Goal: Task Accomplishment & Management: Manage account settings

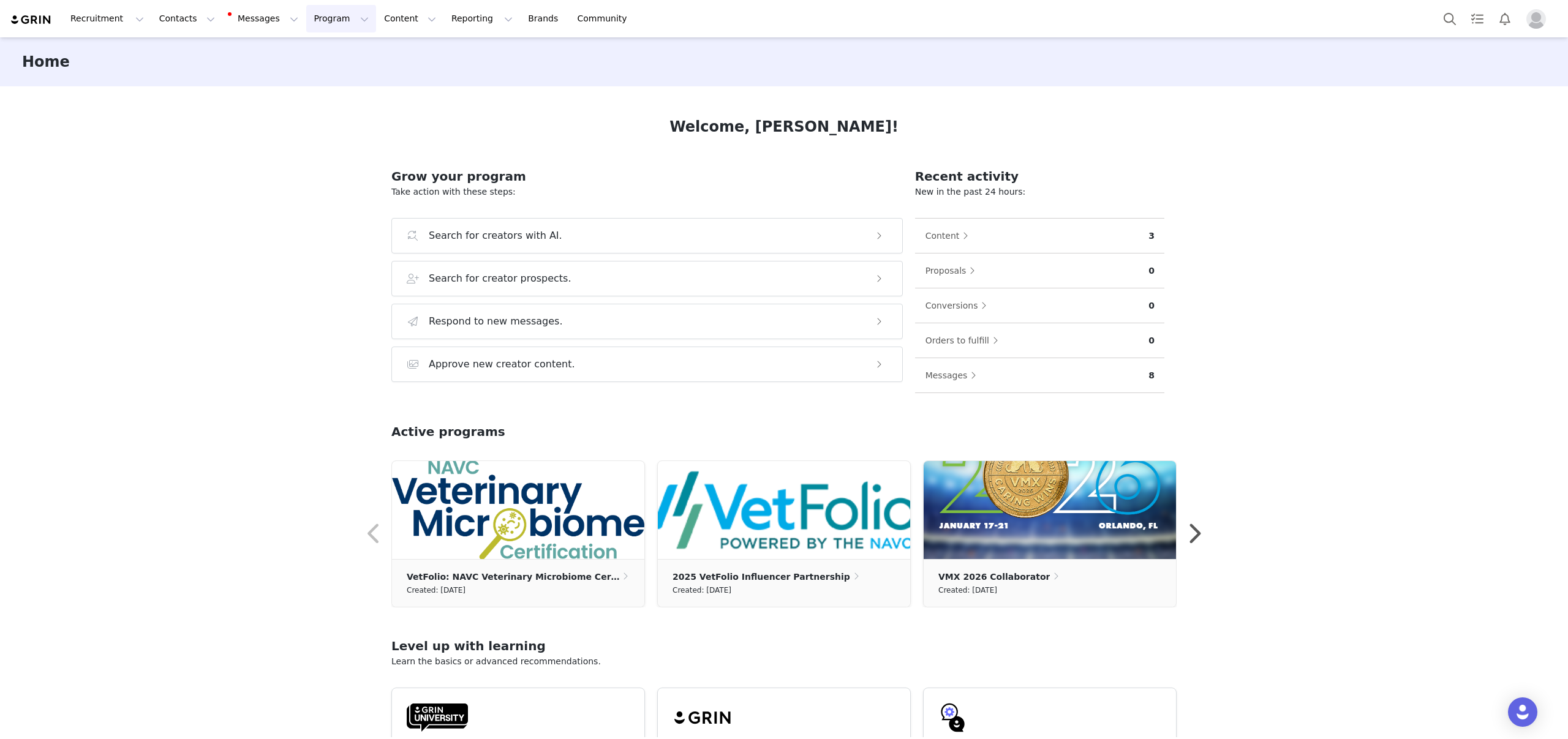
click at [306, 22] on button "Program Program" at bounding box center [341, 19] width 70 height 28
click at [316, 50] on p "Activations" at bounding box center [320, 54] width 47 height 13
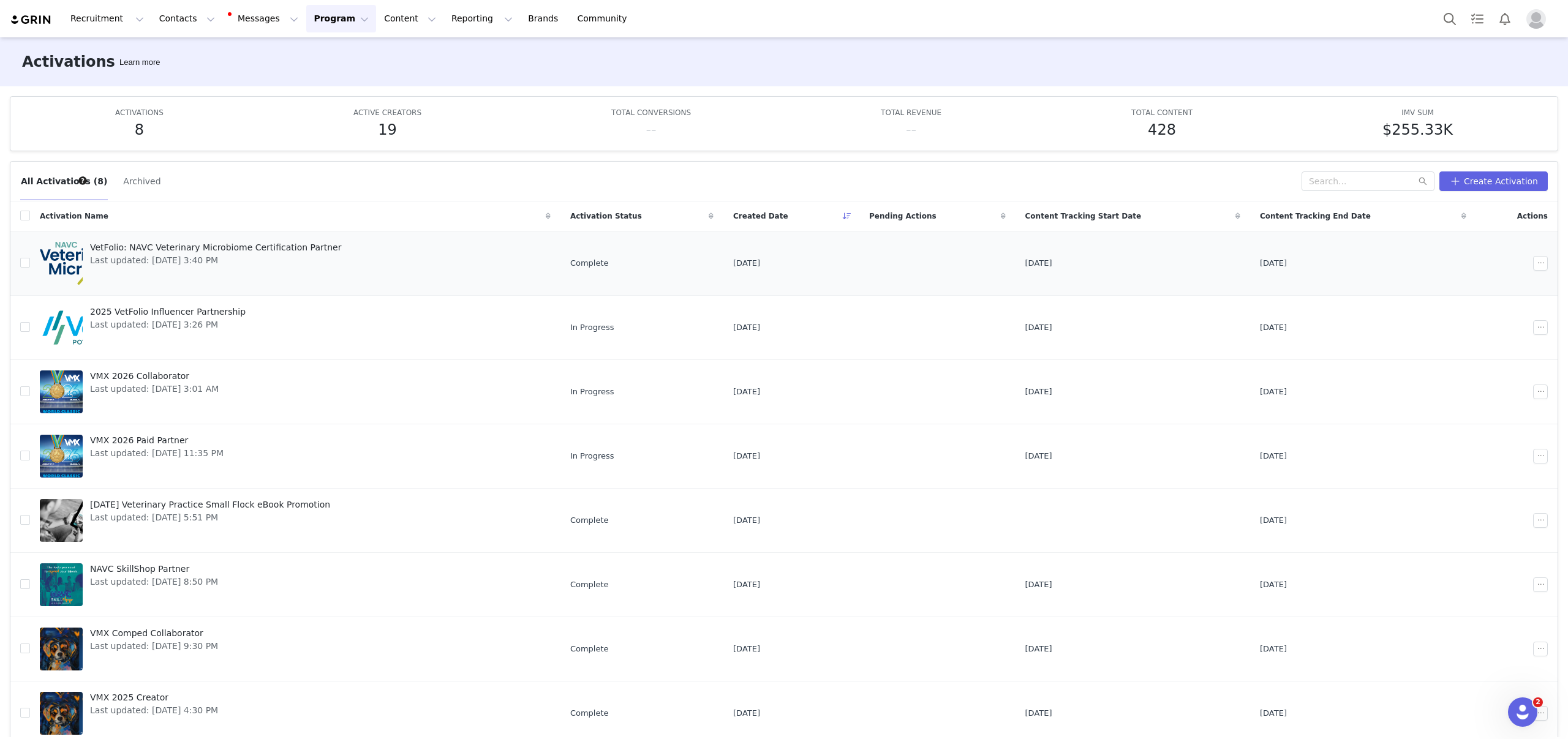
click at [275, 243] on span "VetFolio: NAVC Veterinary Microbiome Certification Partner" at bounding box center [216, 248] width 251 height 13
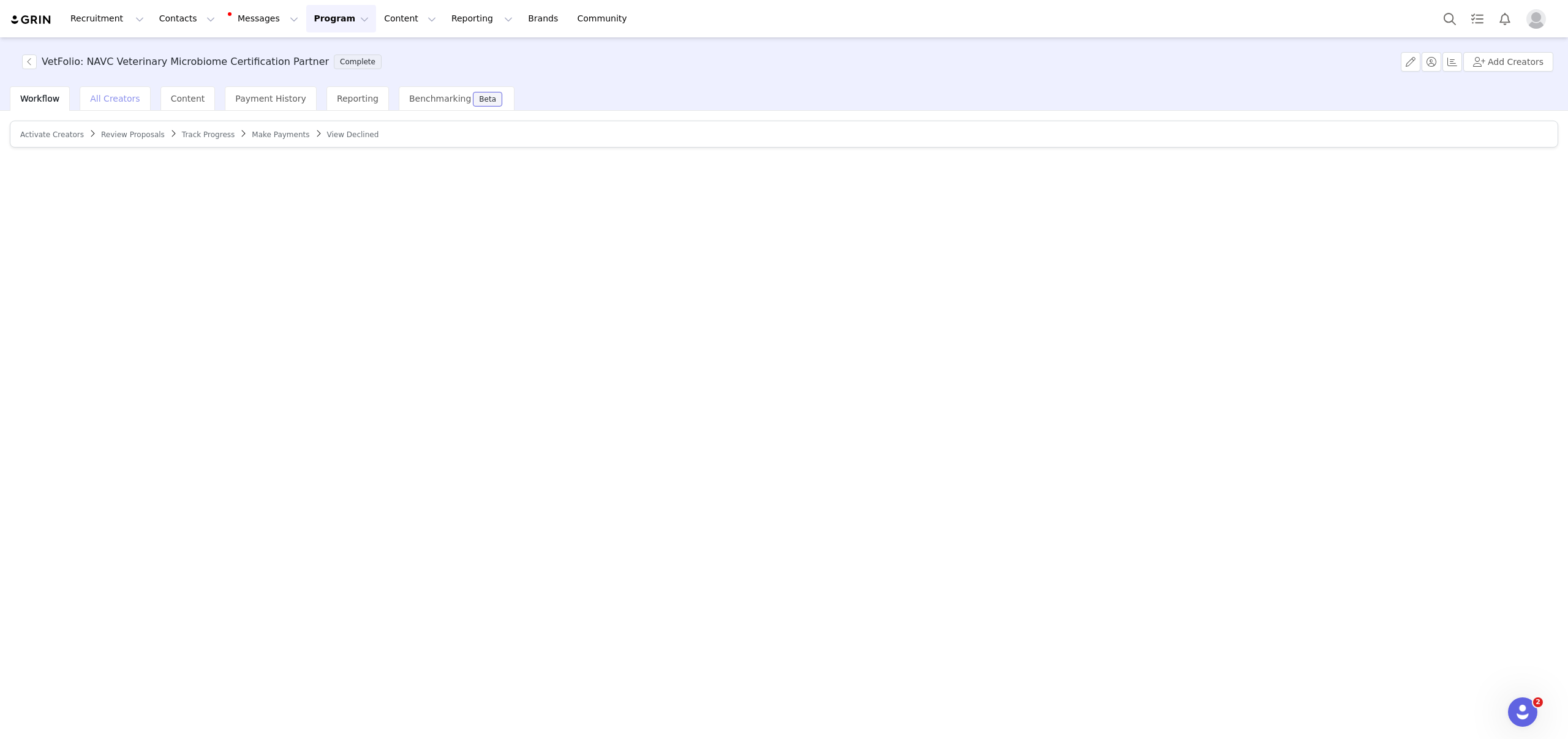
click at [109, 98] on span "All Creators" at bounding box center [114, 99] width 49 height 10
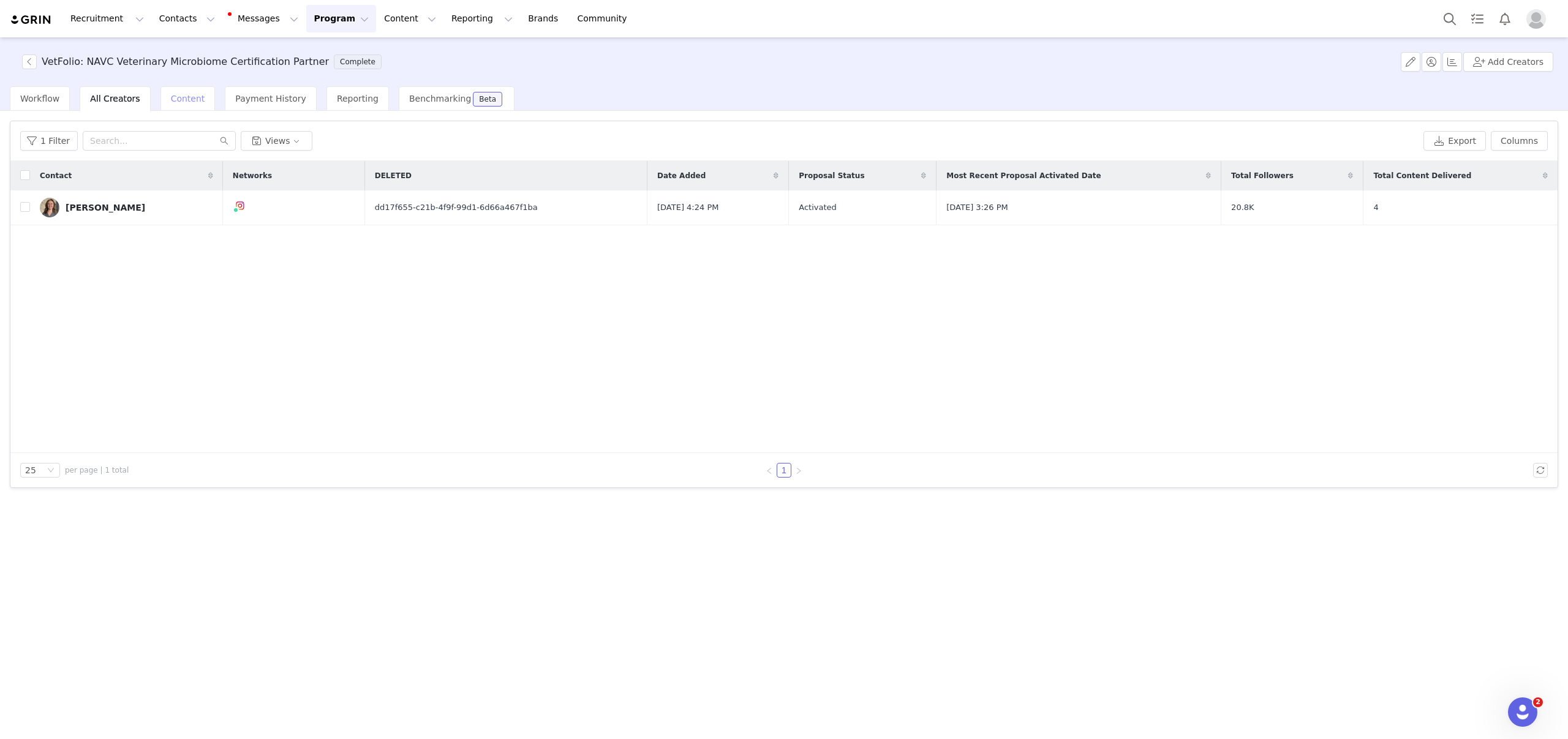
click at [160, 96] on div "Content" at bounding box center [187, 99] width 55 height 24
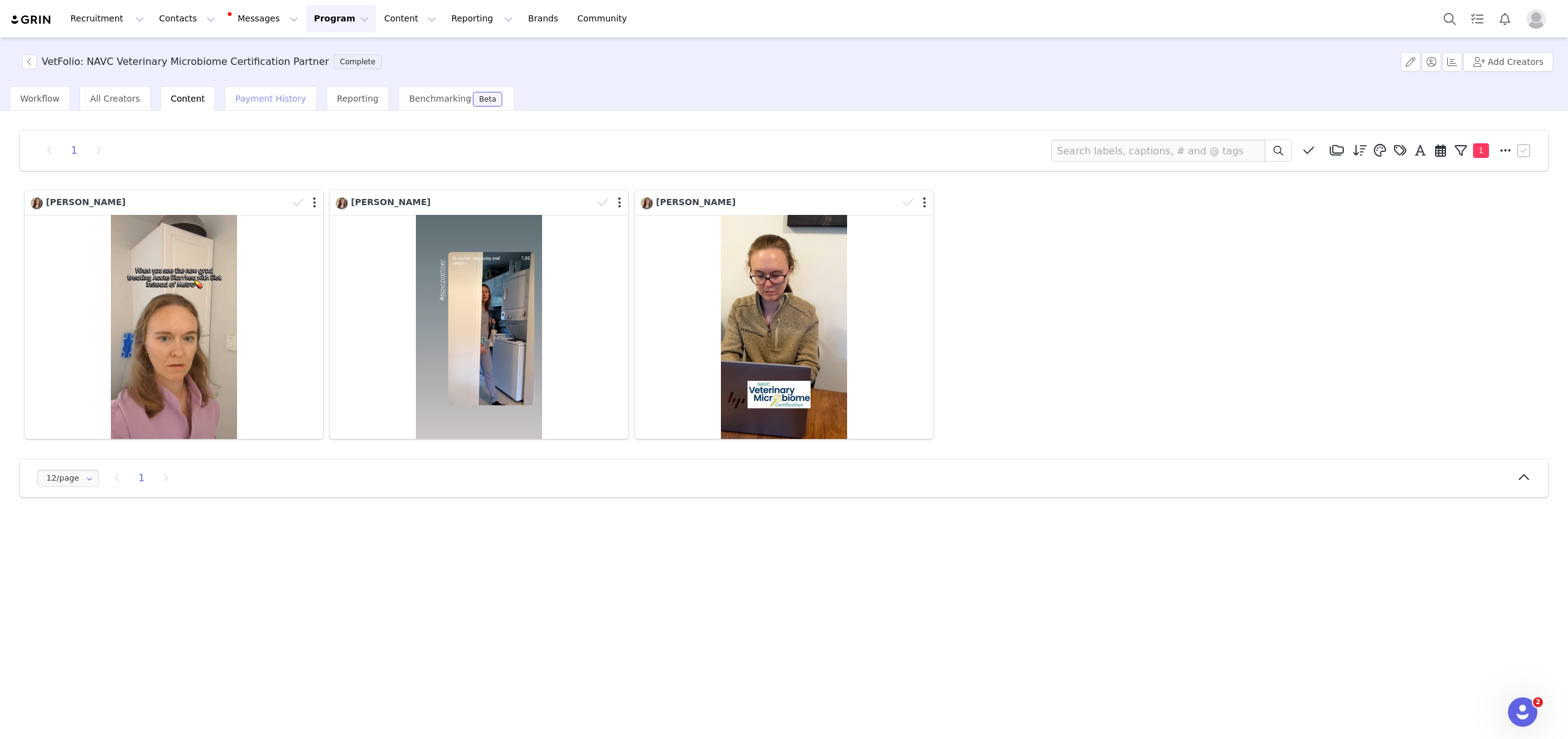
click at [241, 100] on span "Payment History" at bounding box center [271, 99] width 71 height 10
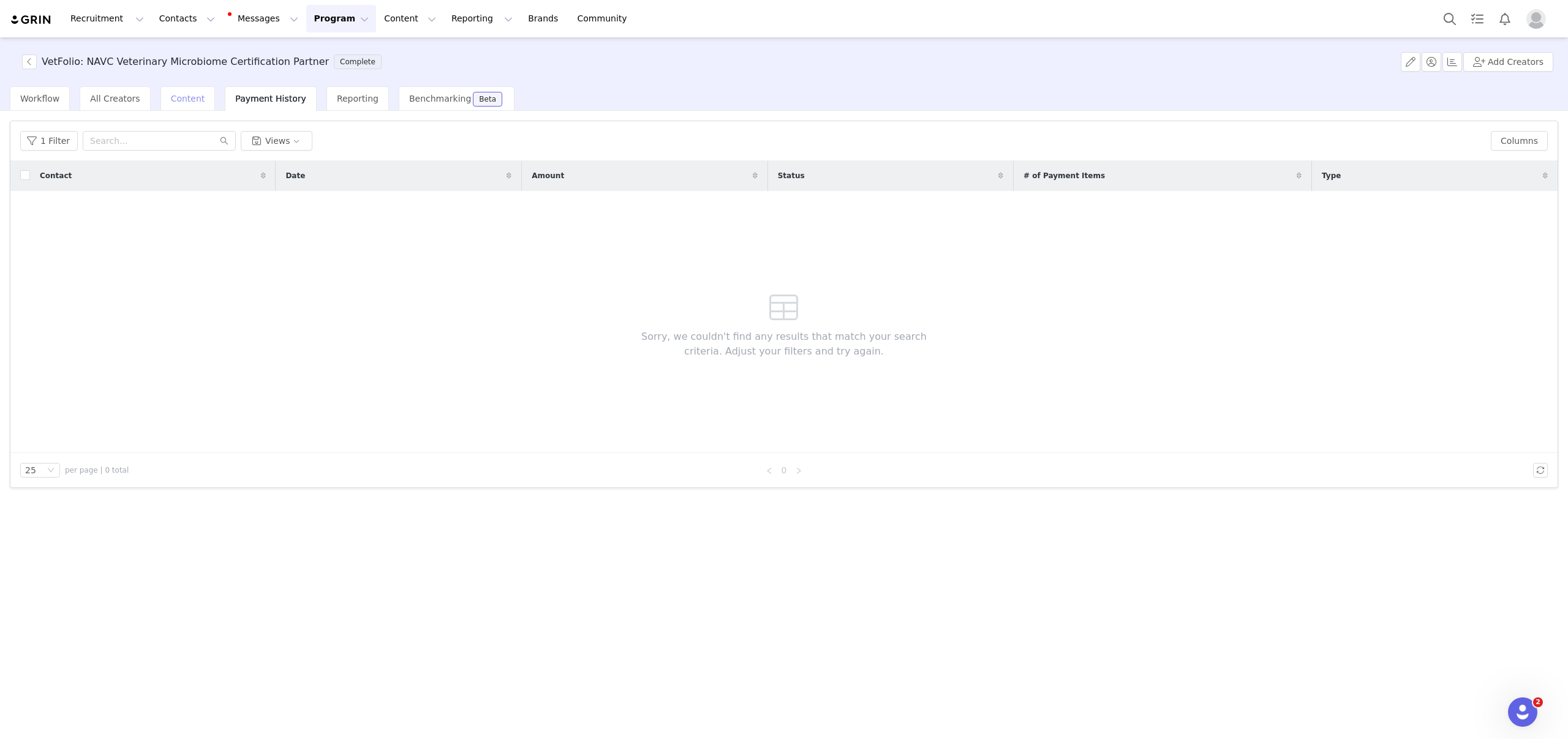
click at [179, 101] on span "Content" at bounding box center [188, 99] width 34 height 10
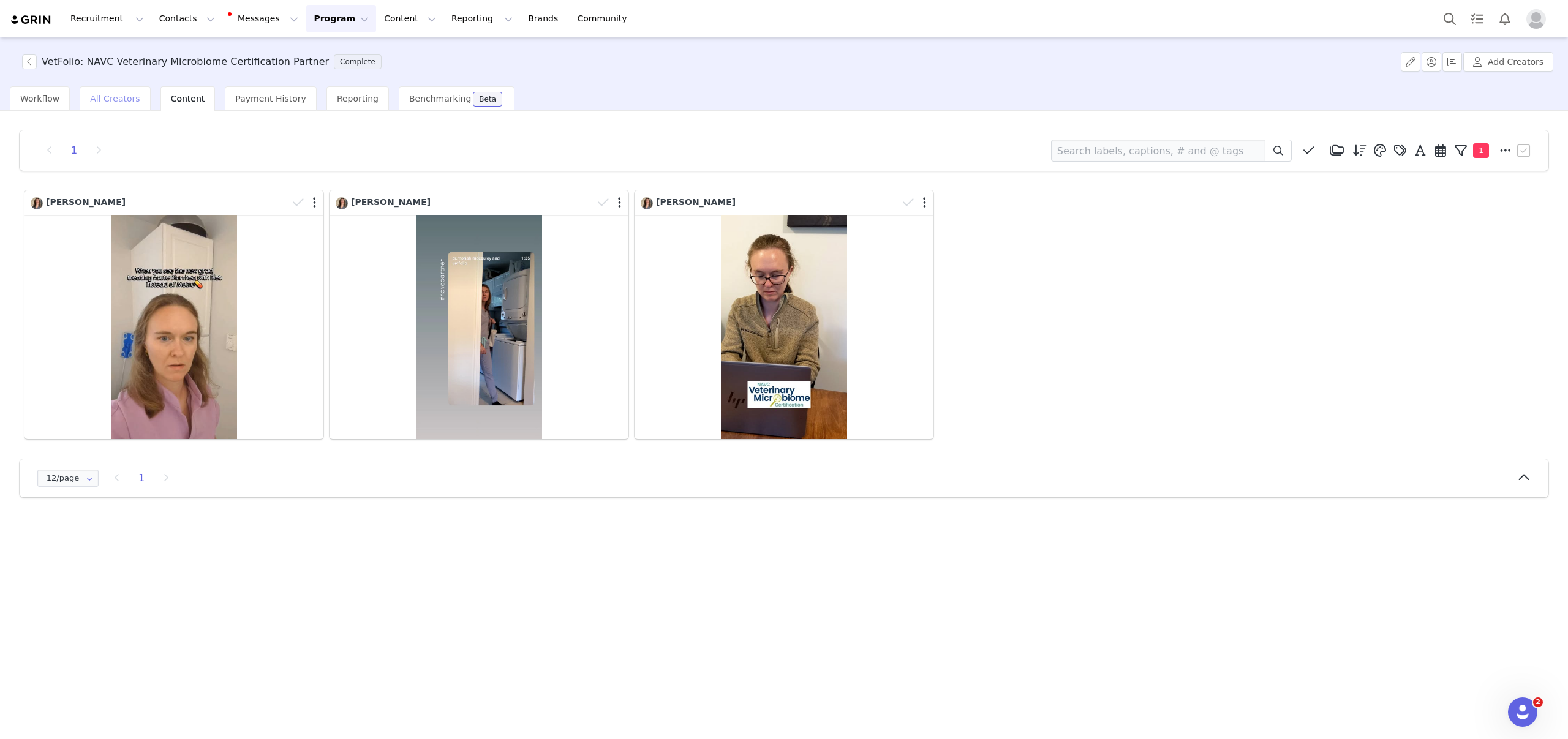
click at [101, 101] on span "All Creators" at bounding box center [114, 99] width 49 height 10
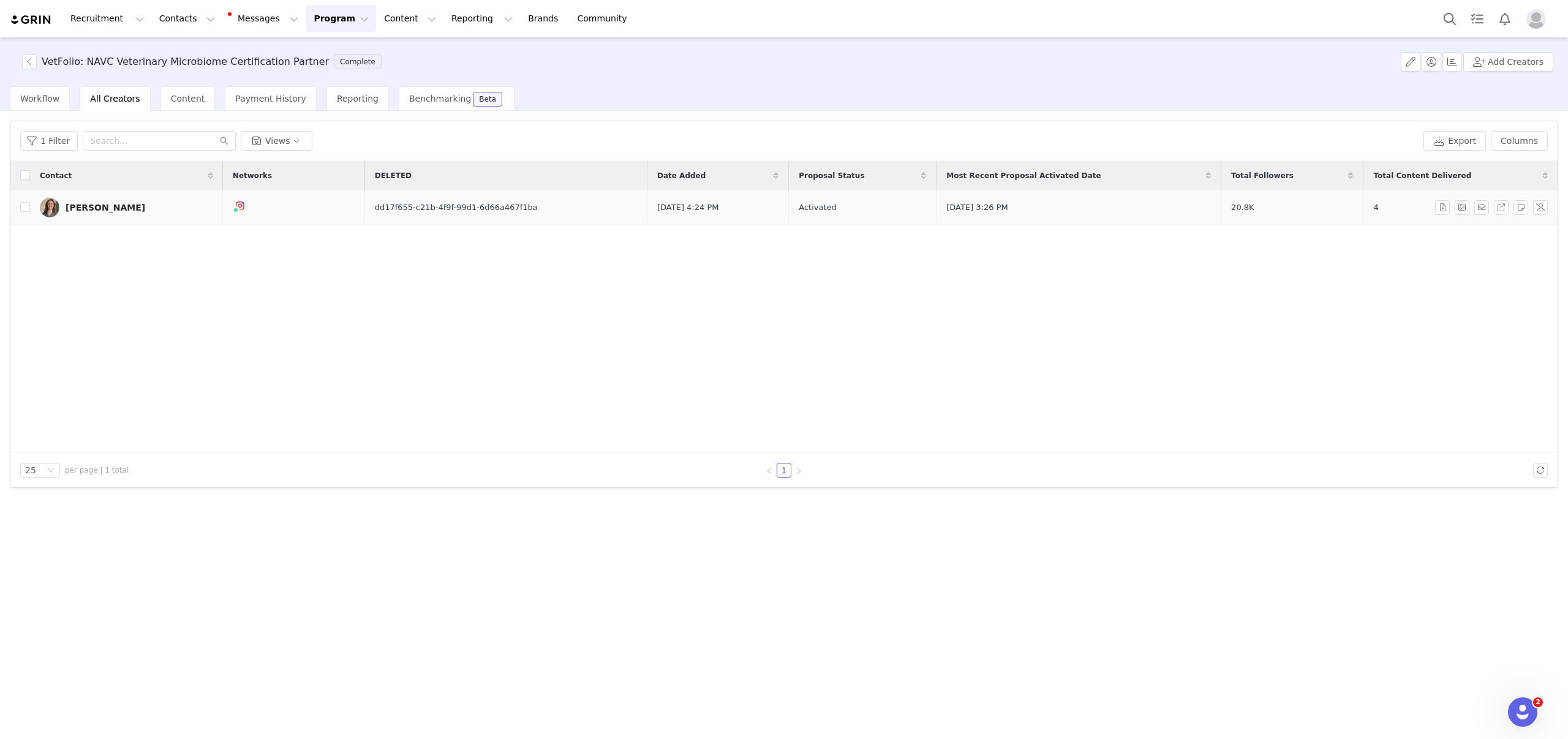
click at [120, 214] on link "[PERSON_NAME]" at bounding box center [127, 208] width 173 height 20
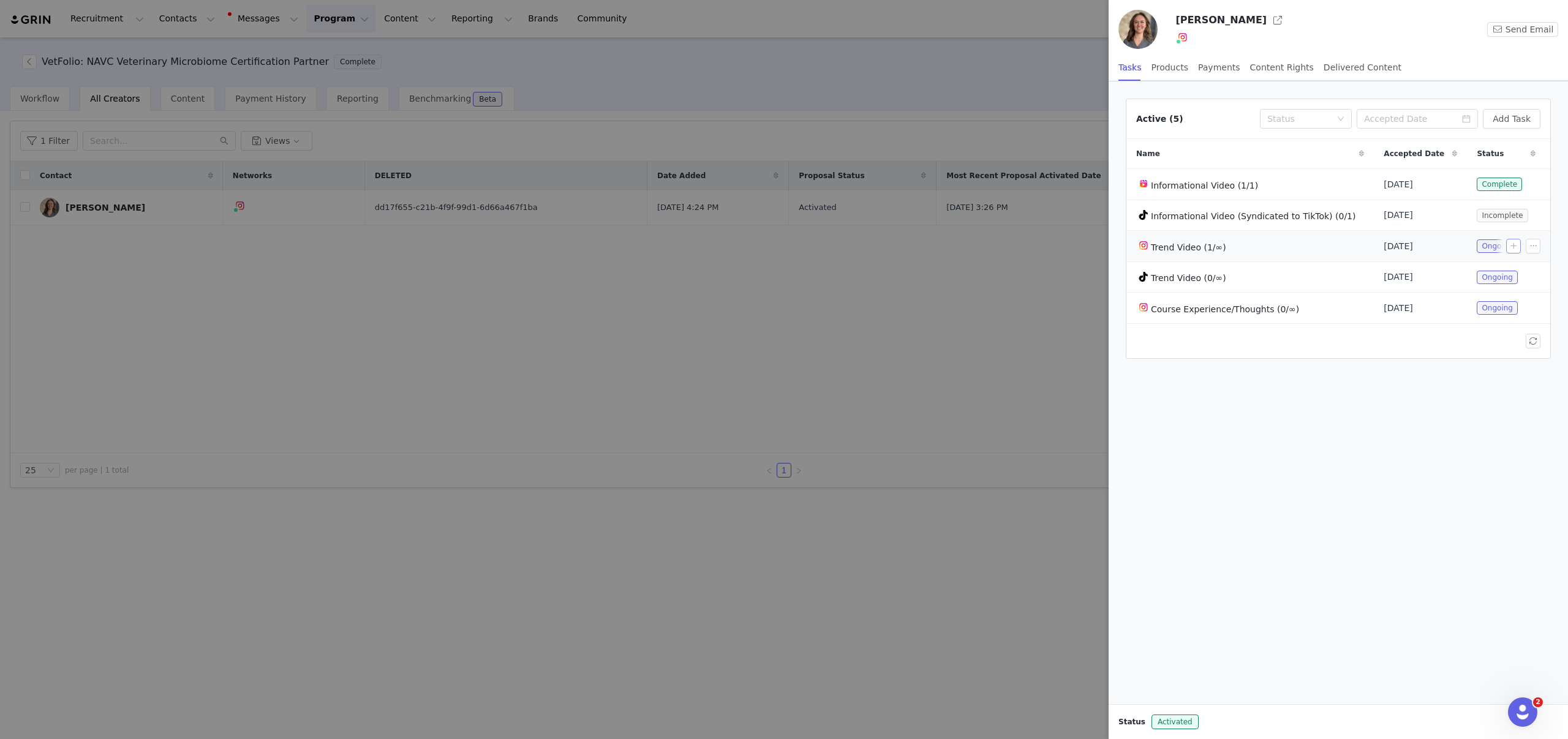
click at [1509, 243] on button "button" at bounding box center [1514, 247] width 15 height 15
click at [1414, 285] on div at bounding box center [1412, 276] width 173 height 24
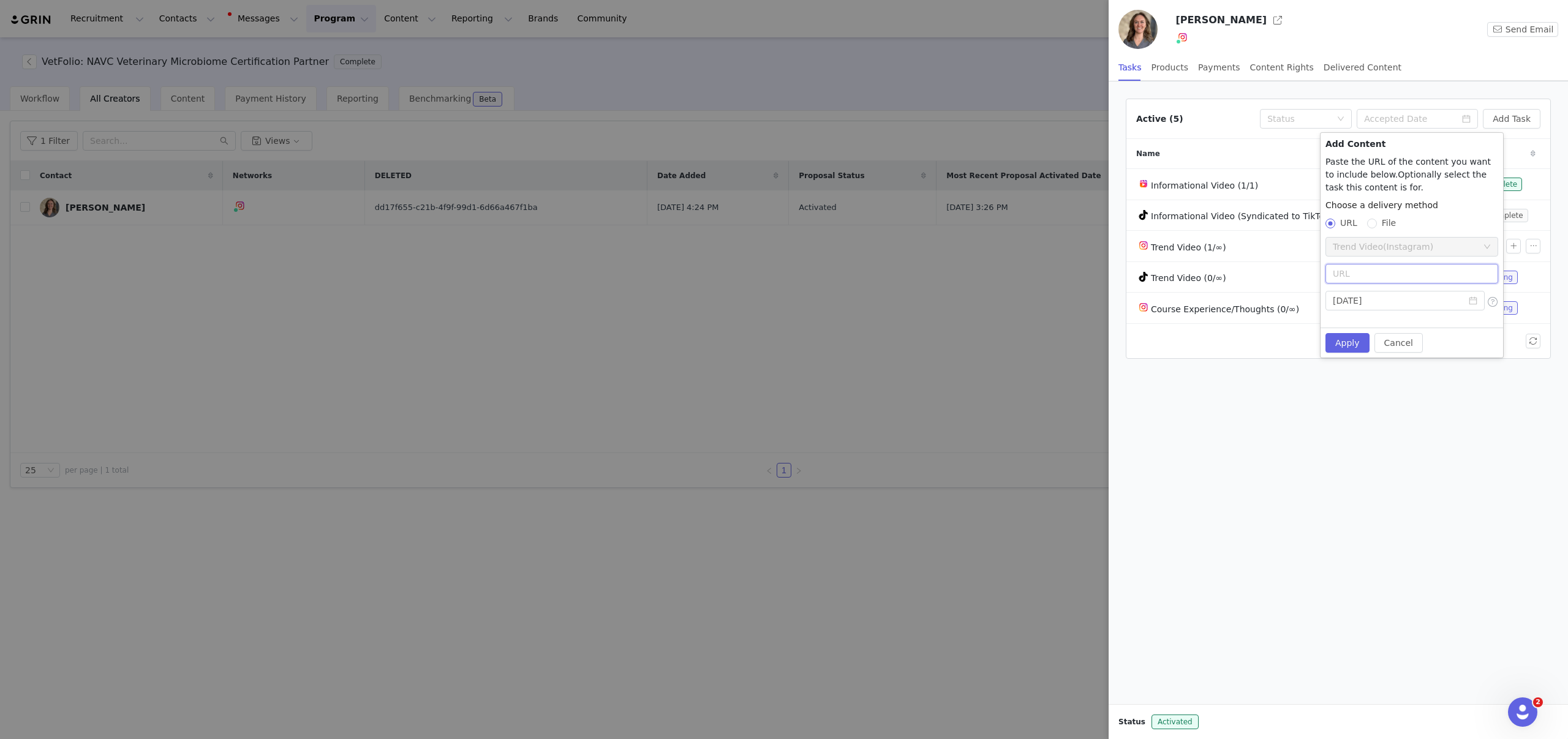
click at [1404, 275] on input "text" at bounding box center [1412, 274] width 173 height 20
paste input "[URL][DOMAIN_NAME]"
type input "[URL][DOMAIN_NAME]"
click at [1387, 307] on input "[DATE]" at bounding box center [1404, 301] width 159 height 20
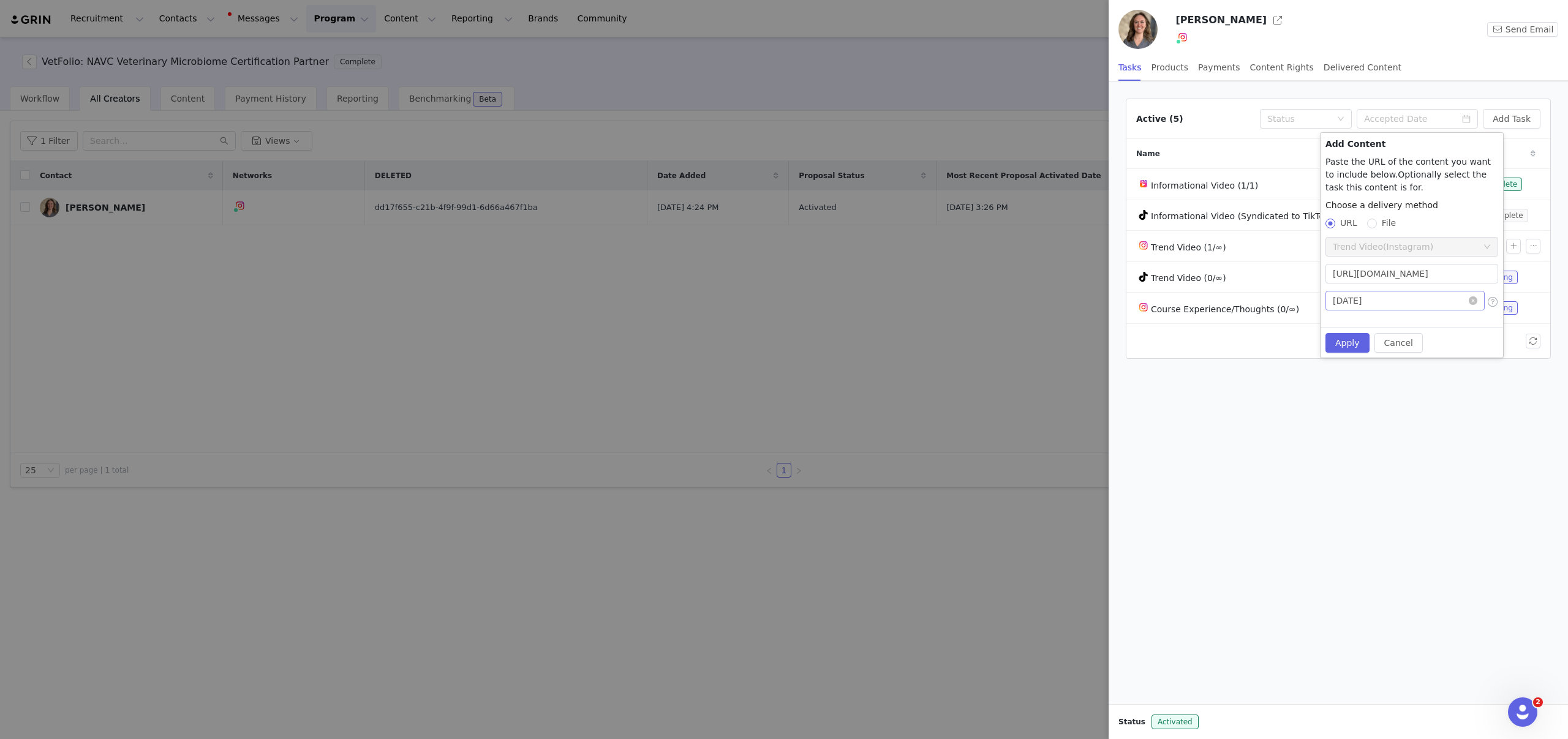
scroll to position [0, 0]
click at [1346, 324] on link at bounding box center [1349, 323] width 11 height 24
click at [1371, 423] on div "22" at bounding box center [1367, 423] width 15 height 15
type input "2025-09-22"
click at [1350, 340] on button "Apply" at bounding box center [1347, 343] width 44 height 20
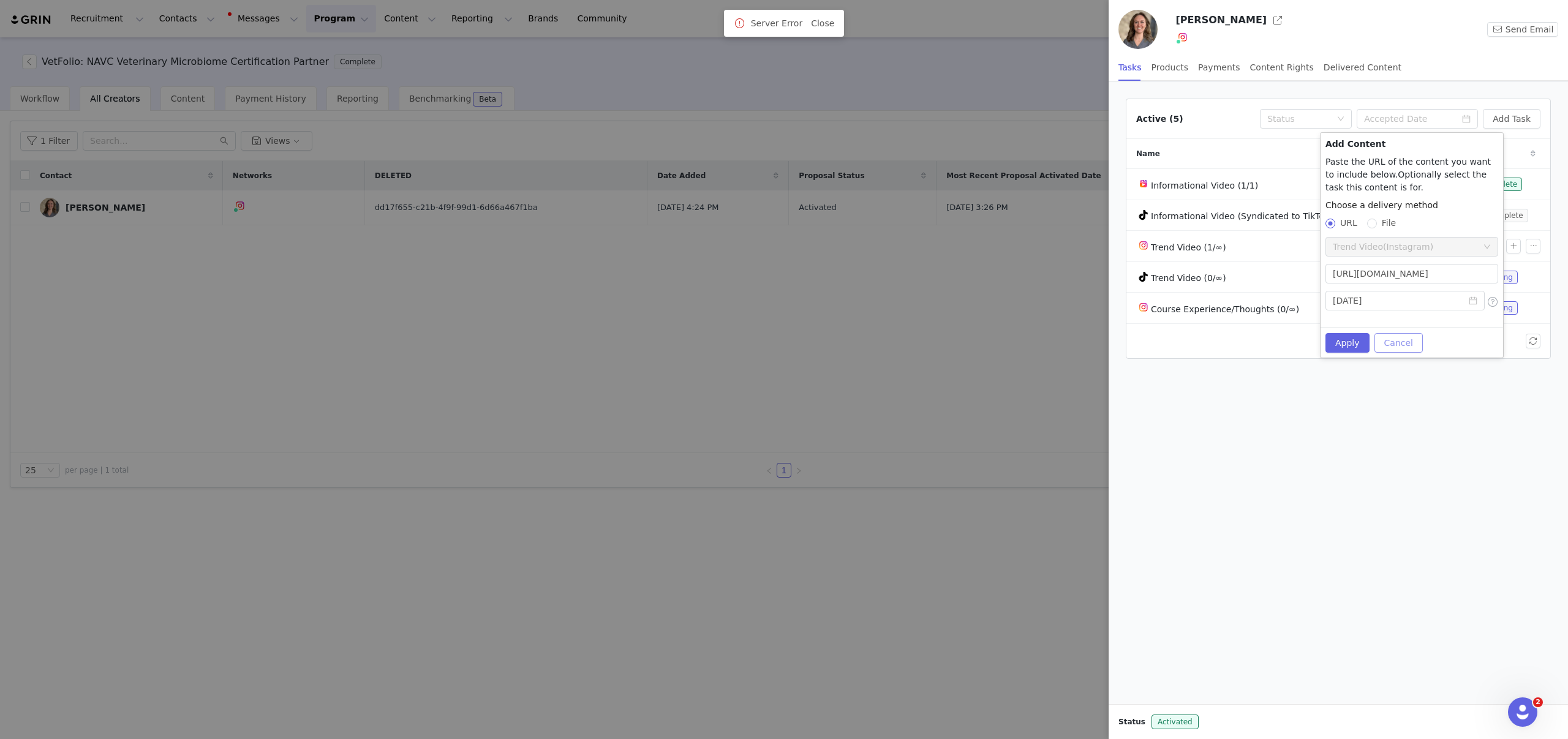
click at [1391, 345] on button "Cancel" at bounding box center [1399, 343] width 48 height 20
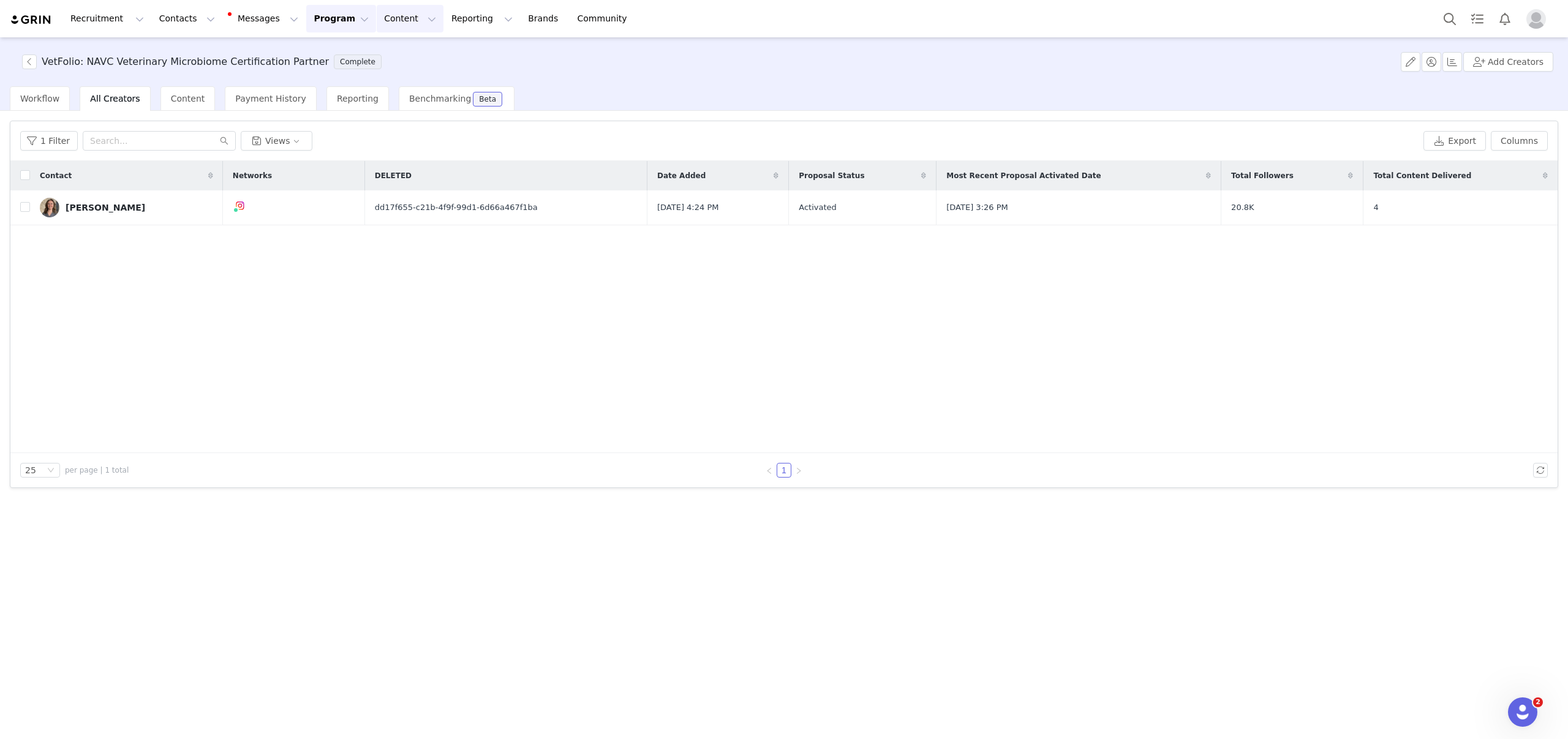
click at [377, 21] on button "Content Content" at bounding box center [410, 19] width 67 height 28
click at [386, 55] on p "Creator Content" at bounding box center [395, 54] width 69 height 13
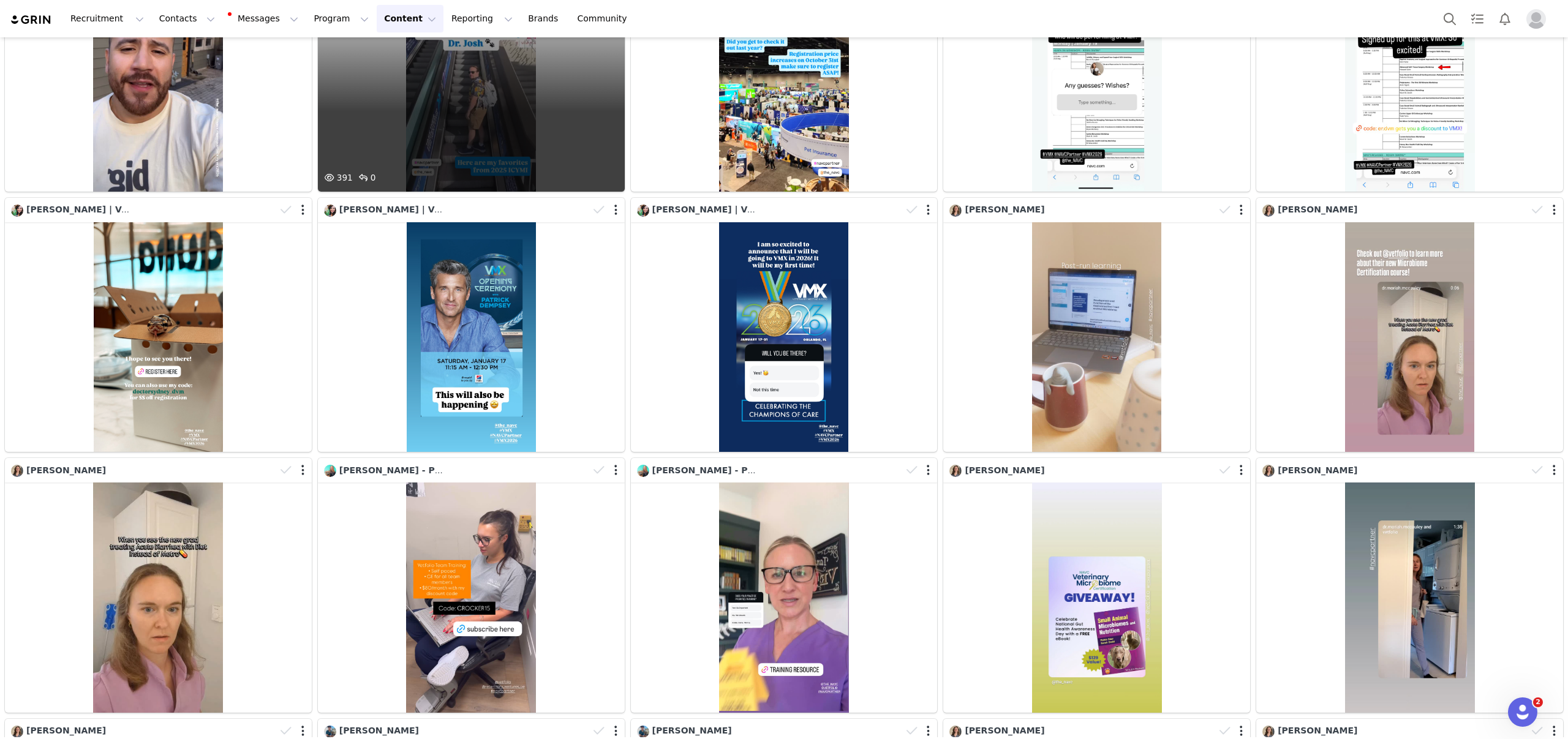
scroll to position [677, 0]
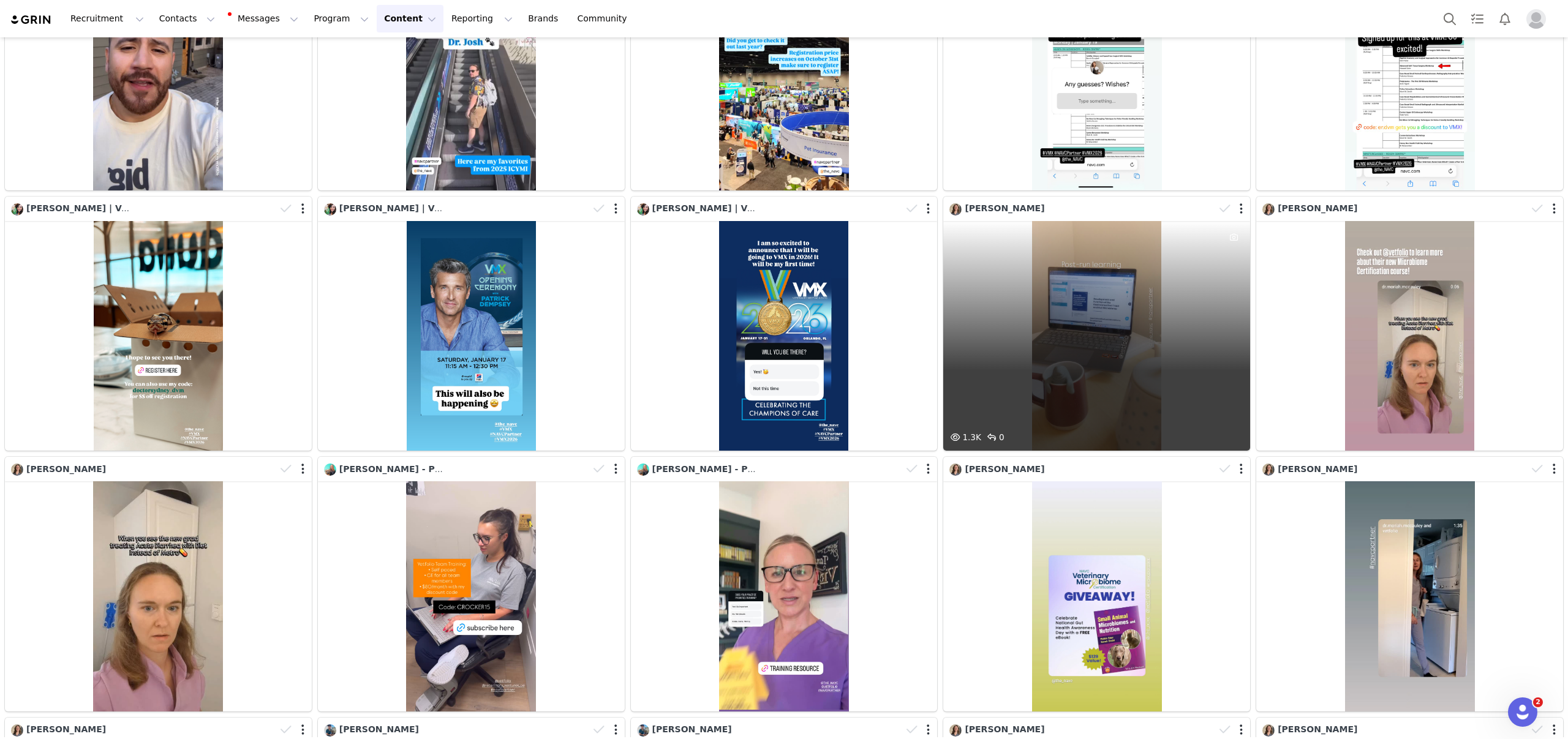
click at [1245, 206] on div at bounding box center [1232, 209] width 35 height 19
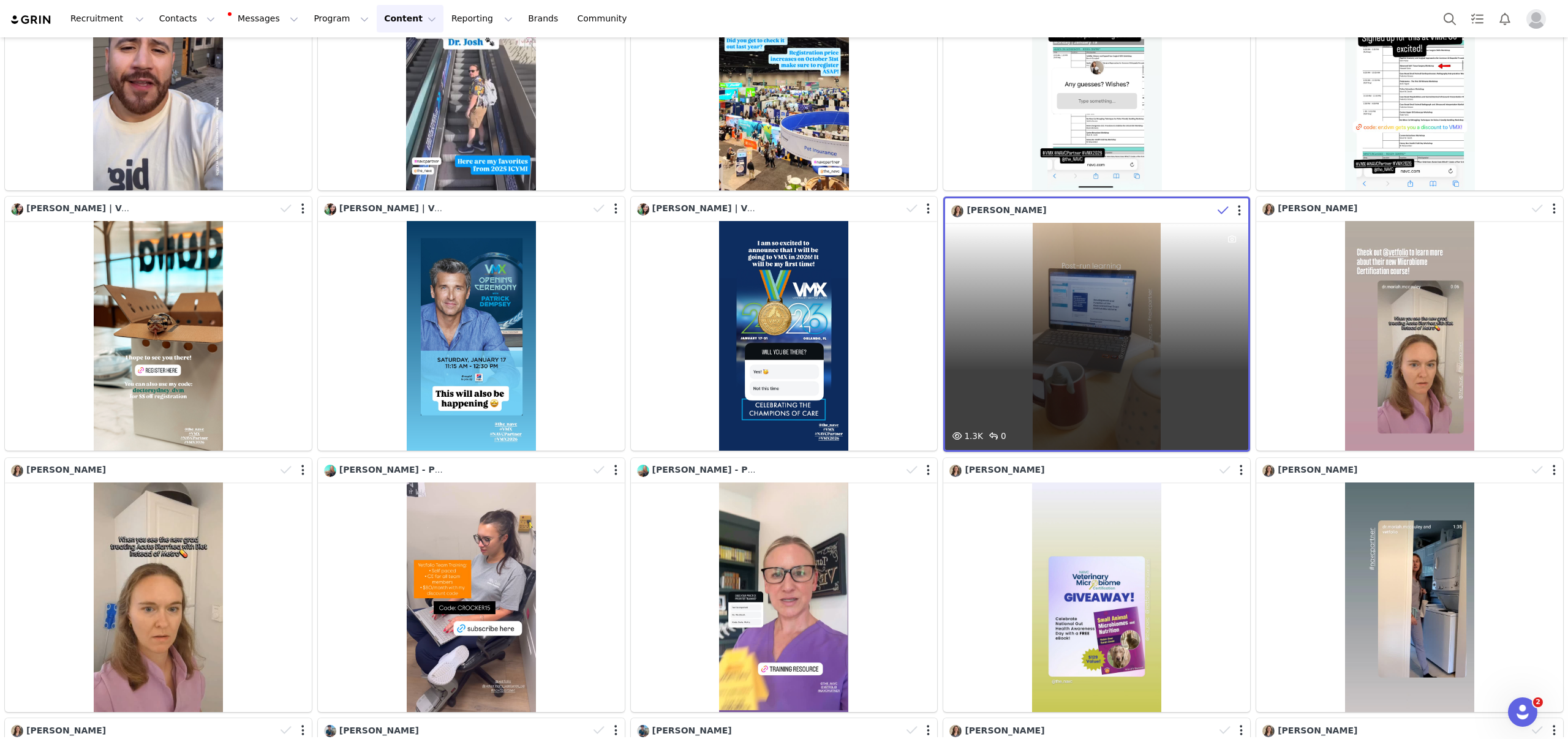
click at [1241, 208] on div at bounding box center [1230, 211] width 35 height 19
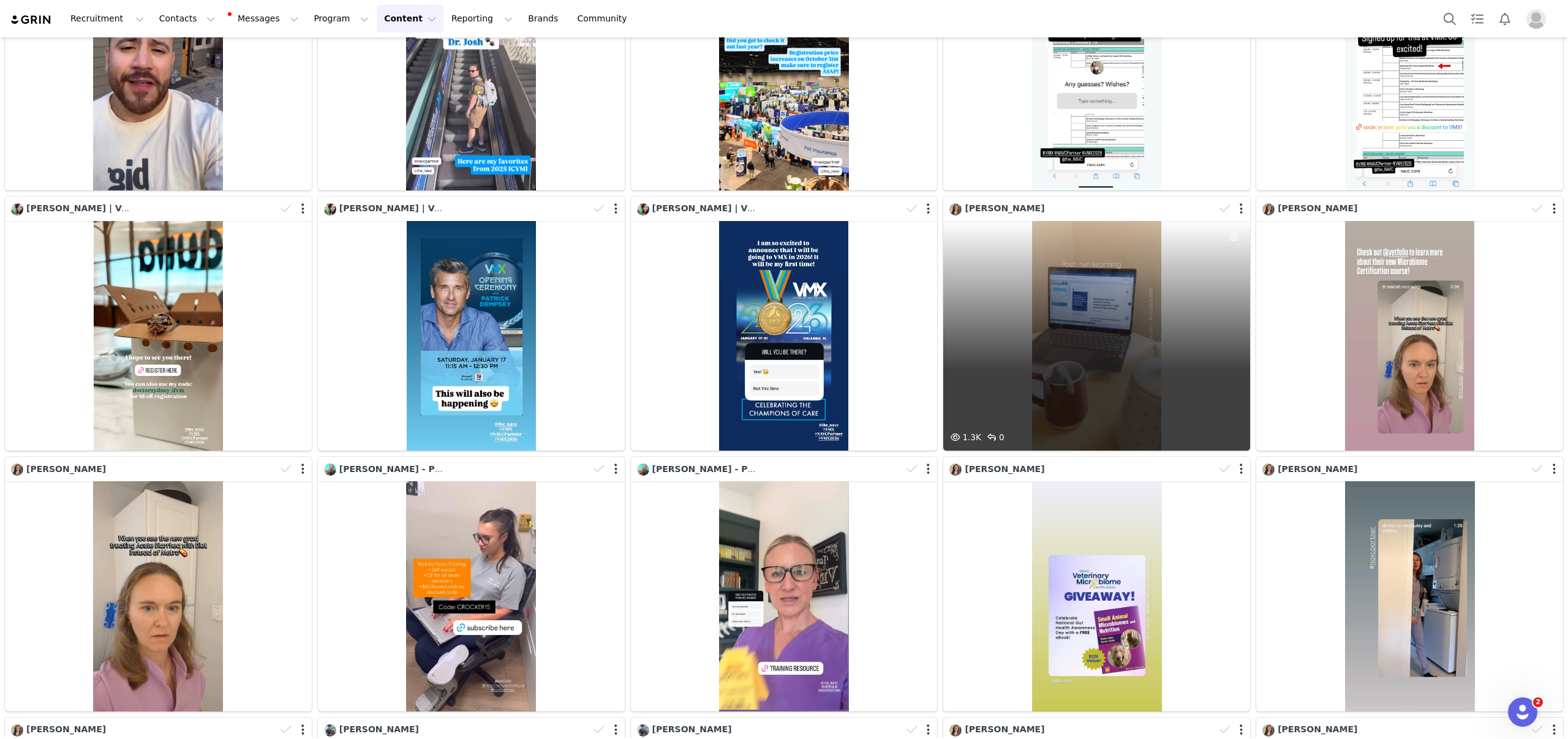
click at [1238, 210] on div at bounding box center [1232, 209] width 35 height 19
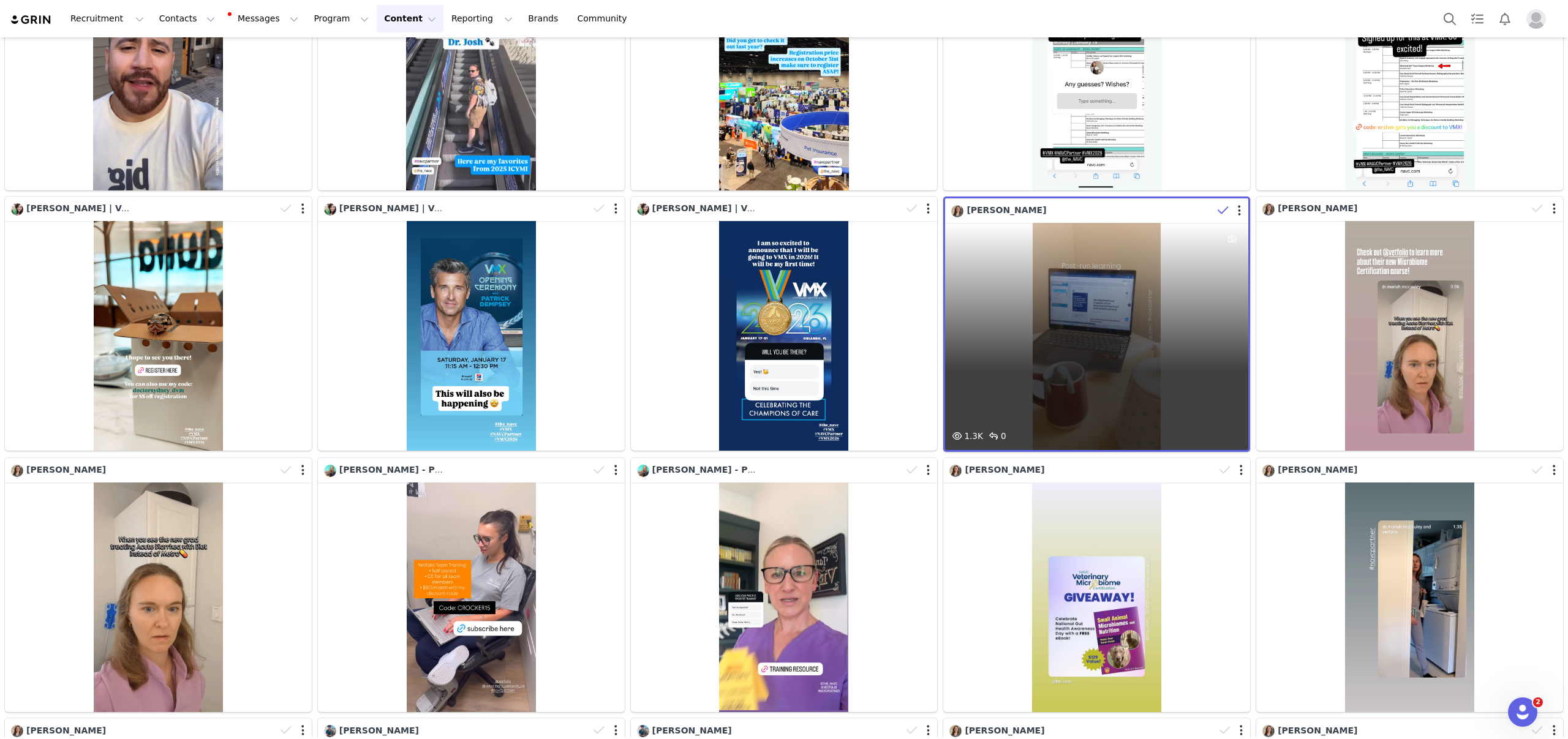
click at [1241, 210] on div at bounding box center [1239, 210] width 3 height 12
click at [1240, 210] on button "button" at bounding box center [1239, 210] width 3 height 12
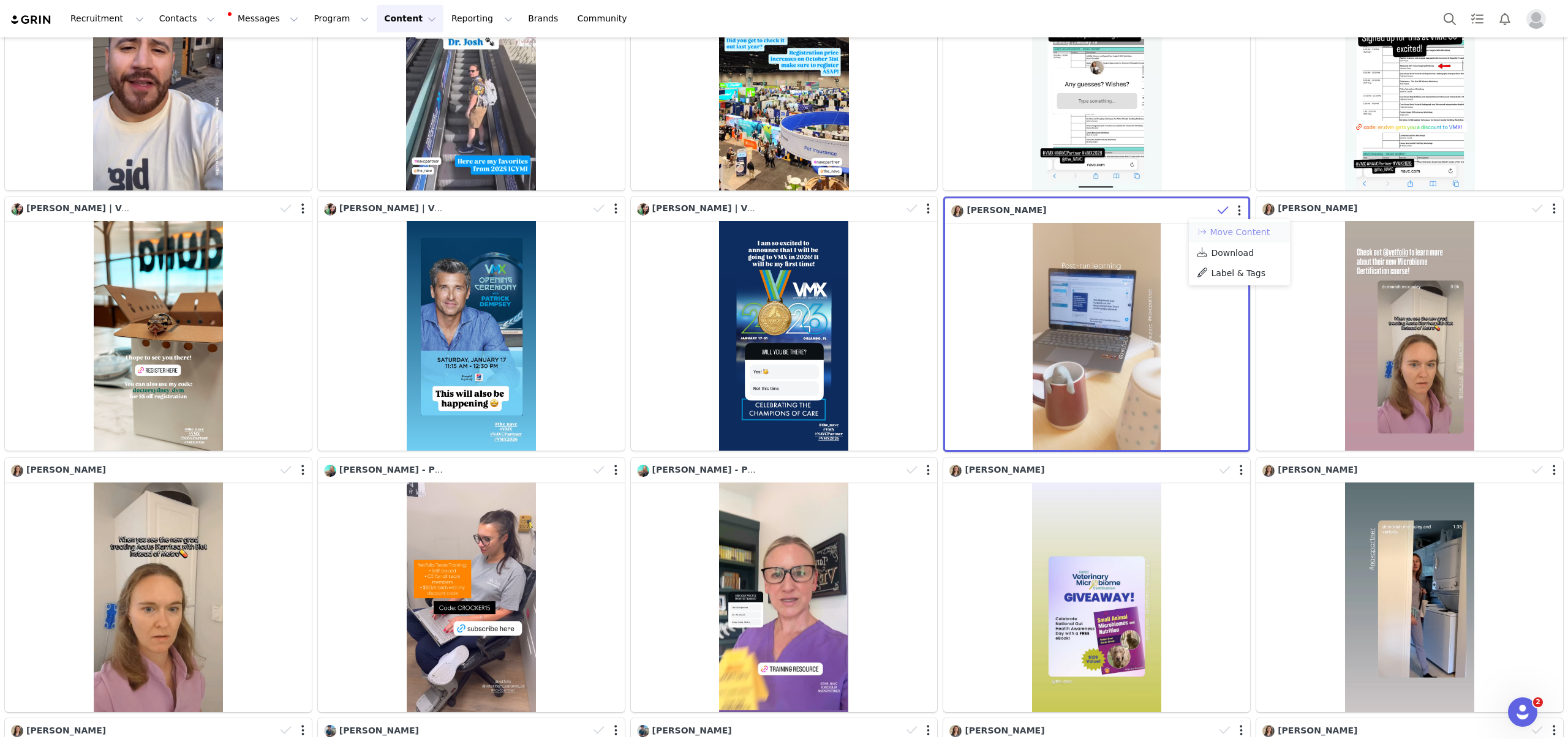
click at [1252, 235] on button "Move Content" at bounding box center [1233, 233] width 74 height 15
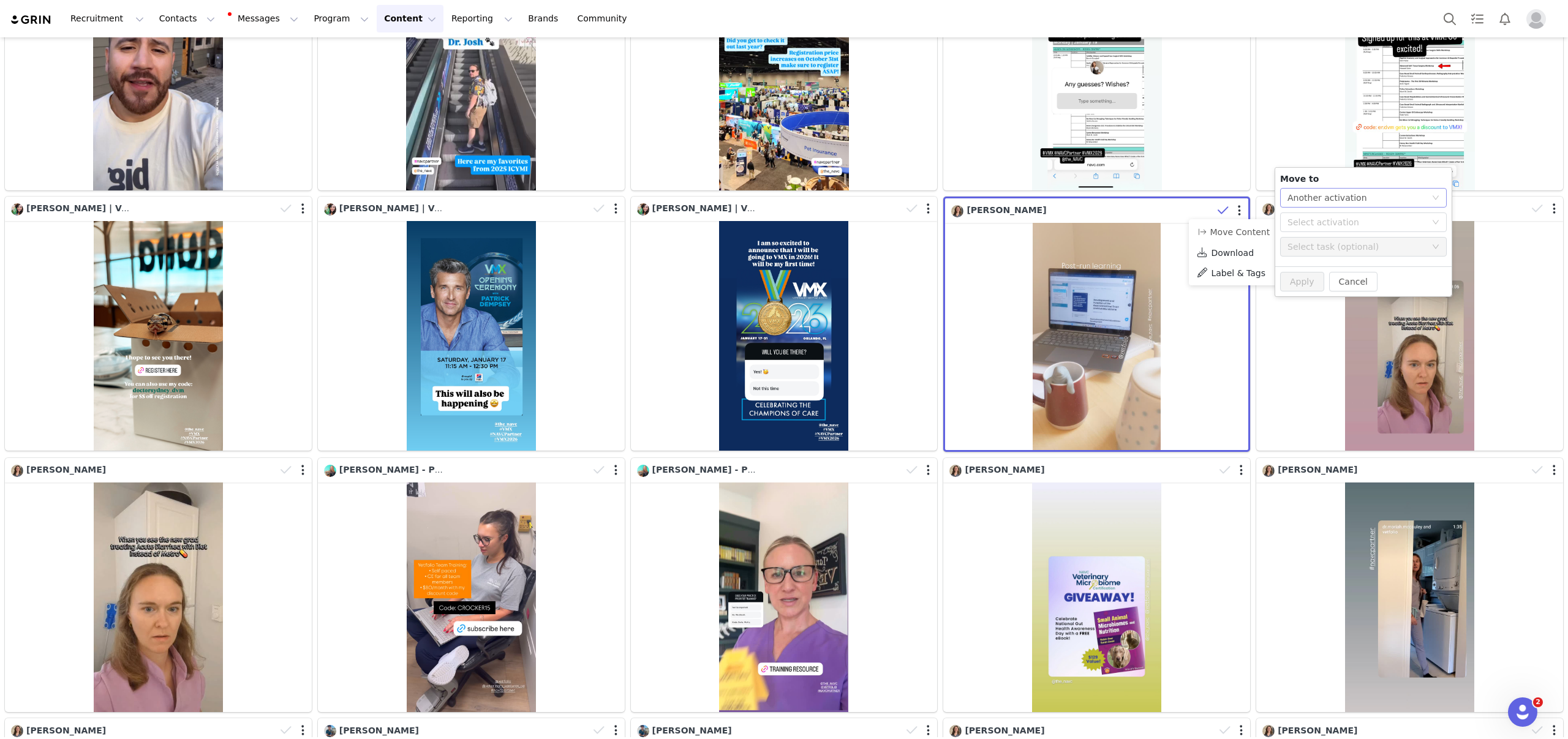
click at [1348, 207] on div "Another activation" at bounding box center [1328, 198] width 80 height 19
click at [1345, 222] on li "Another activation" at bounding box center [1363, 222] width 167 height 20
click at [1393, 223] on div "Select activation" at bounding box center [1357, 222] width 139 height 12
click at [1389, 247] on li "VetFolio: NAVC Veterinary Microbiome Certification Partner Activated" at bounding box center [1363, 248] width 167 height 20
click at [1429, 247] on div "Select task (optional)" at bounding box center [1360, 247] width 144 height 19
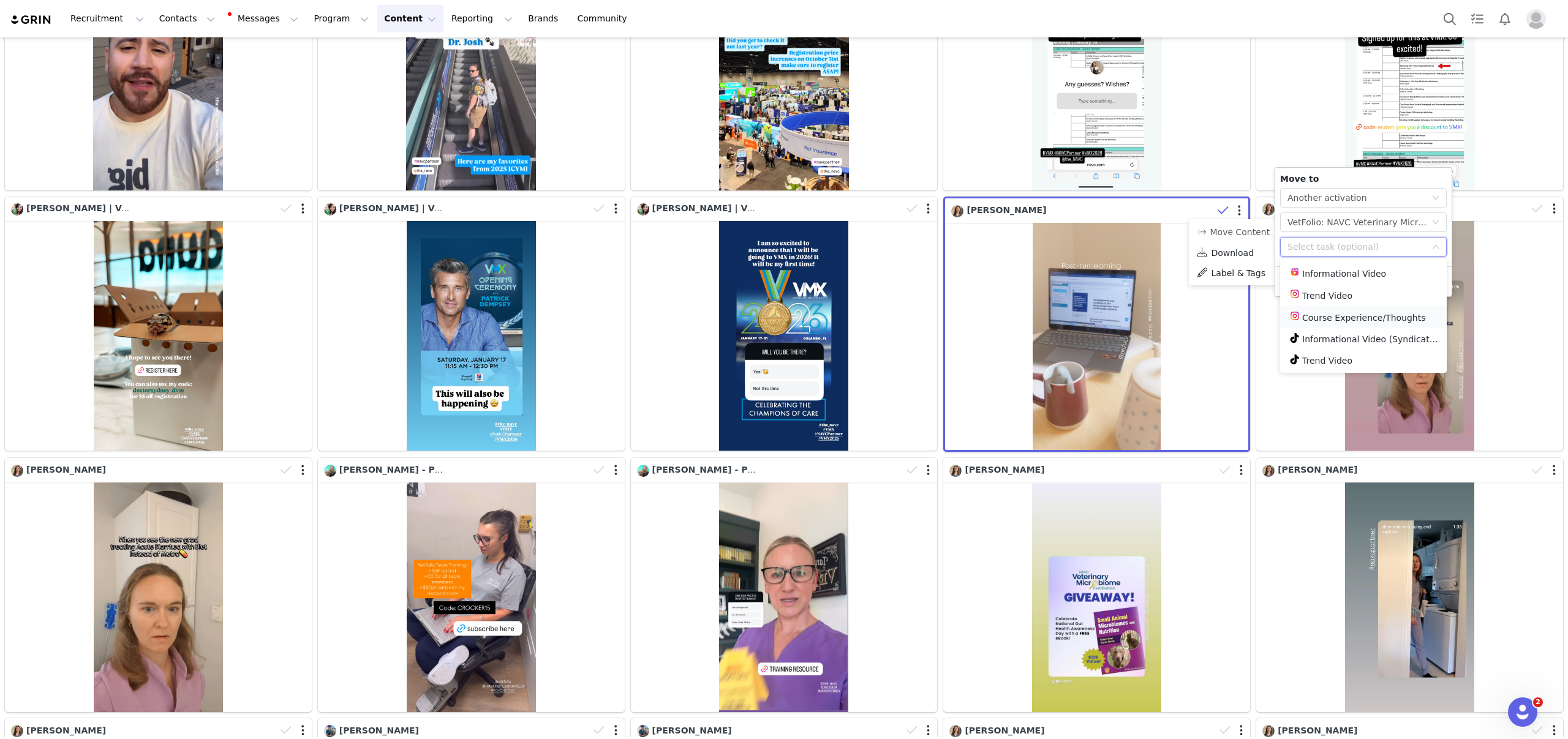
click at [1385, 322] on li "Course Experience/Thoughts" at bounding box center [1363, 316] width 167 height 22
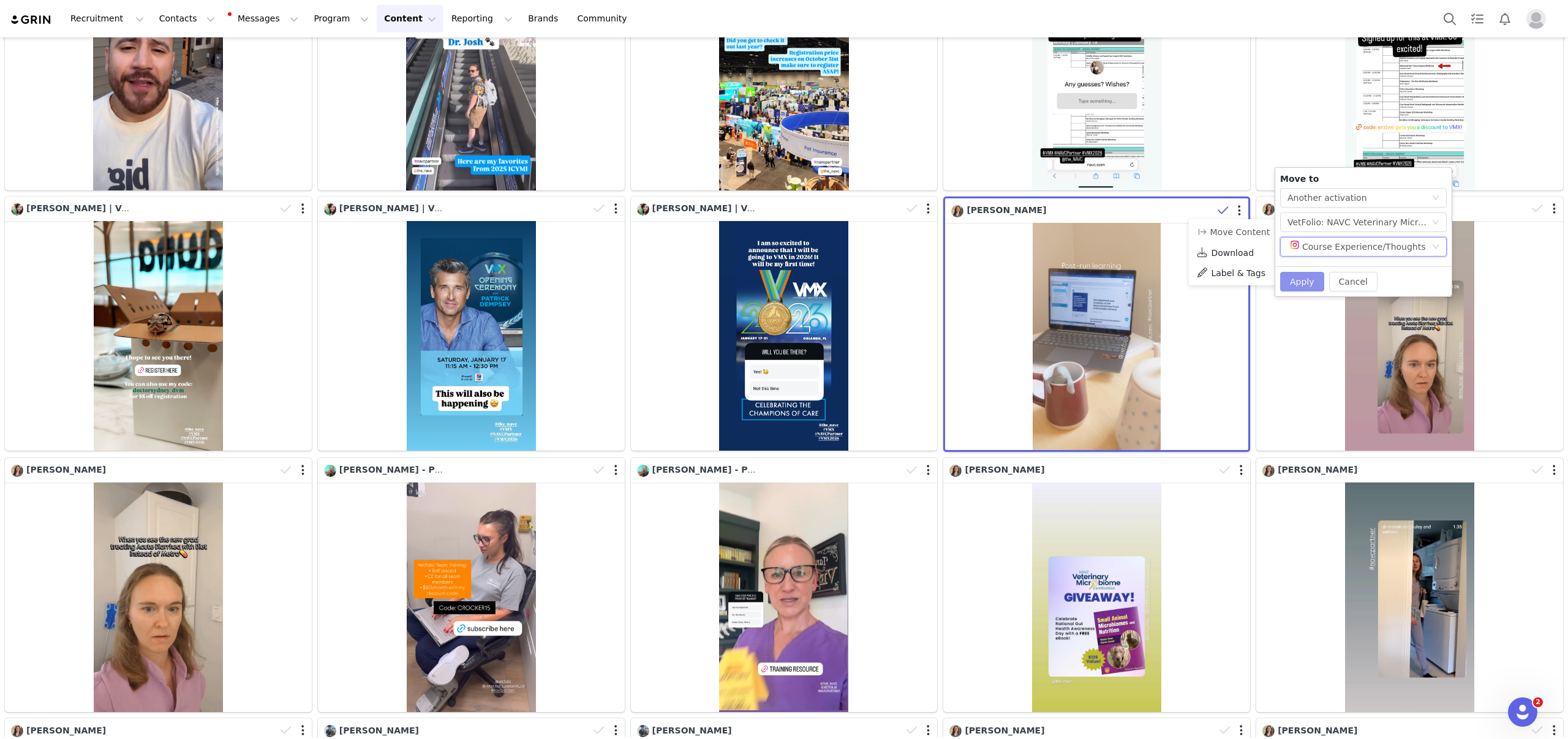
click at [1290, 280] on button "Apply" at bounding box center [1302, 281] width 44 height 20
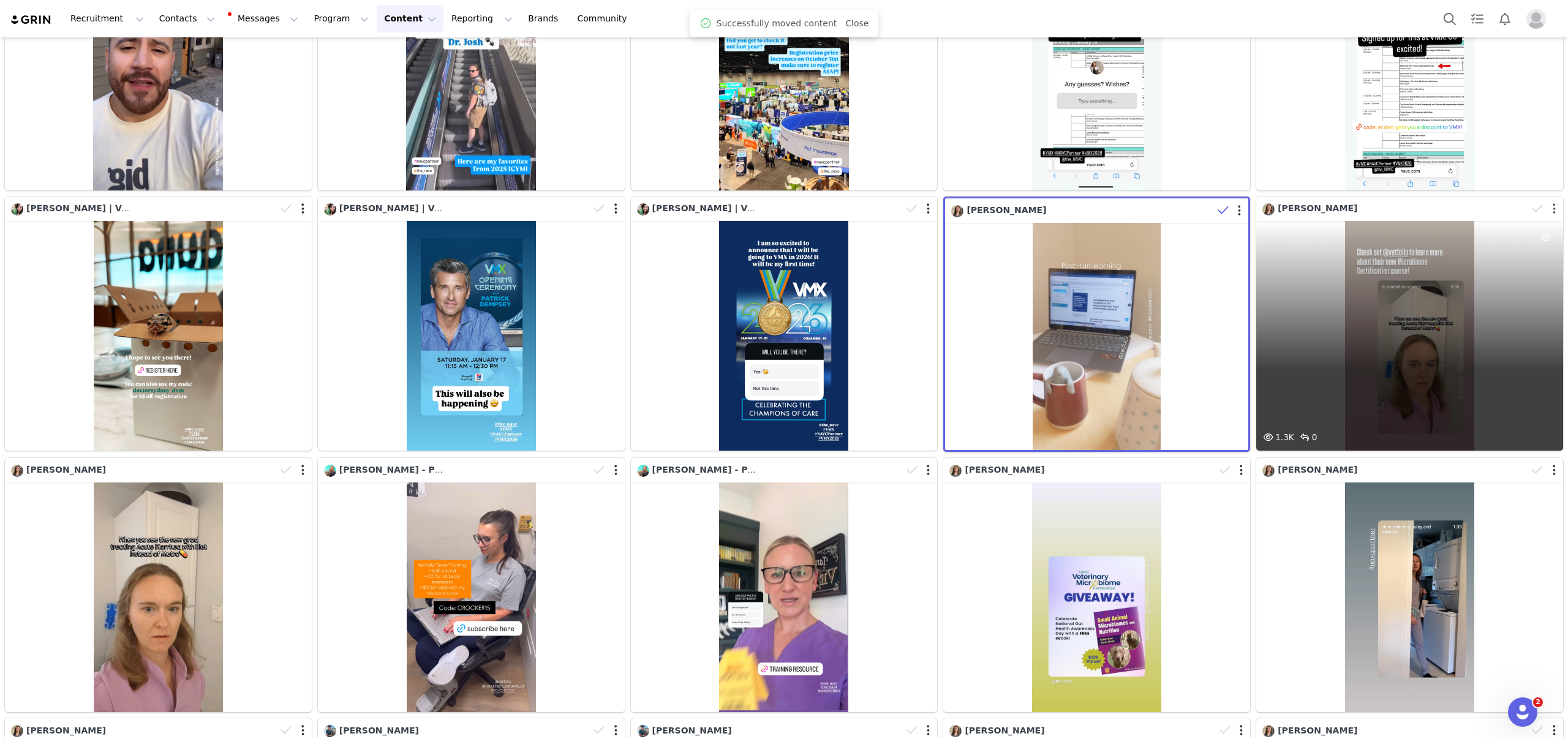
click at [1553, 206] on button "button" at bounding box center [1554, 208] width 3 height 12
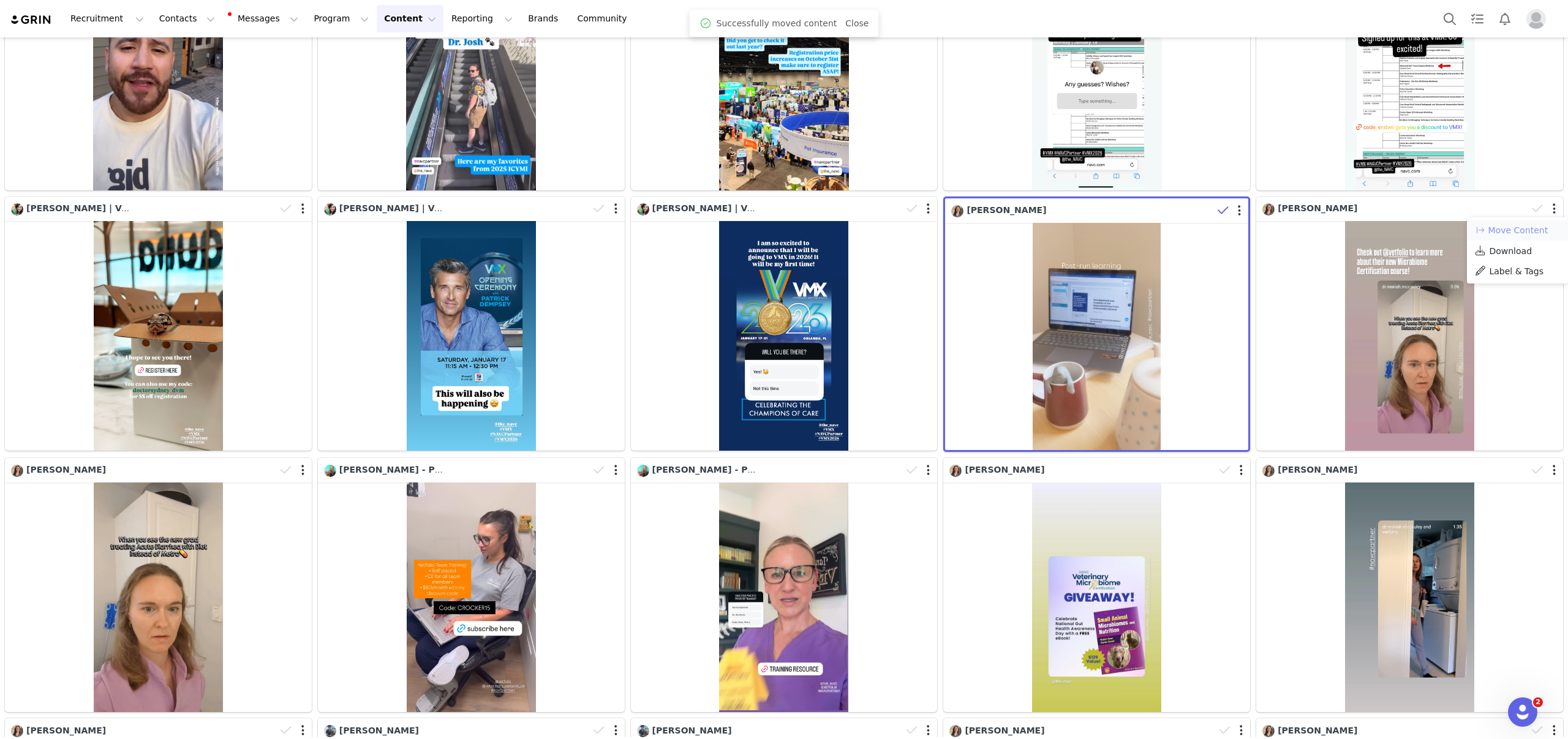
click at [1514, 227] on button "Move Content" at bounding box center [1511, 231] width 74 height 15
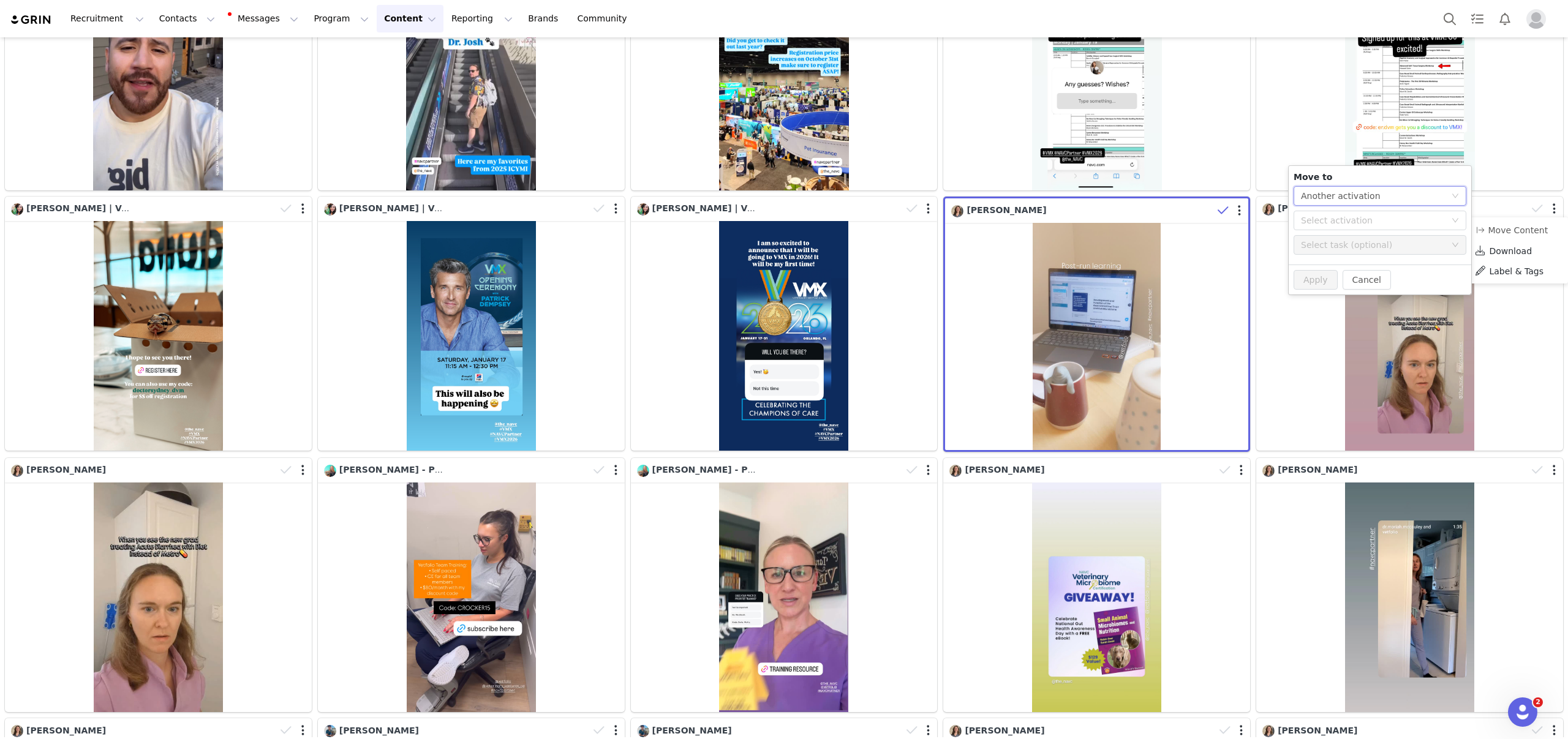
click at [1400, 194] on div "Select action Another activation" at bounding box center [1375, 196] width 150 height 19
click at [1390, 218] on li "Another activation" at bounding box center [1380, 220] width 173 height 20
click at [1414, 220] on div "Select activation" at bounding box center [1373, 220] width 144 height 12
click at [1414, 244] on li "VetFolio: NAVC Veterinary Microbiome Certification Partner Activated" at bounding box center [1380, 246] width 173 height 20
click at [1414, 243] on div "Select task (optional)" at bounding box center [1373, 245] width 144 height 12
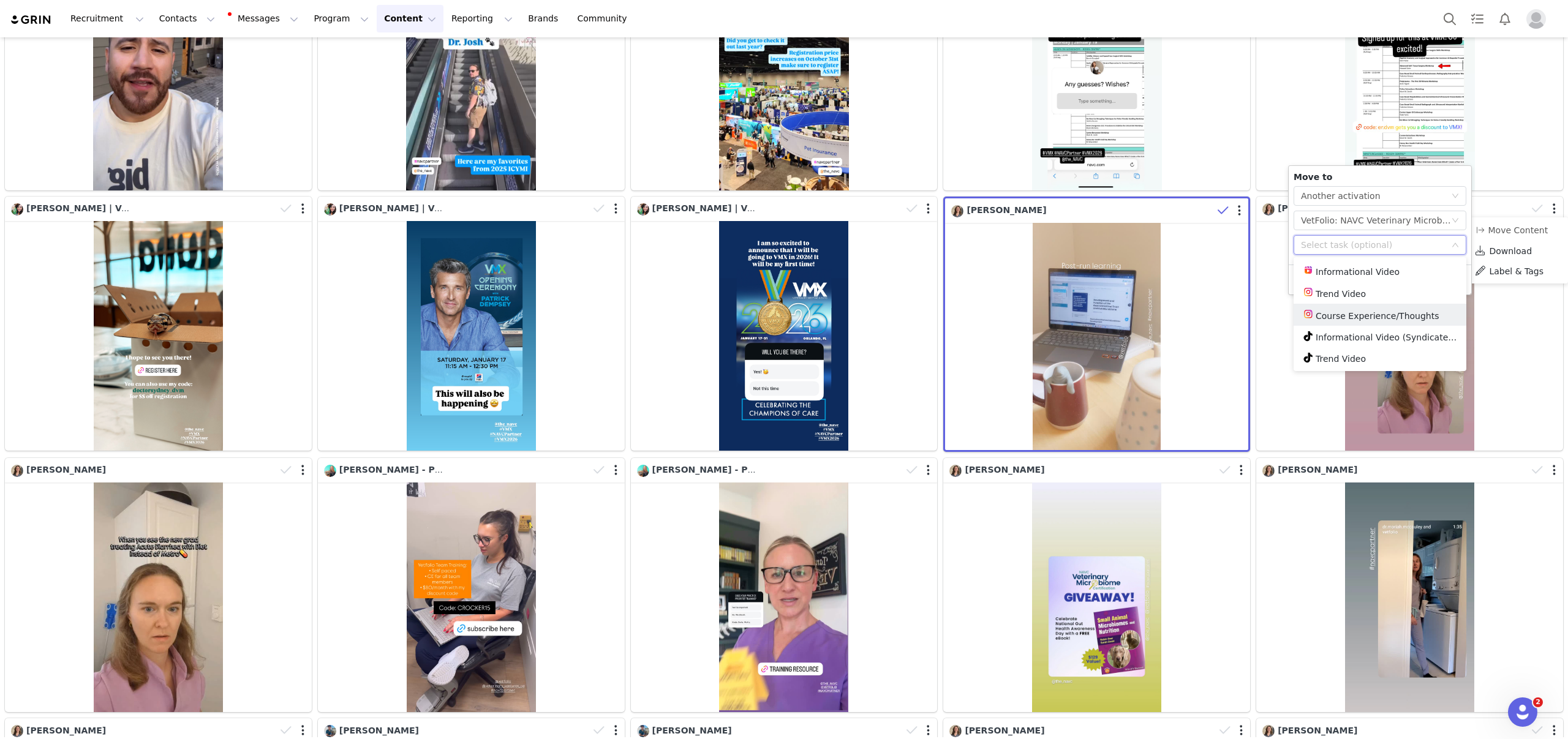
drag, startPoint x: 1397, startPoint y: 310, endPoint x: 1352, endPoint y: 301, distance: 45.9
click at [1396, 310] on li "Course Experience/Thoughts" at bounding box center [1380, 315] width 173 height 22
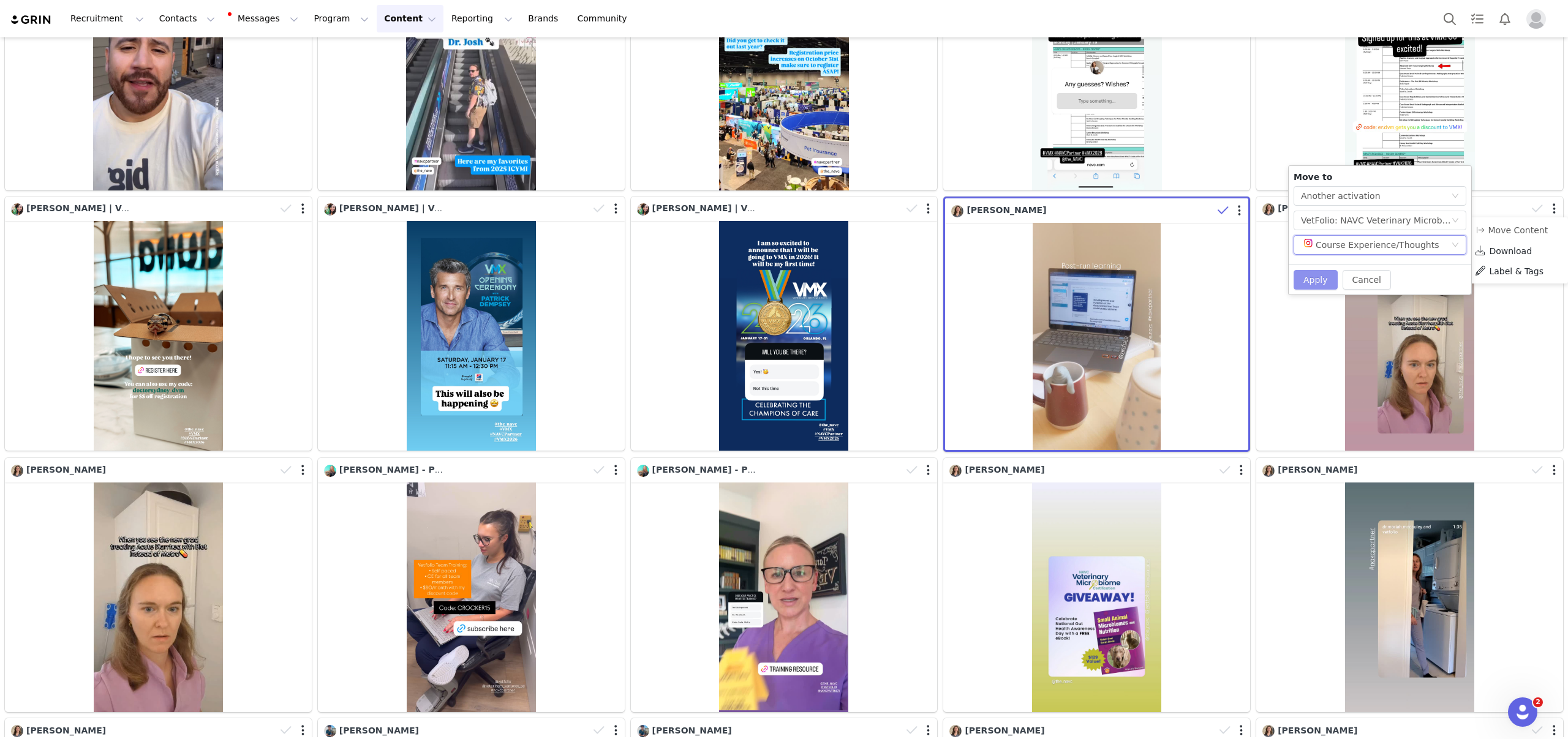
click at [1309, 276] on button "Apply" at bounding box center [1315, 279] width 44 height 20
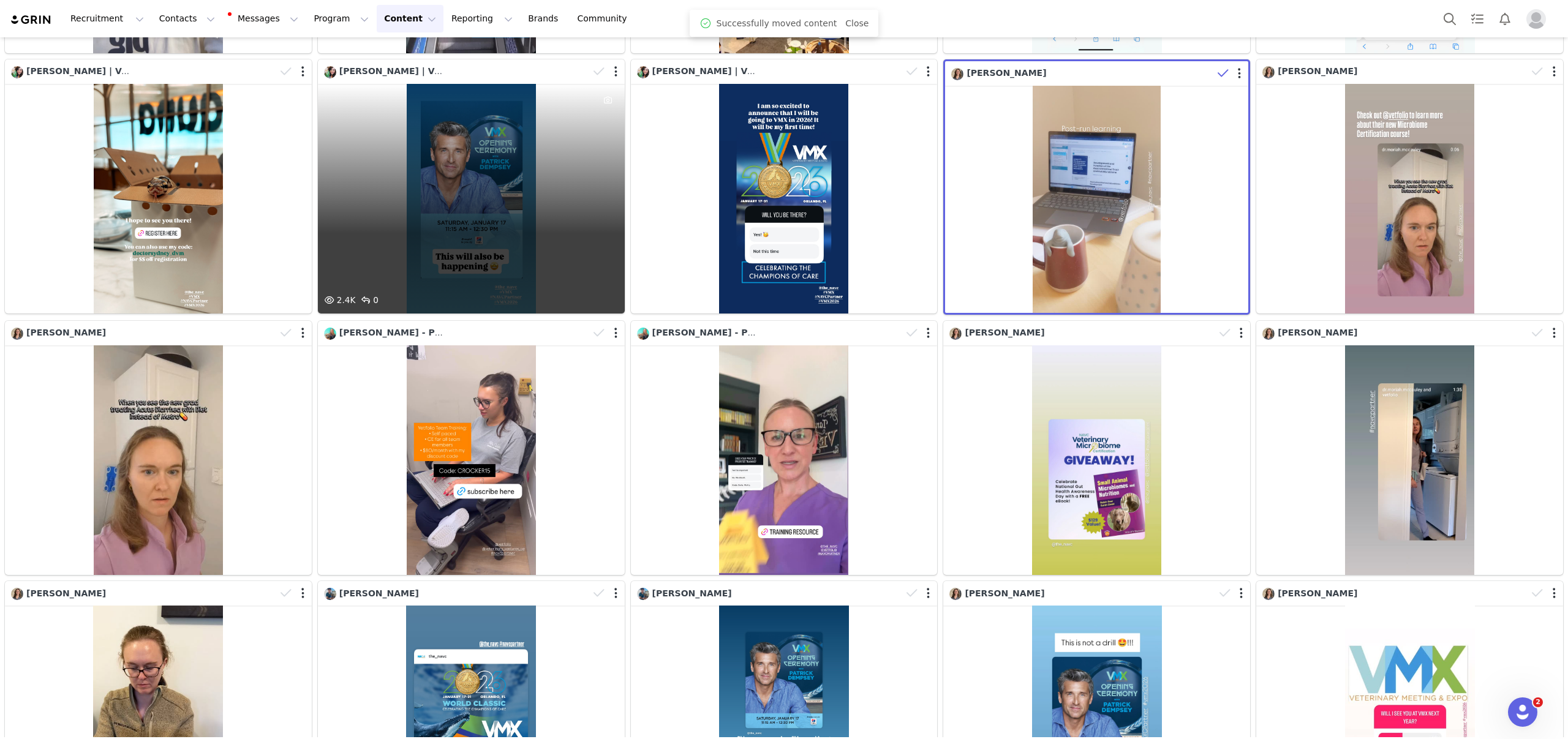
scroll to position [867, 0]
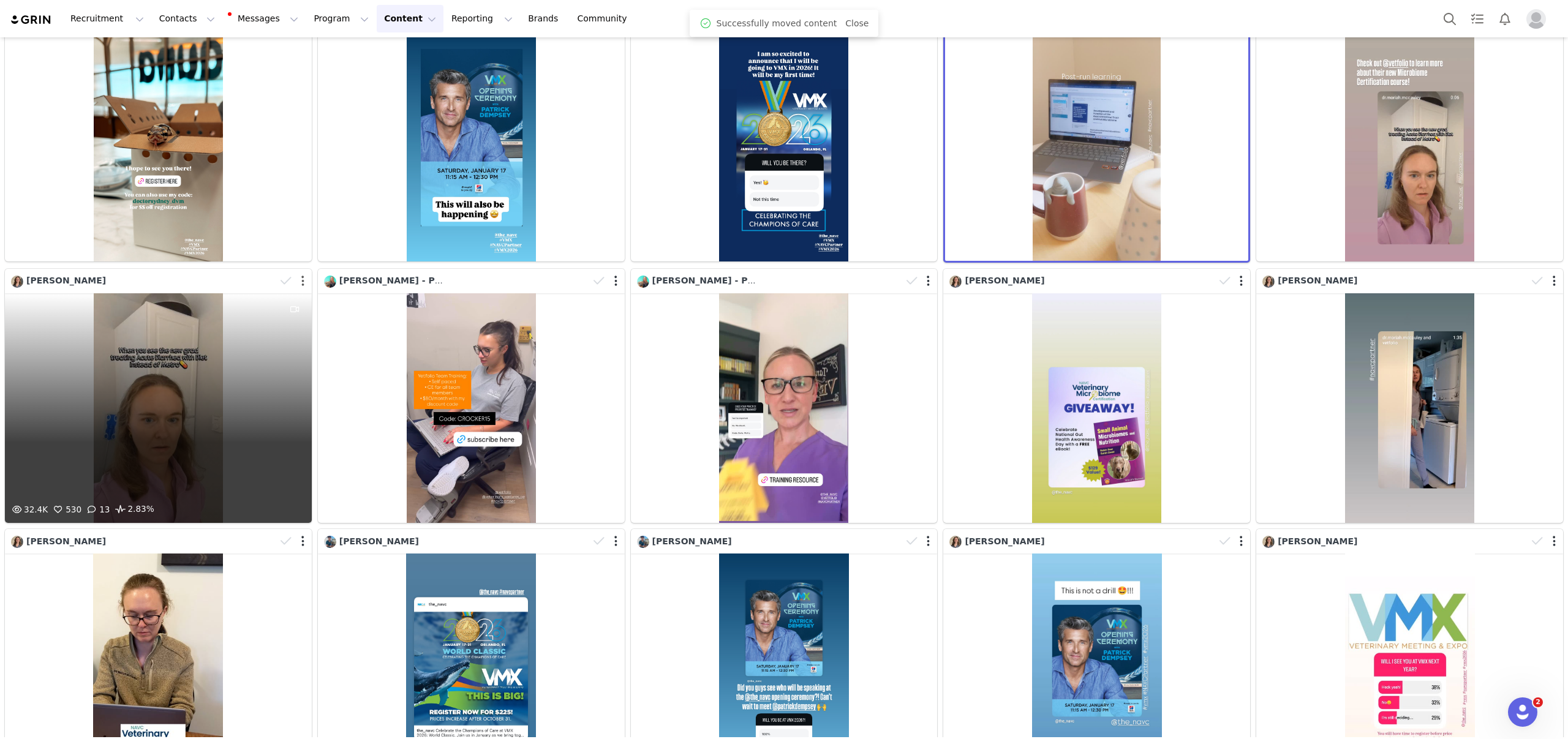
click at [302, 276] on button "button" at bounding box center [302, 281] width 3 height 12
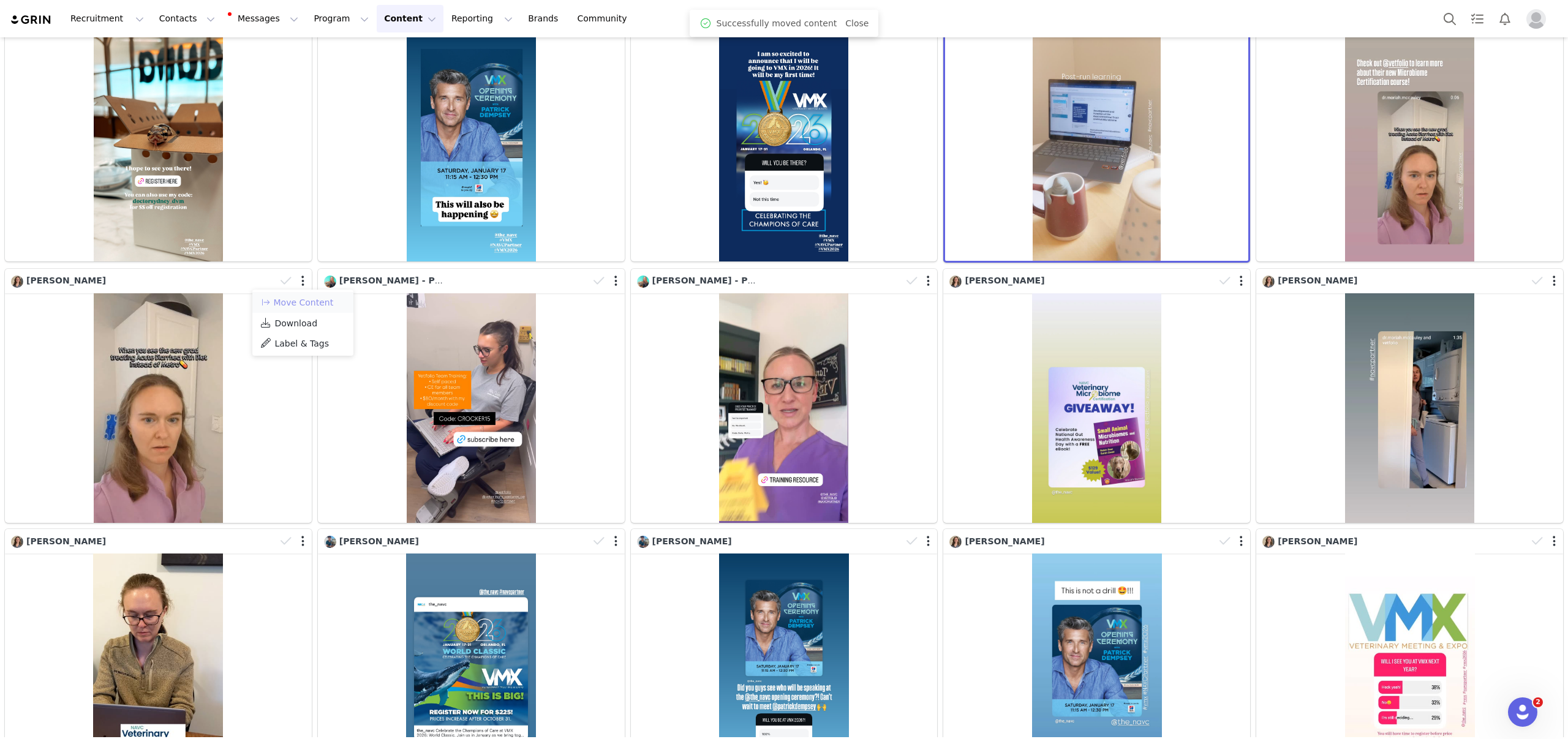
click at [309, 298] on button "Move Content" at bounding box center [297, 302] width 74 height 15
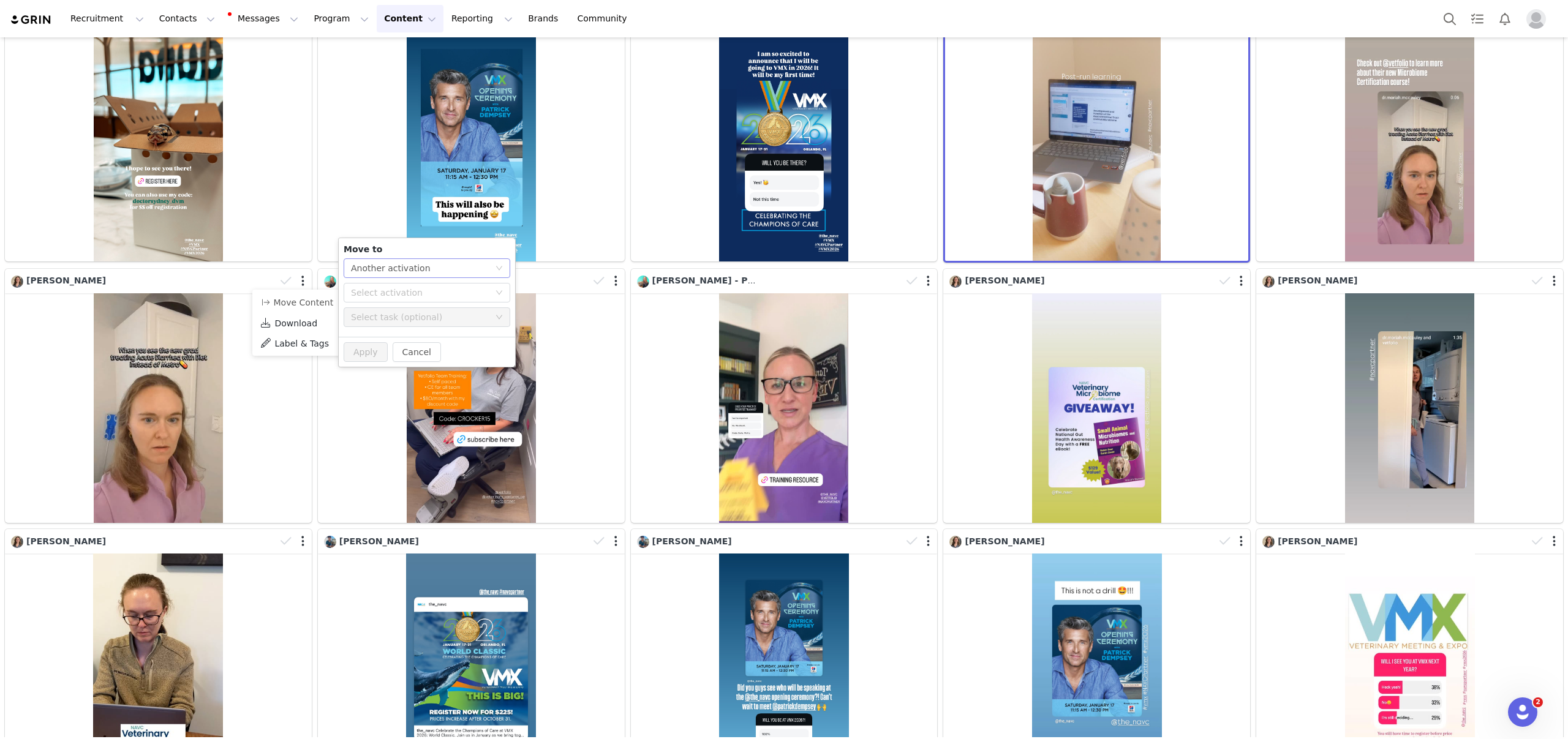
click at [395, 271] on div "Another activation" at bounding box center [391, 268] width 80 height 19
click at [429, 290] on li "Another activation" at bounding box center [426, 292] width 167 height 20
click at [484, 296] on div "Select activation" at bounding box center [420, 292] width 139 height 12
click at [482, 322] on li "VetFolio: NAVC Veterinary Microbiome Certification Partner Activated" at bounding box center [426, 317] width 167 height 20
click at [483, 319] on div "Select task (optional)" at bounding box center [420, 316] width 139 height 12
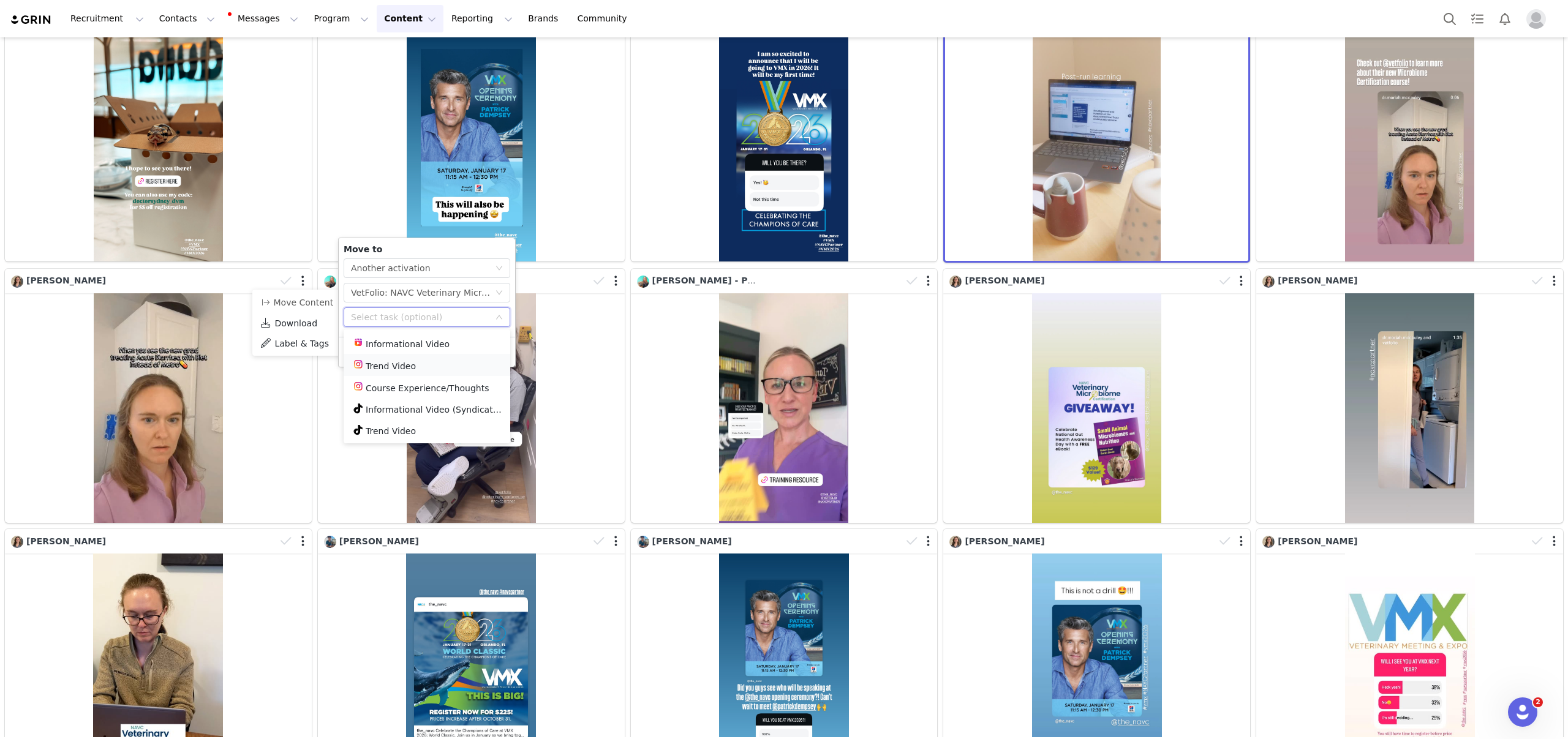
click at [429, 367] on li "Trend Video" at bounding box center [426, 365] width 167 height 22
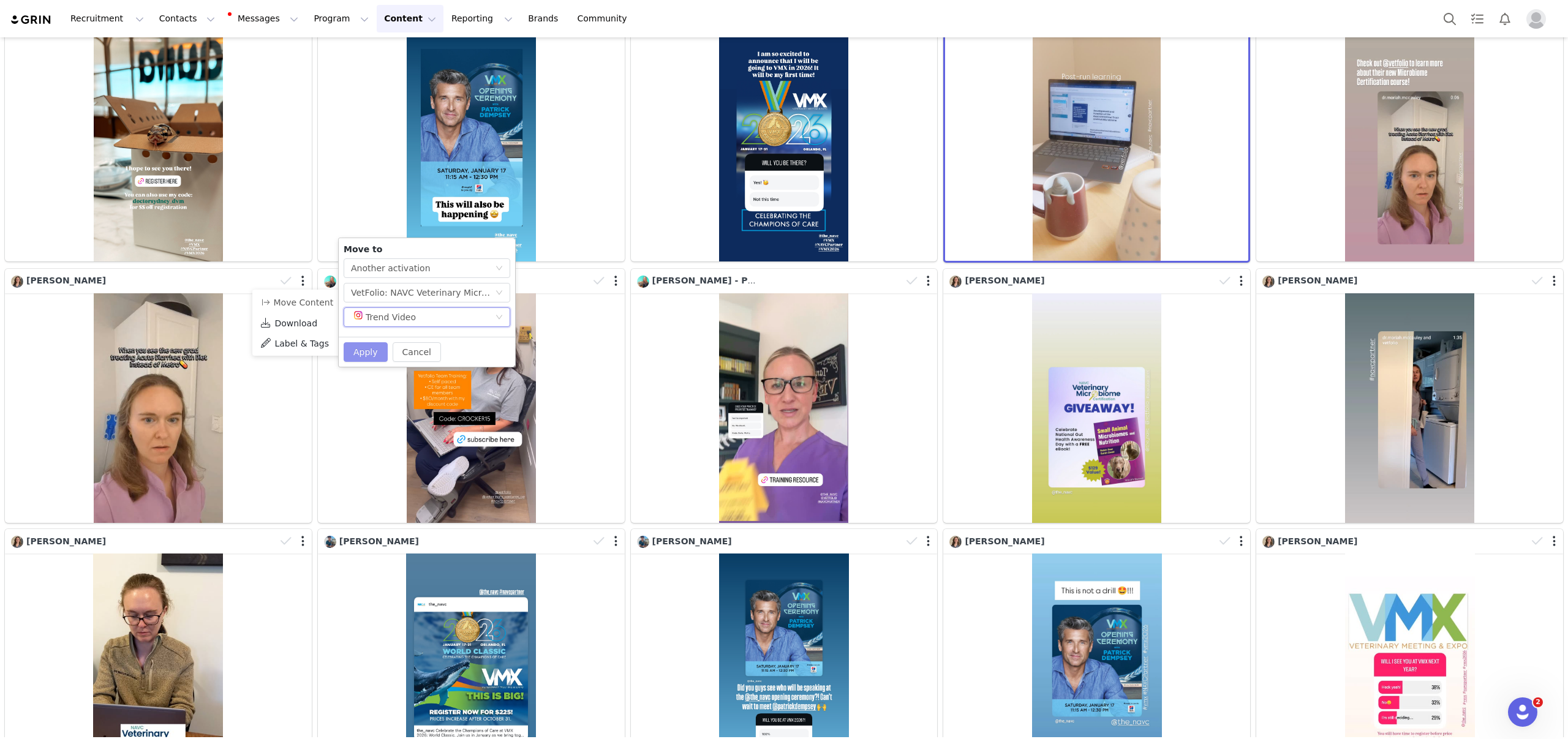
click at [355, 350] on button "Apply" at bounding box center [365, 352] width 44 height 20
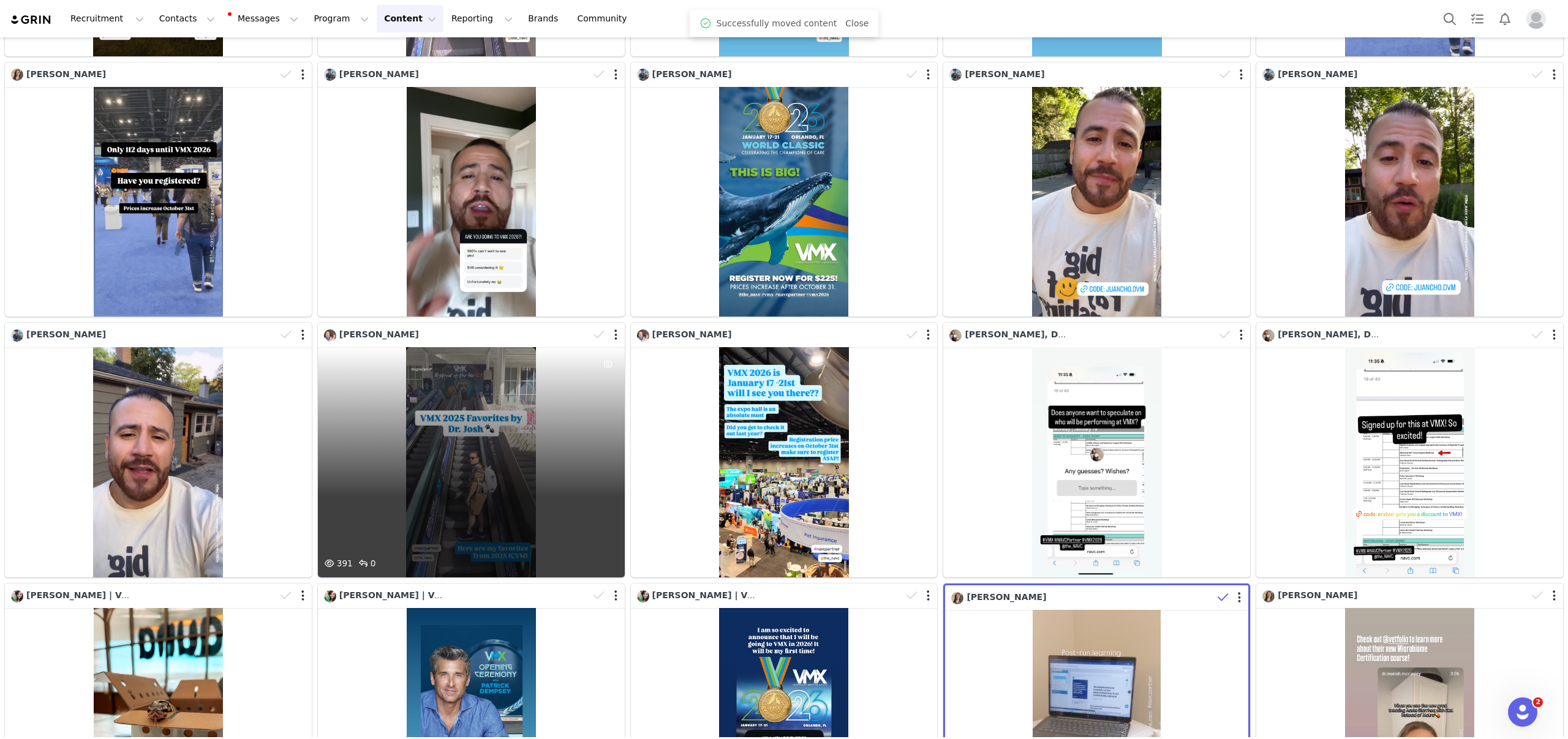
scroll to position [0, 0]
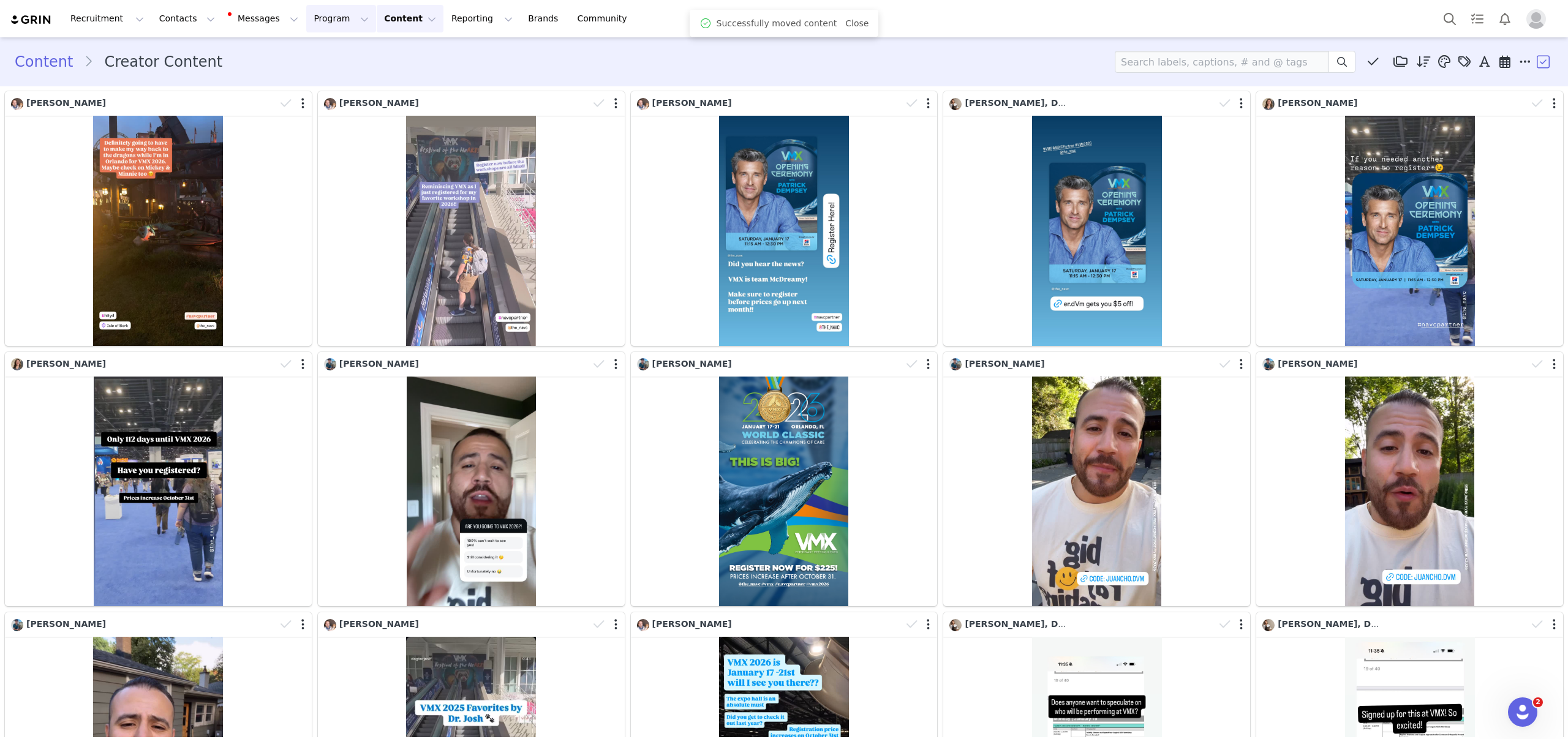
click at [306, 20] on button "Program Program" at bounding box center [341, 19] width 70 height 28
click at [319, 57] on p "Activations" at bounding box center [320, 54] width 47 height 13
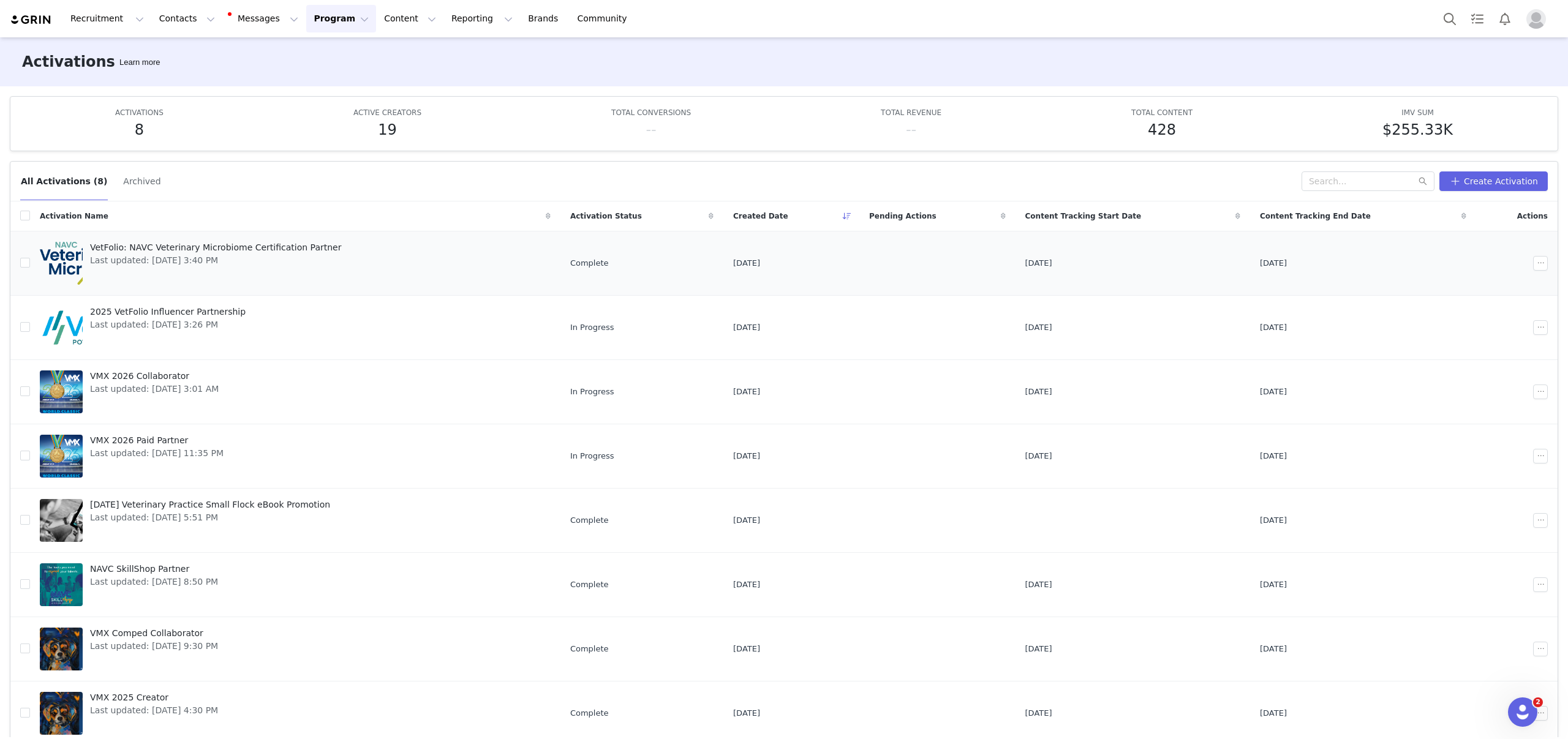
click at [179, 245] on span "VetFolio: NAVC Veterinary Microbiome Certification Partner" at bounding box center [216, 248] width 251 height 13
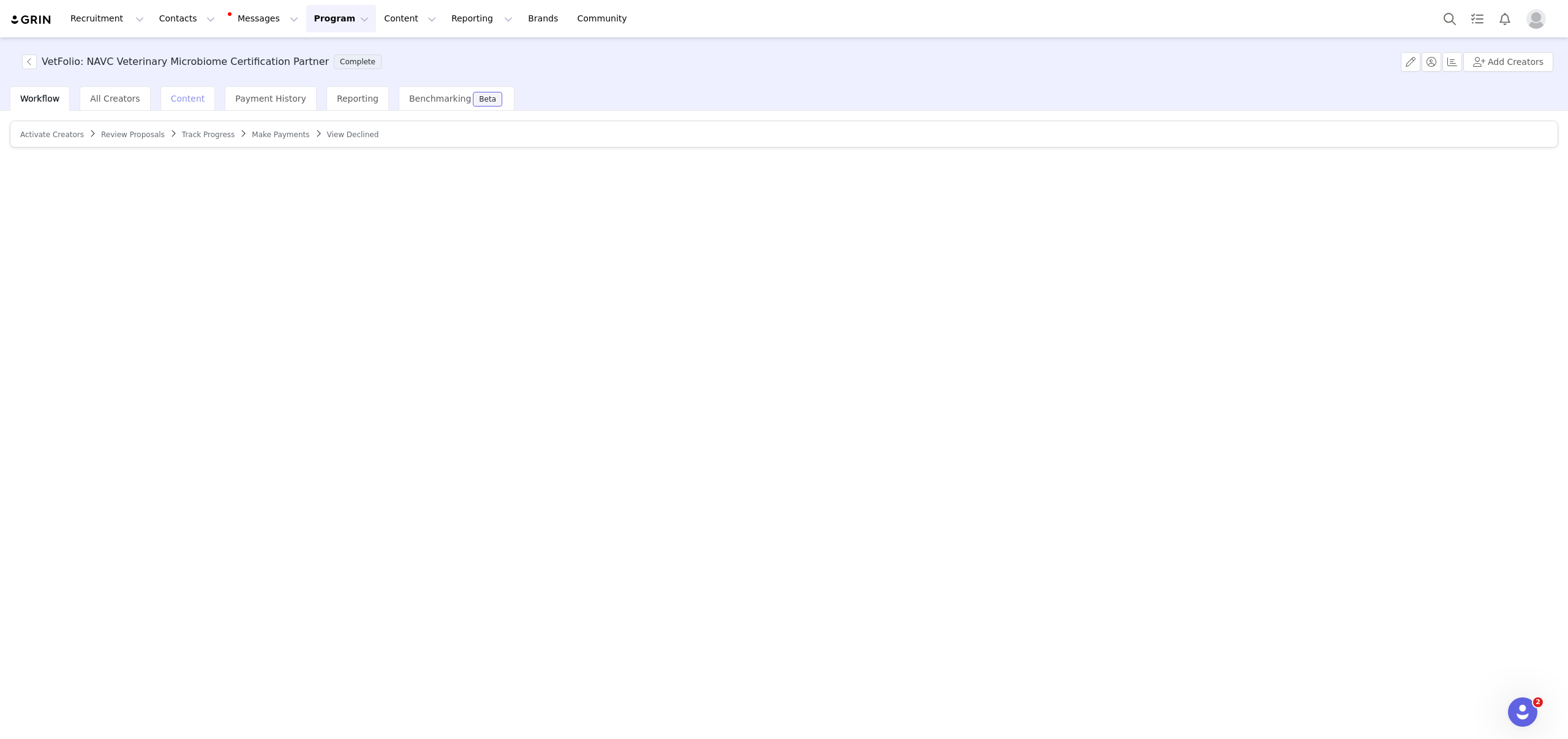
click at [200, 97] on div "Content" at bounding box center [187, 99] width 55 height 24
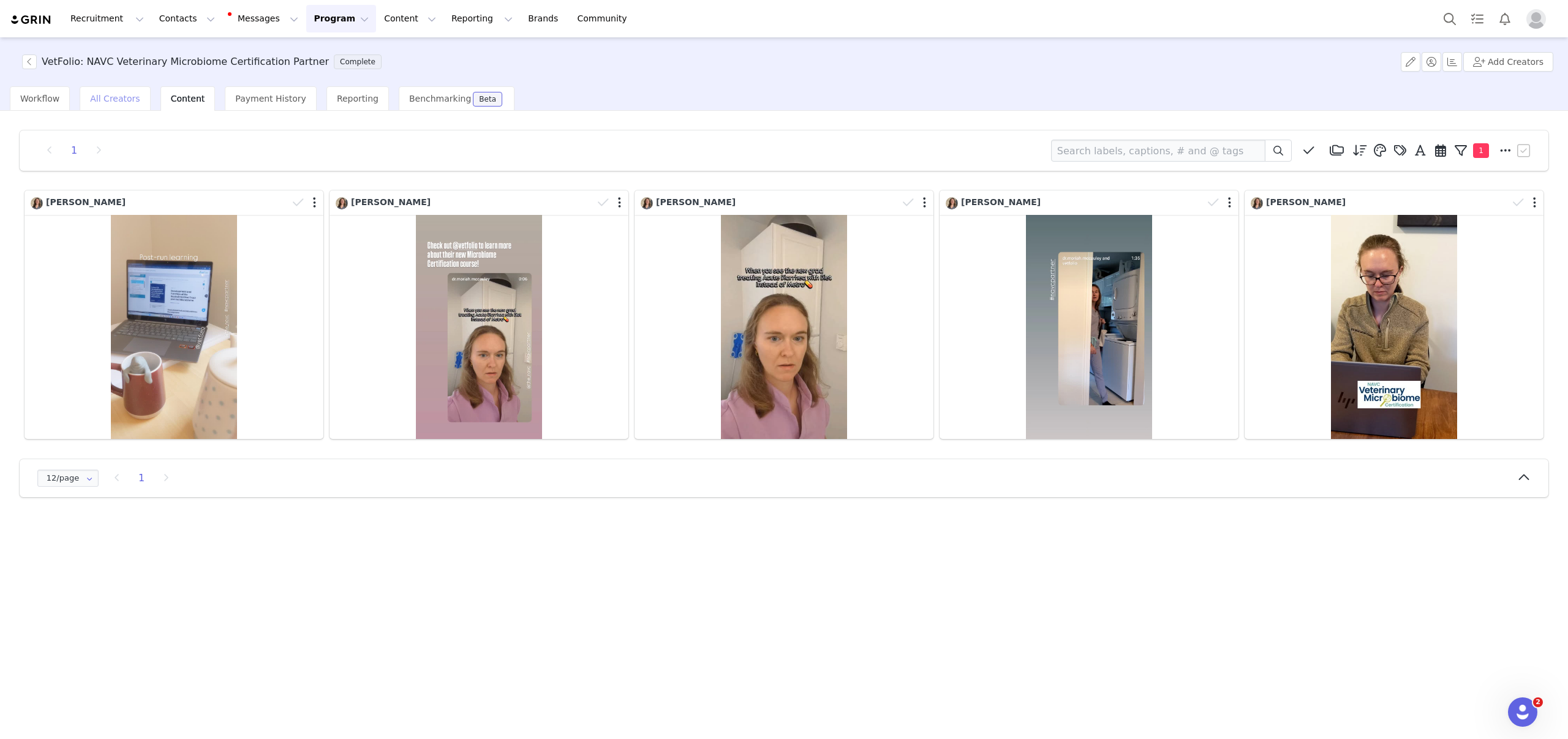
click at [103, 98] on span "All Creators" at bounding box center [114, 99] width 49 height 10
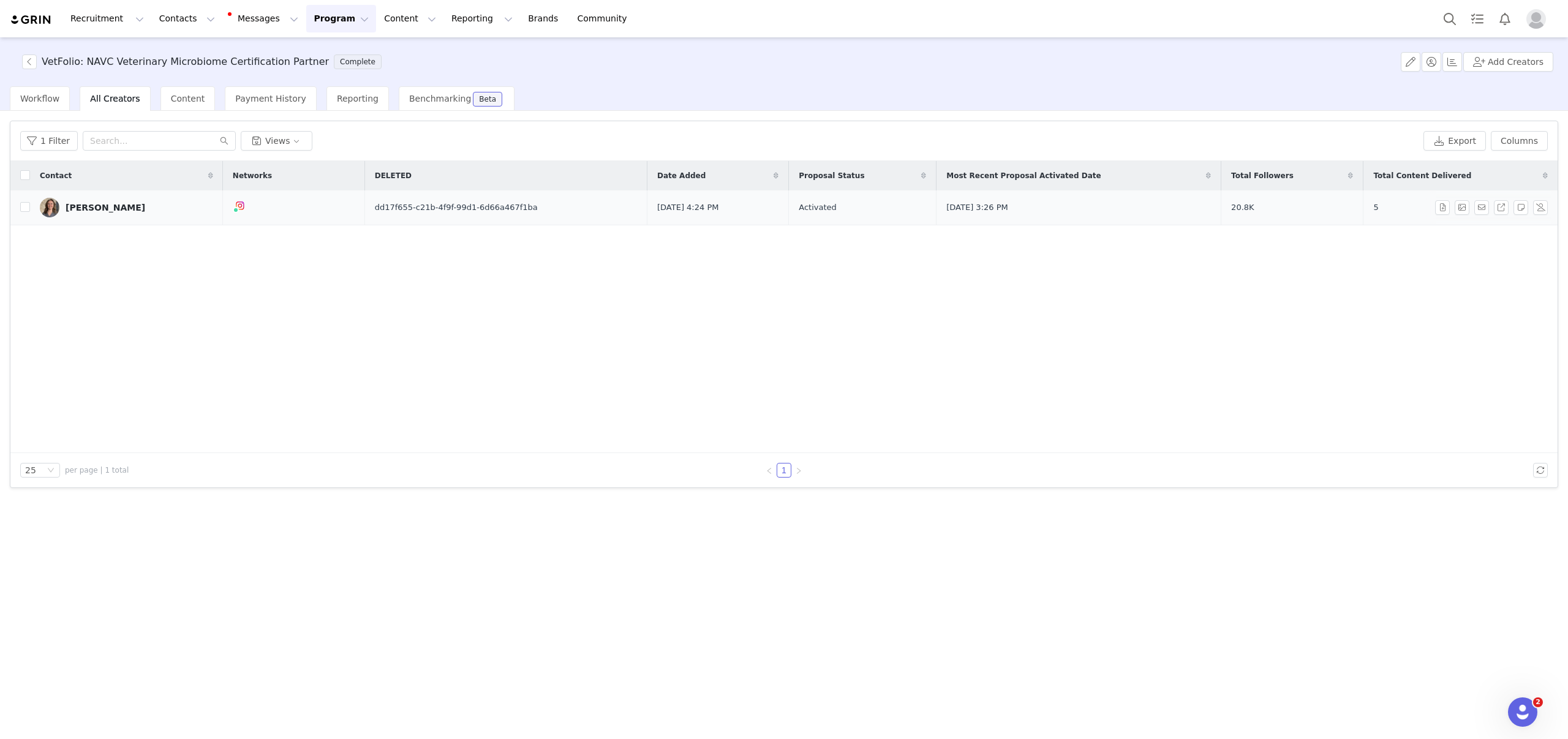
click at [110, 209] on div "[PERSON_NAME]" at bounding box center [105, 208] width 80 height 10
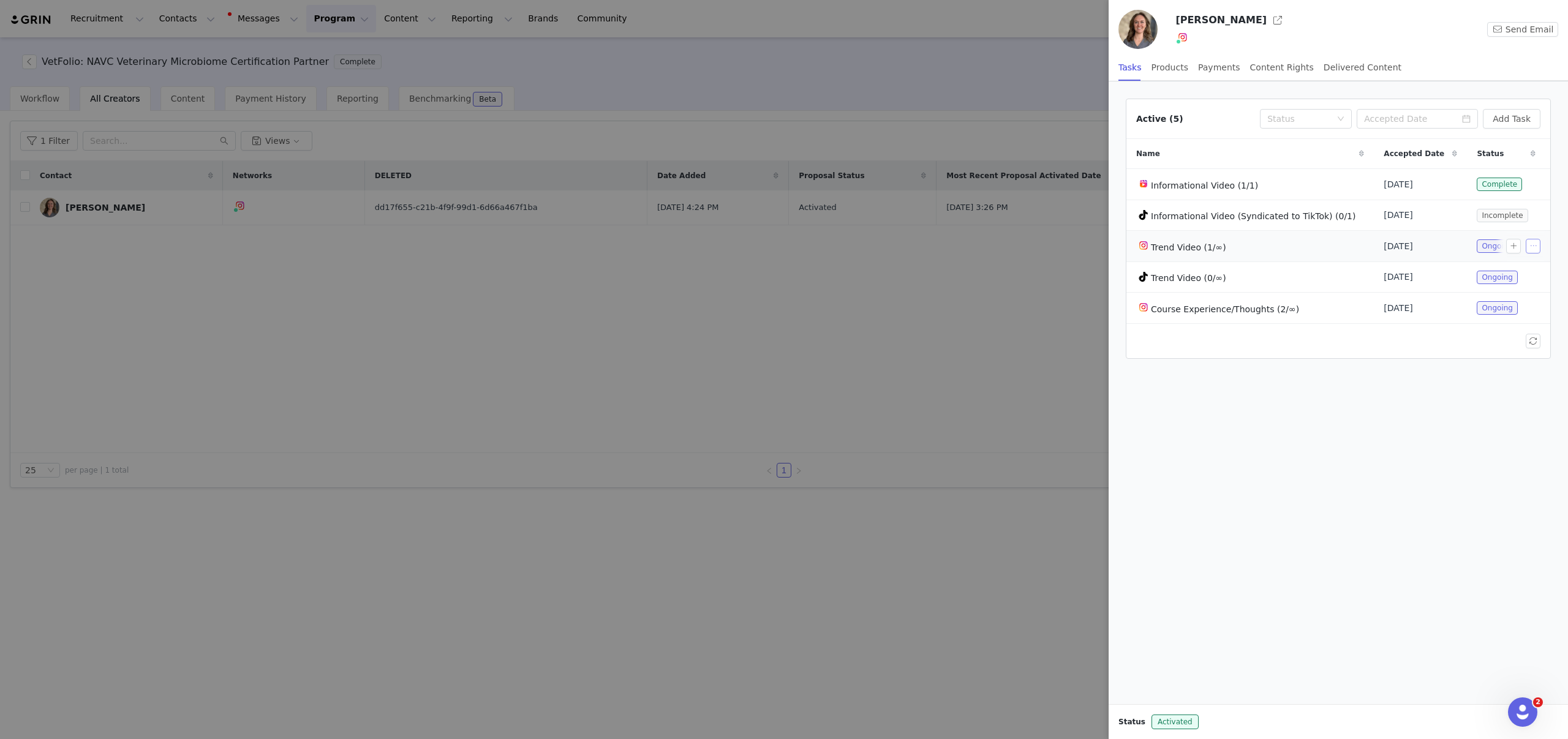
click at [1527, 247] on button "button" at bounding box center [1534, 247] width 15 height 15
click at [1505, 247] on span "Ongoing" at bounding box center [1497, 246] width 41 height 13
click at [1515, 246] on button "button" at bounding box center [1514, 247] width 15 height 15
click at [1377, 224] on span at bounding box center [1372, 223] width 10 height 10
click at [1375, 224] on input "File" at bounding box center [1371, 222] width 8 height 8
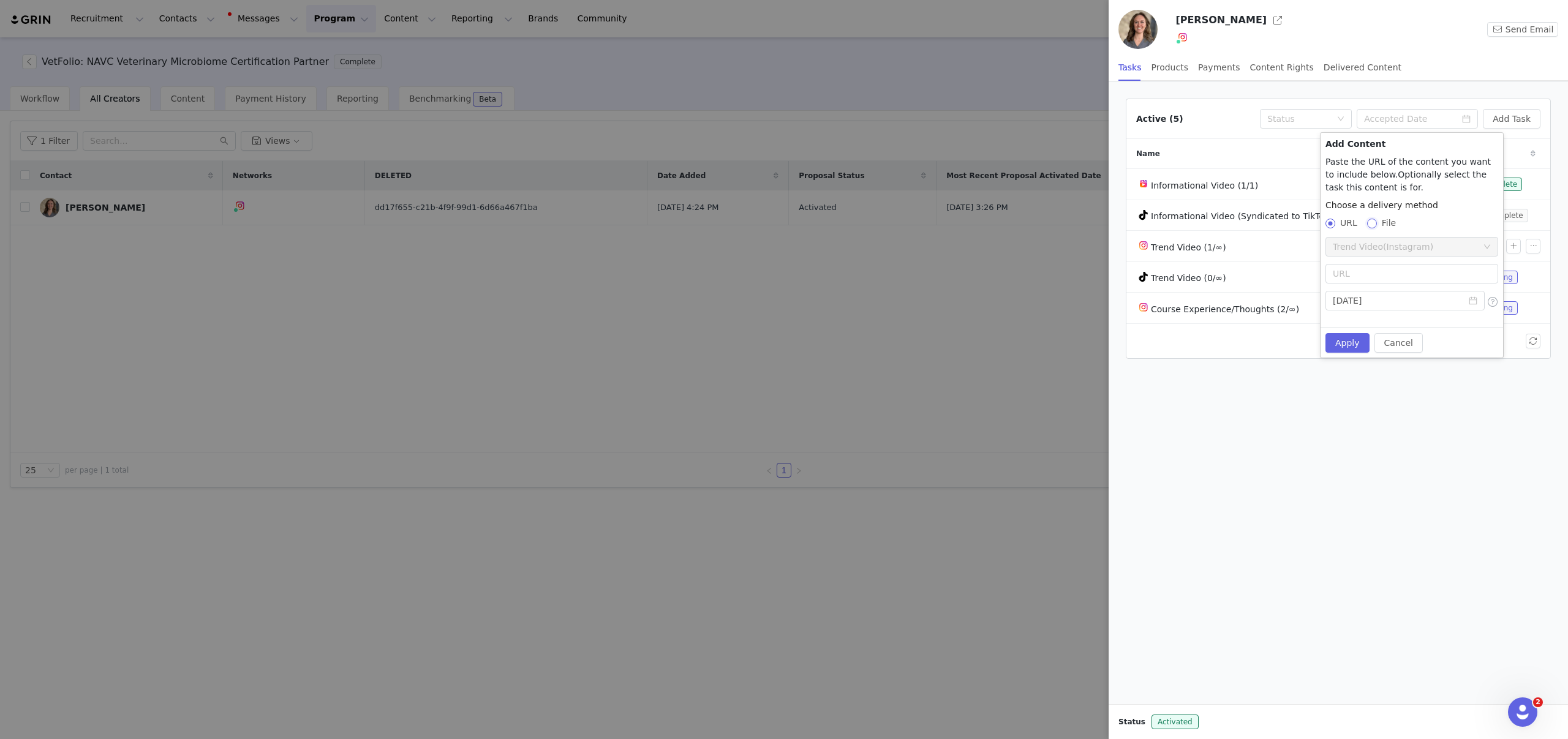
radio input "true"
radio input "false"
radio input "true"
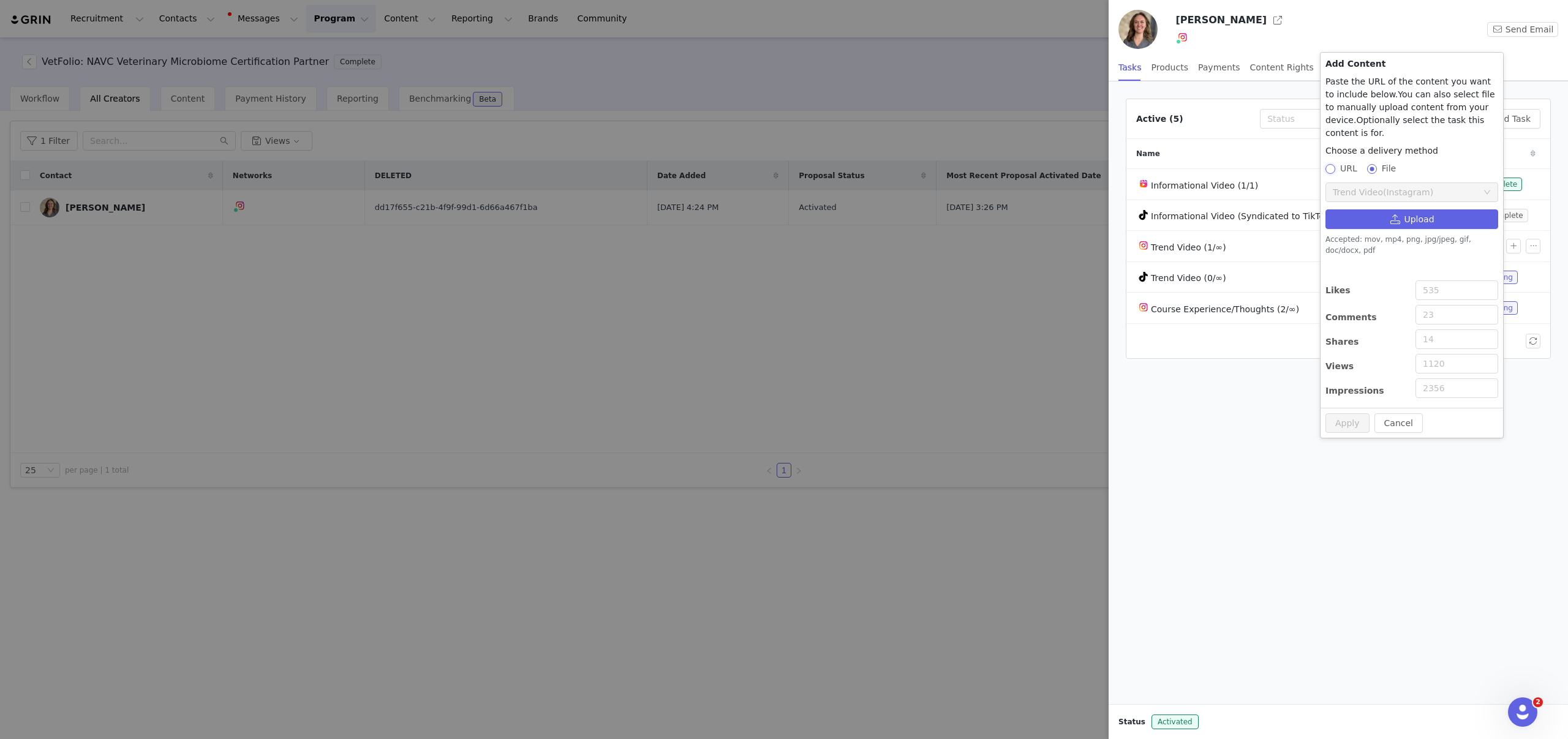
click at [1332, 169] on input "URL" at bounding box center [1329, 168] width 8 height 8
radio input "true"
radio input "false"
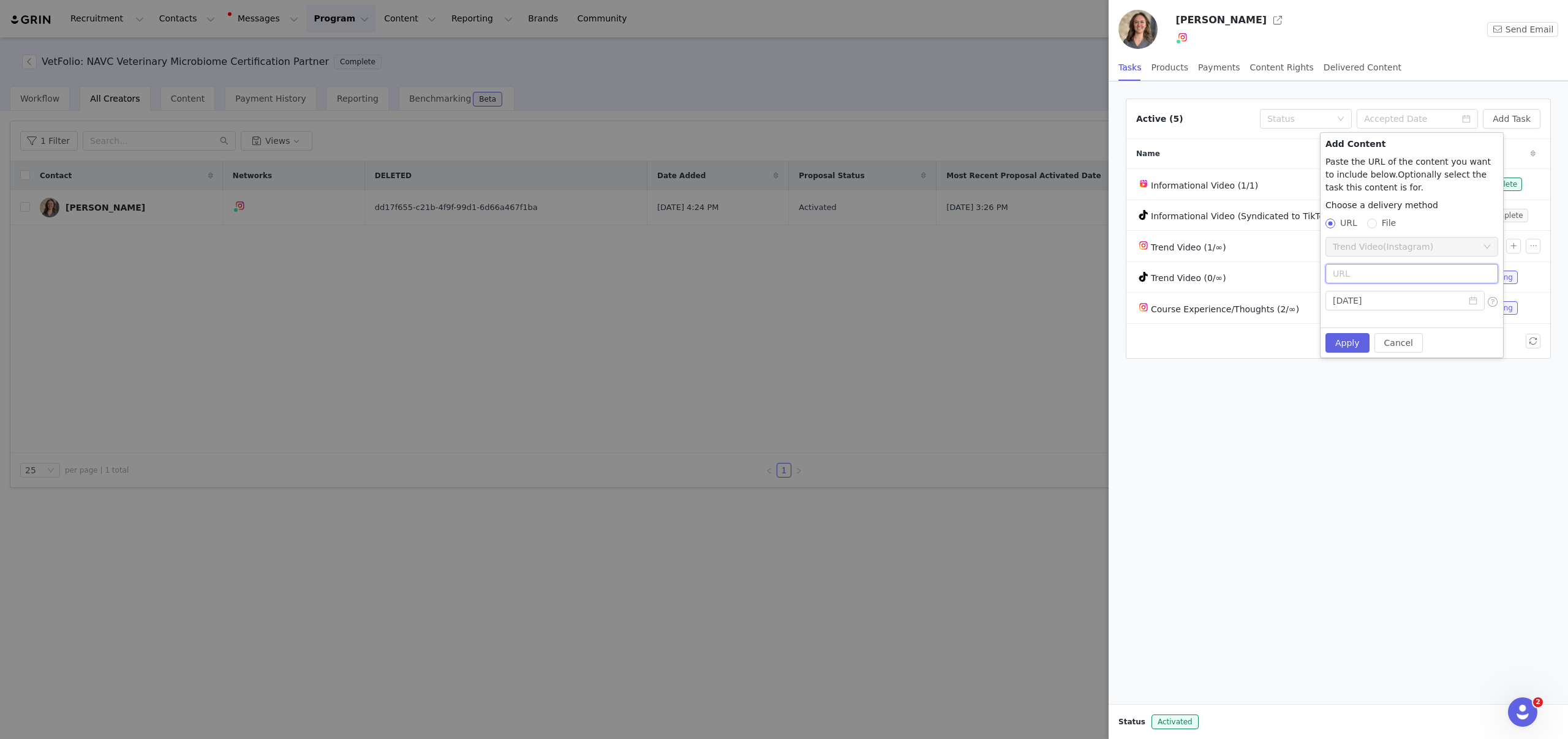
click at [1372, 274] on input "text" at bounding box center [1412, 274] width 173 height 20
paste input "[URL][DOMAIN_NAME]"
type input "[URL][DOMAIN_NAME]"
click at [1343, 342] on button "Apply" at bounding box center [1347, 343] width 44 height 20
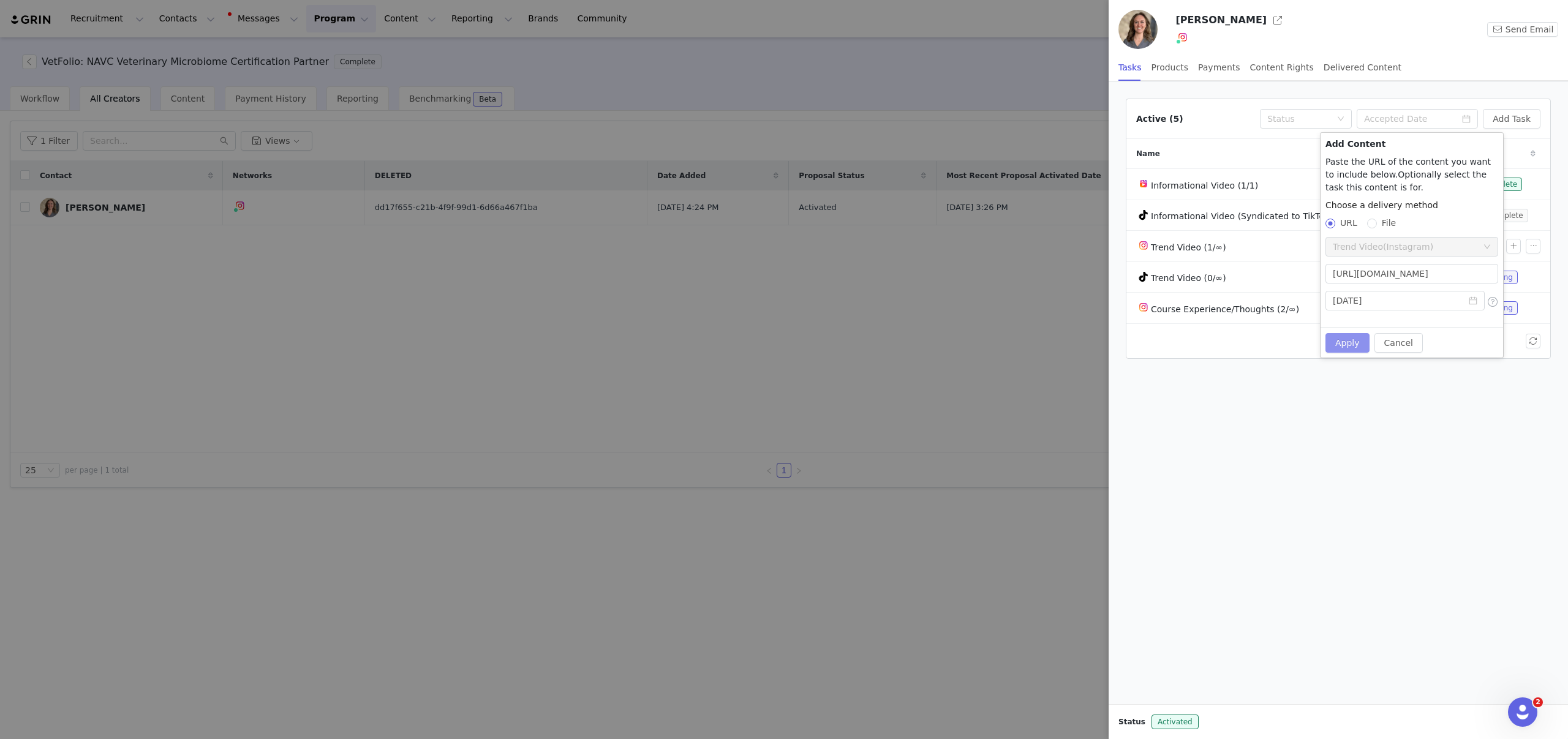
scroll to position [0, 0]
click at [1347, 383] on div at bounding box center [1338, 388] width 440 height 15
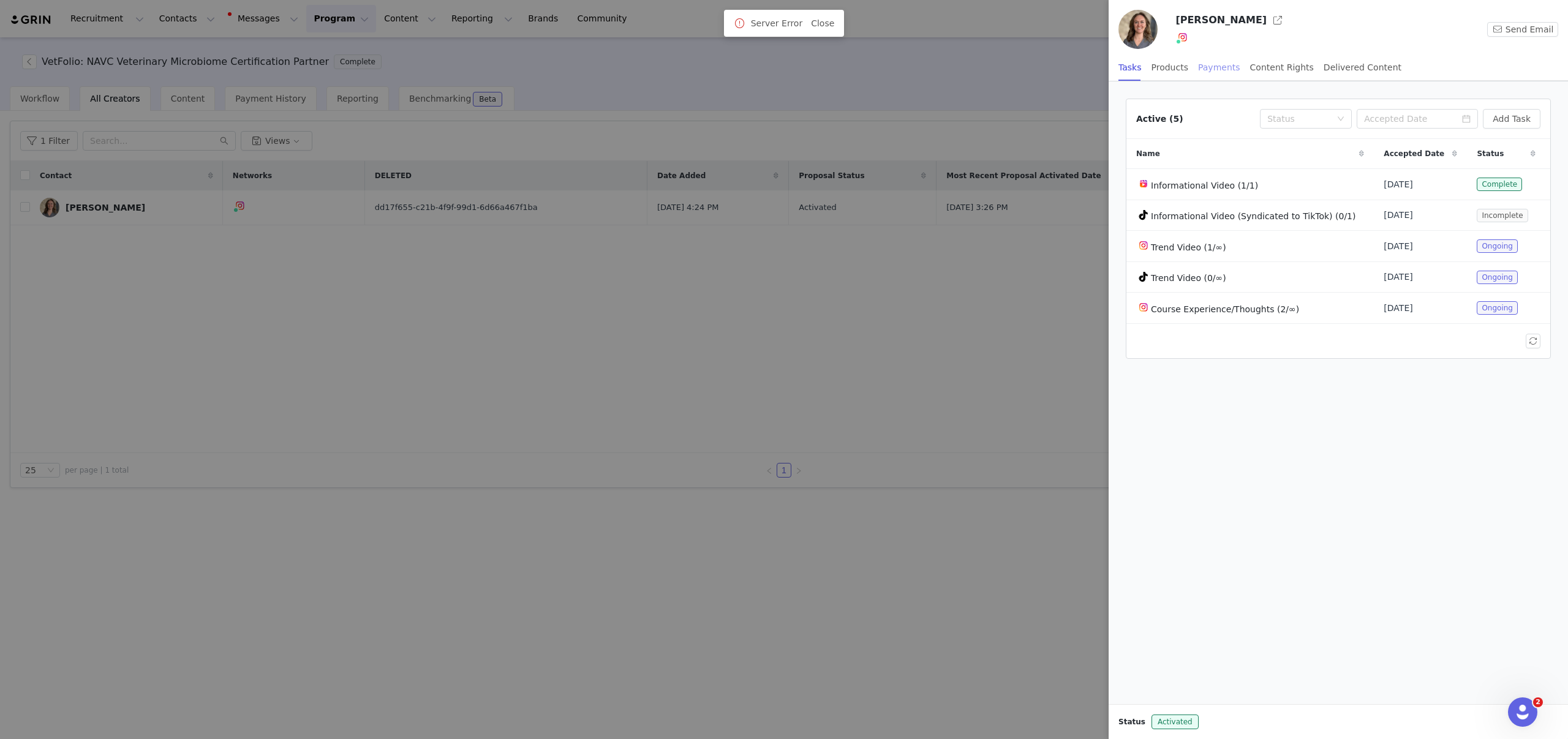
click at [1203, 67] on div "Payments" at bounding box center [1218, 68] width 42 height 28
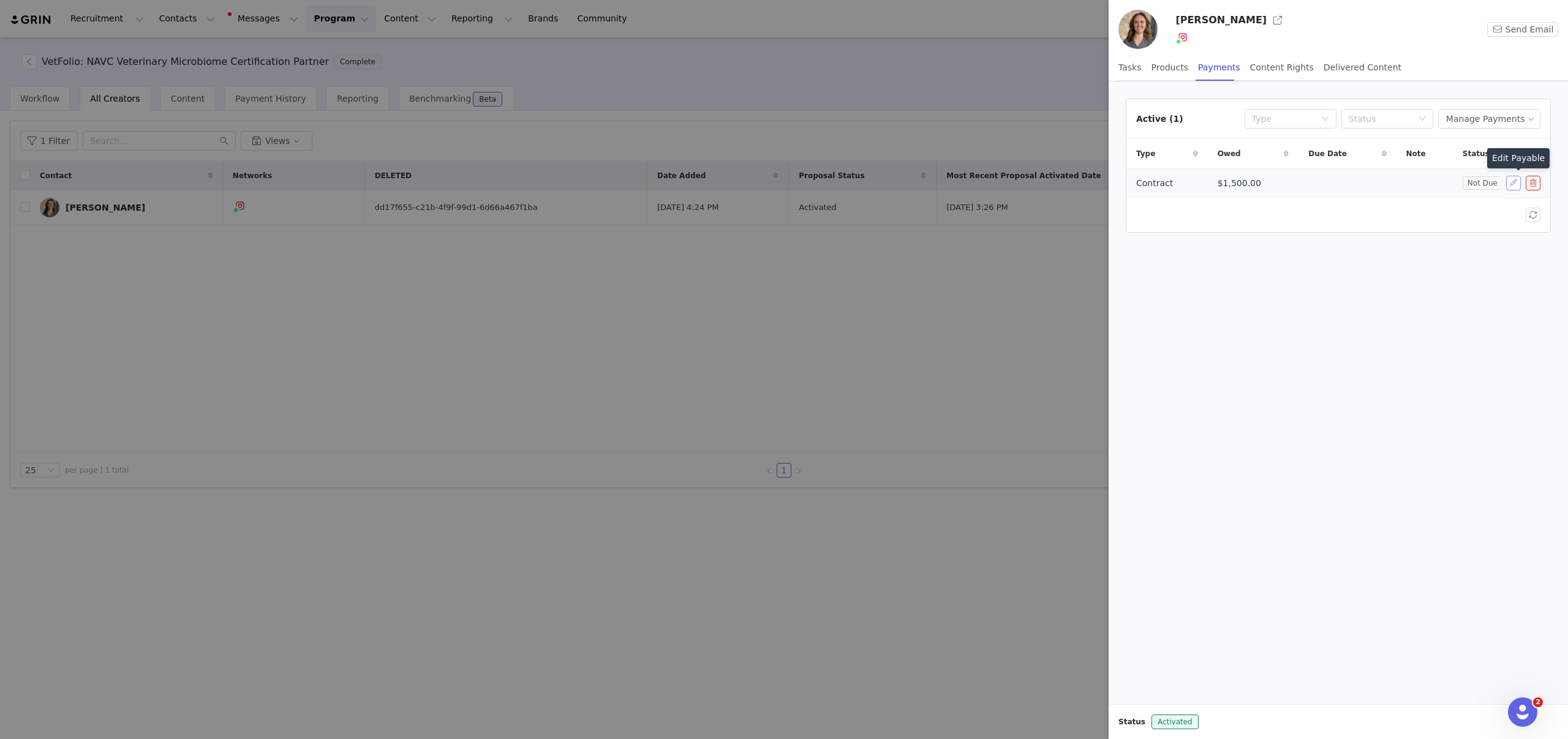
click at [1519, 185] on button "button" at bounding box center [1514, 183] width 15 height 15
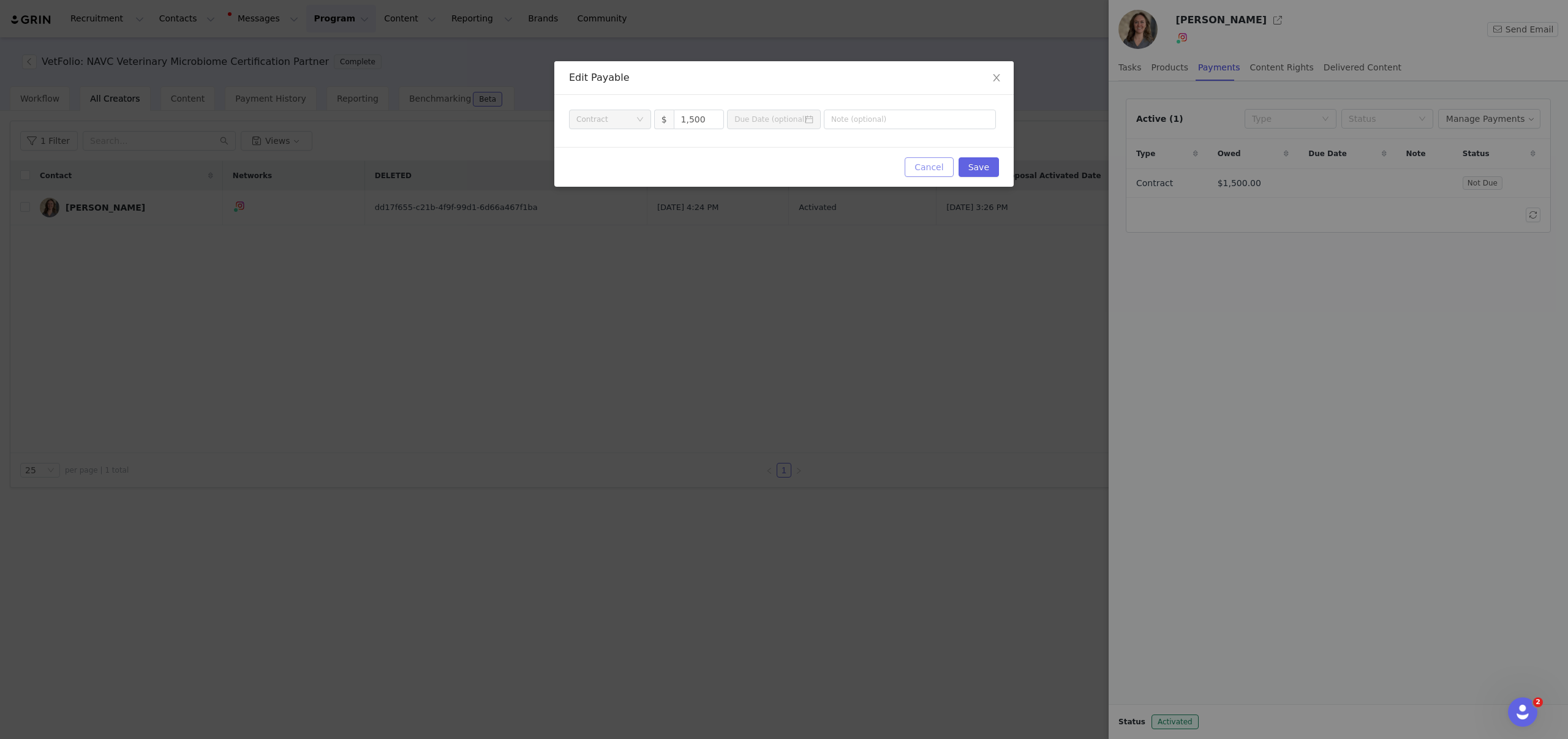
click at [924, 161] on button "Cancel" at bounding box center [929, 167] width 48 height 20
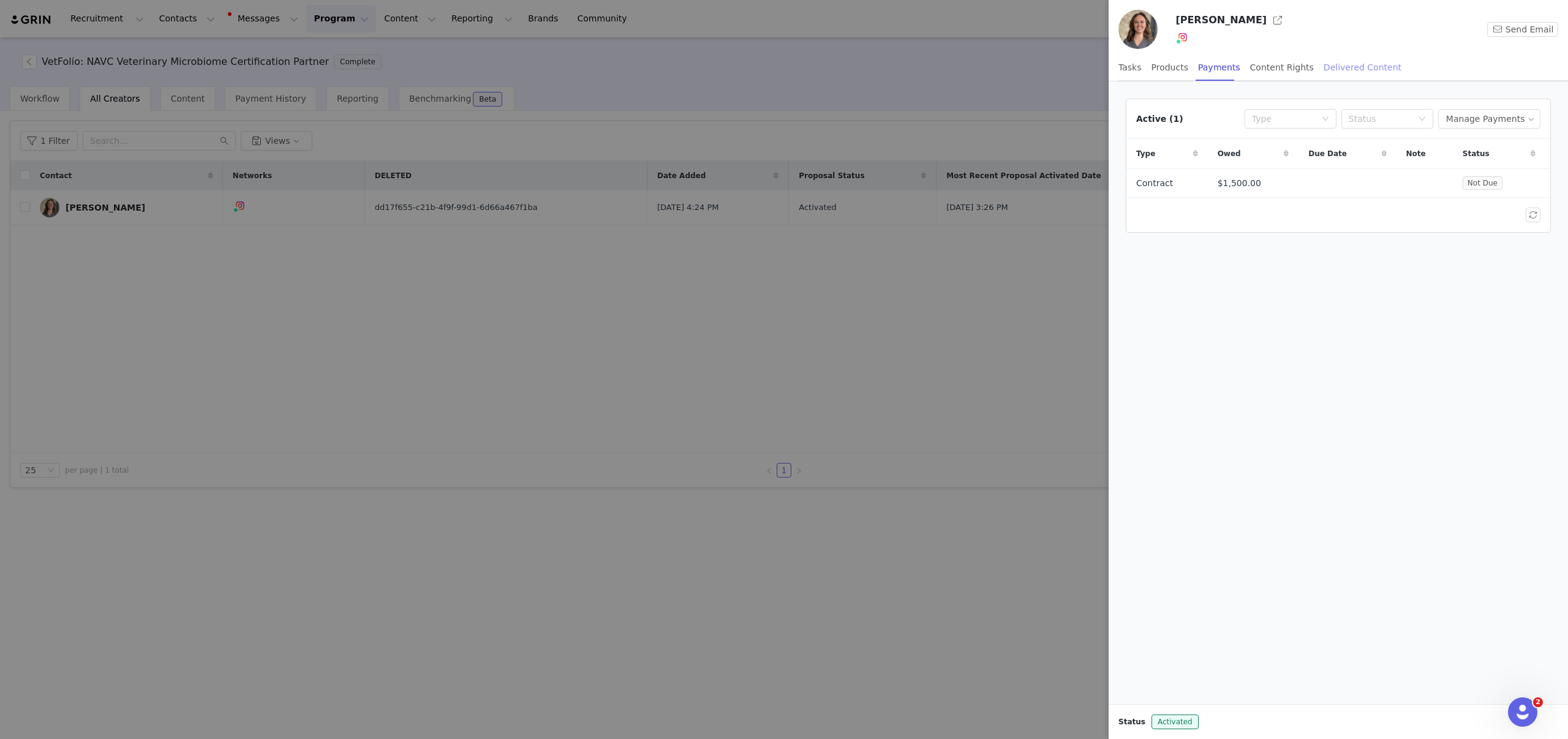
click at [1338, 67] on div "Delivered Content" at bounding box center [1362, 68] width 78 height 28
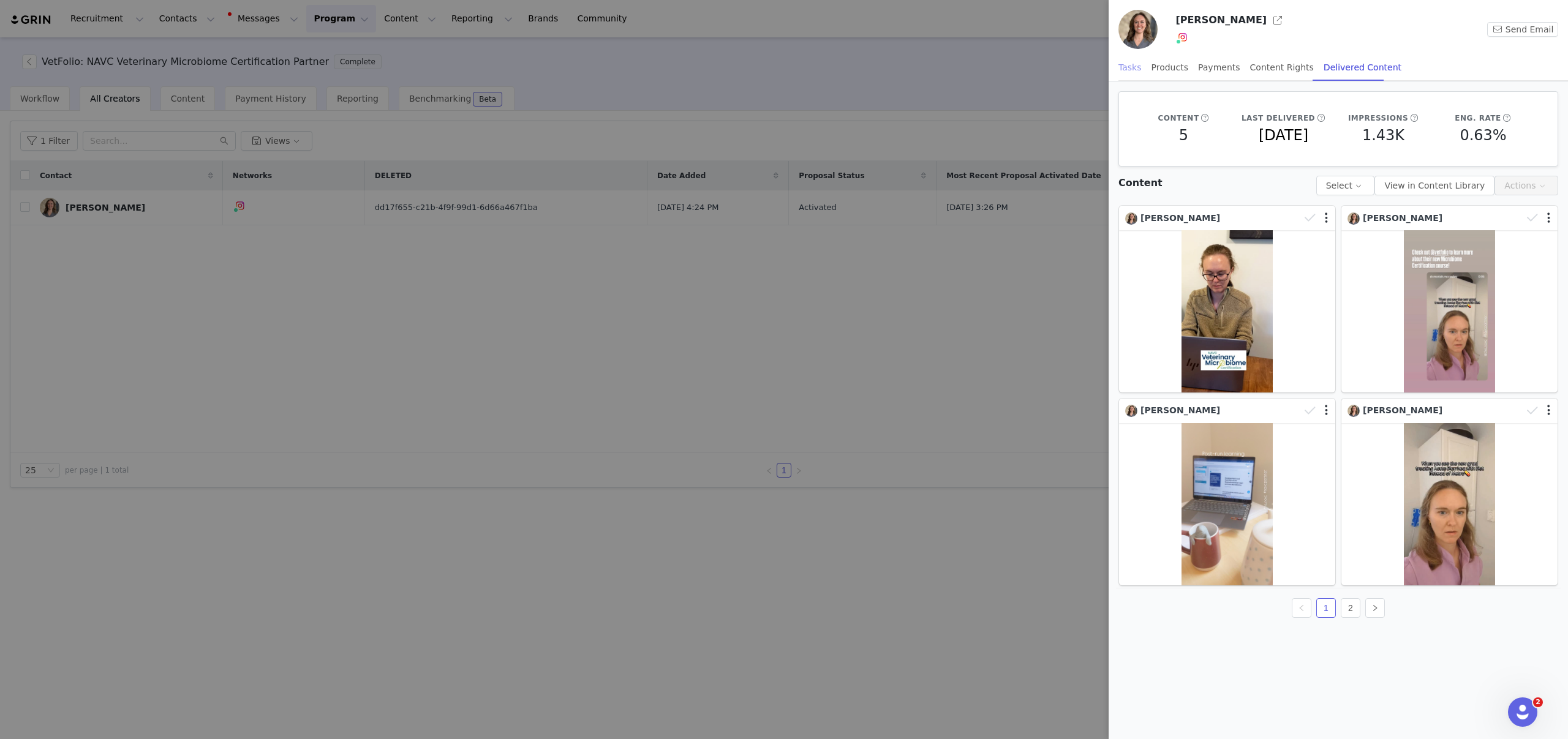
click at [1133, 68] on div "Tasks" at bounding box center [1130, 68] width 23 height 28
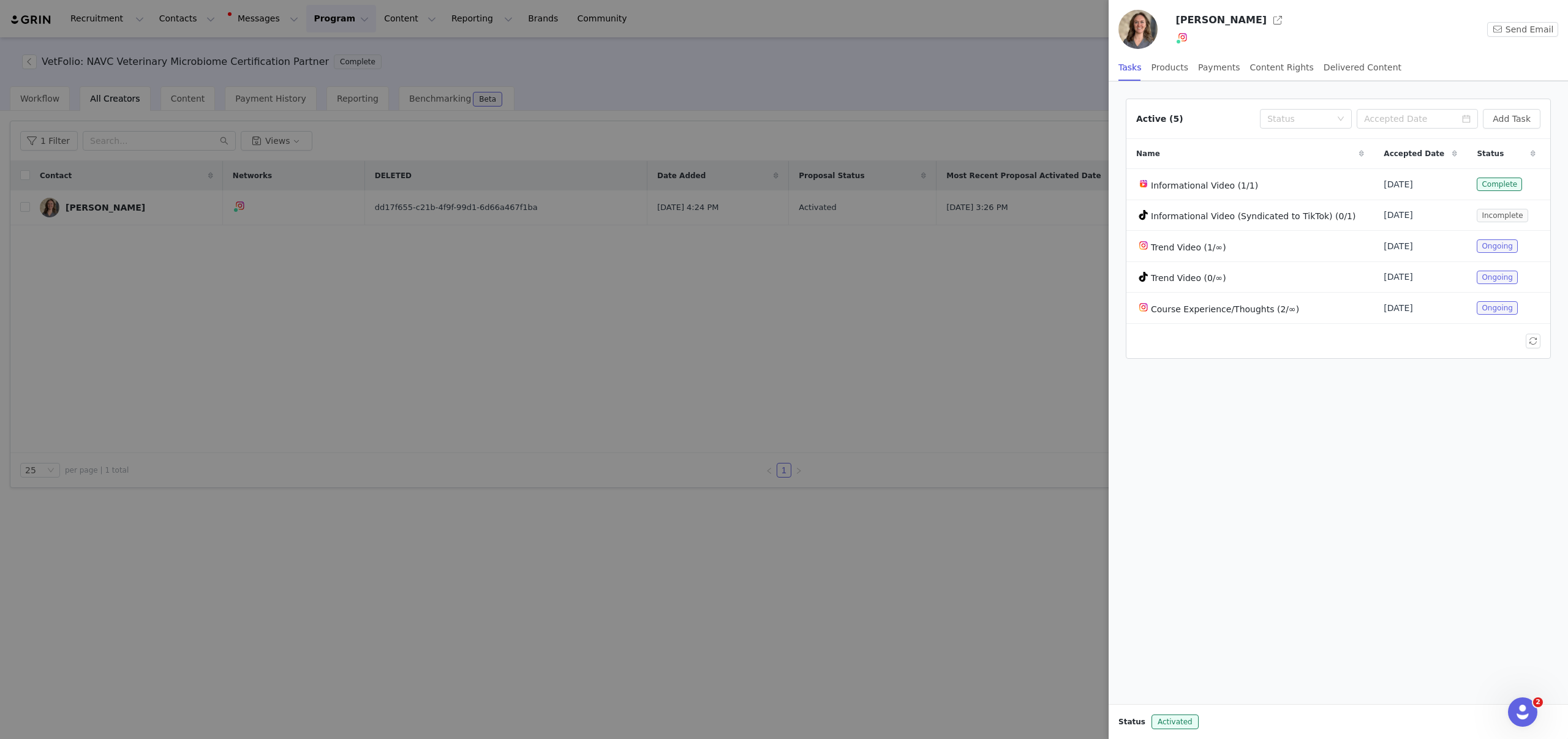
click at [972, 150] on div at bounding box center [784, 370] width 1568 height 739
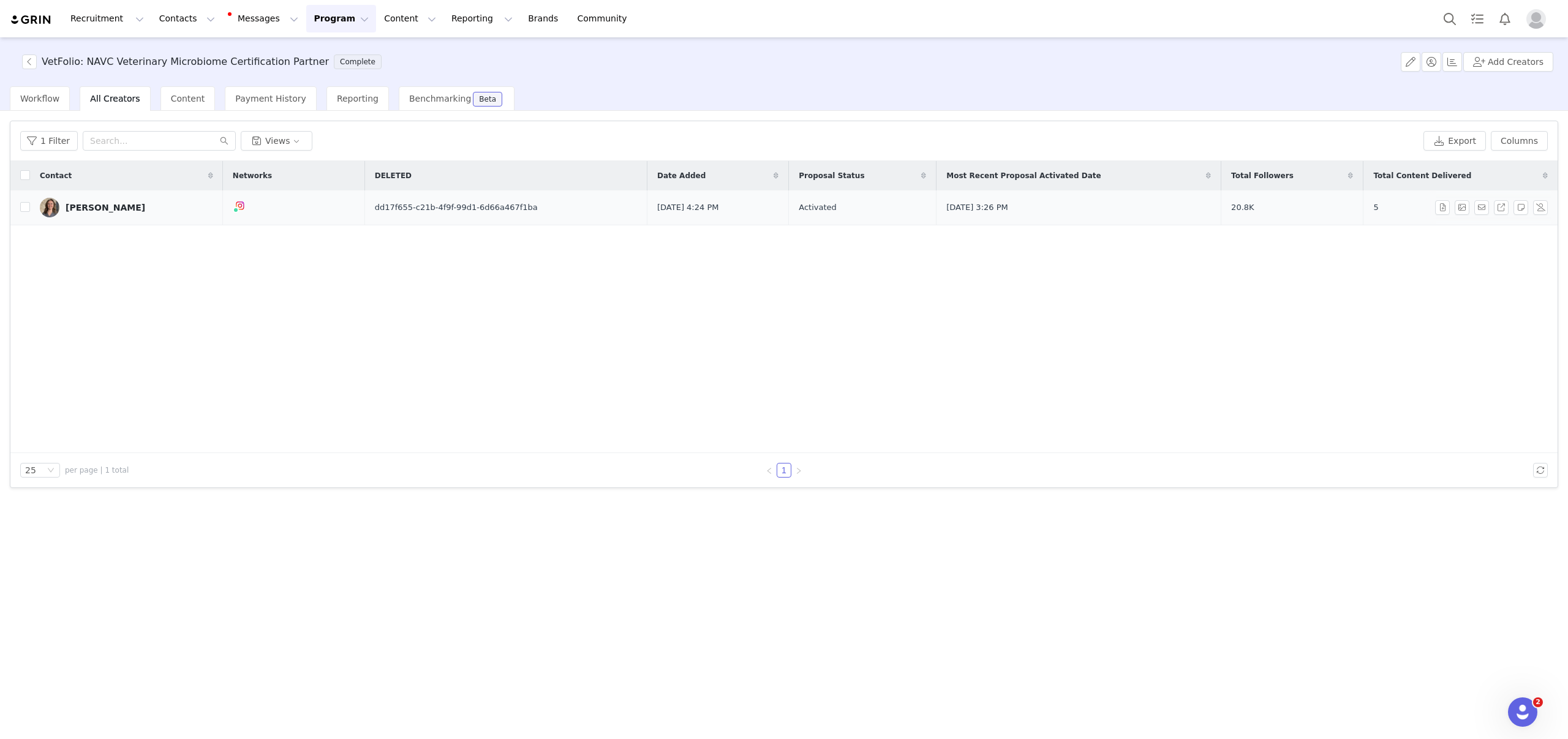
click at [101, 204] on div "[PERSON_NAME]" at bounding box center [105, 208] width 80 height 10
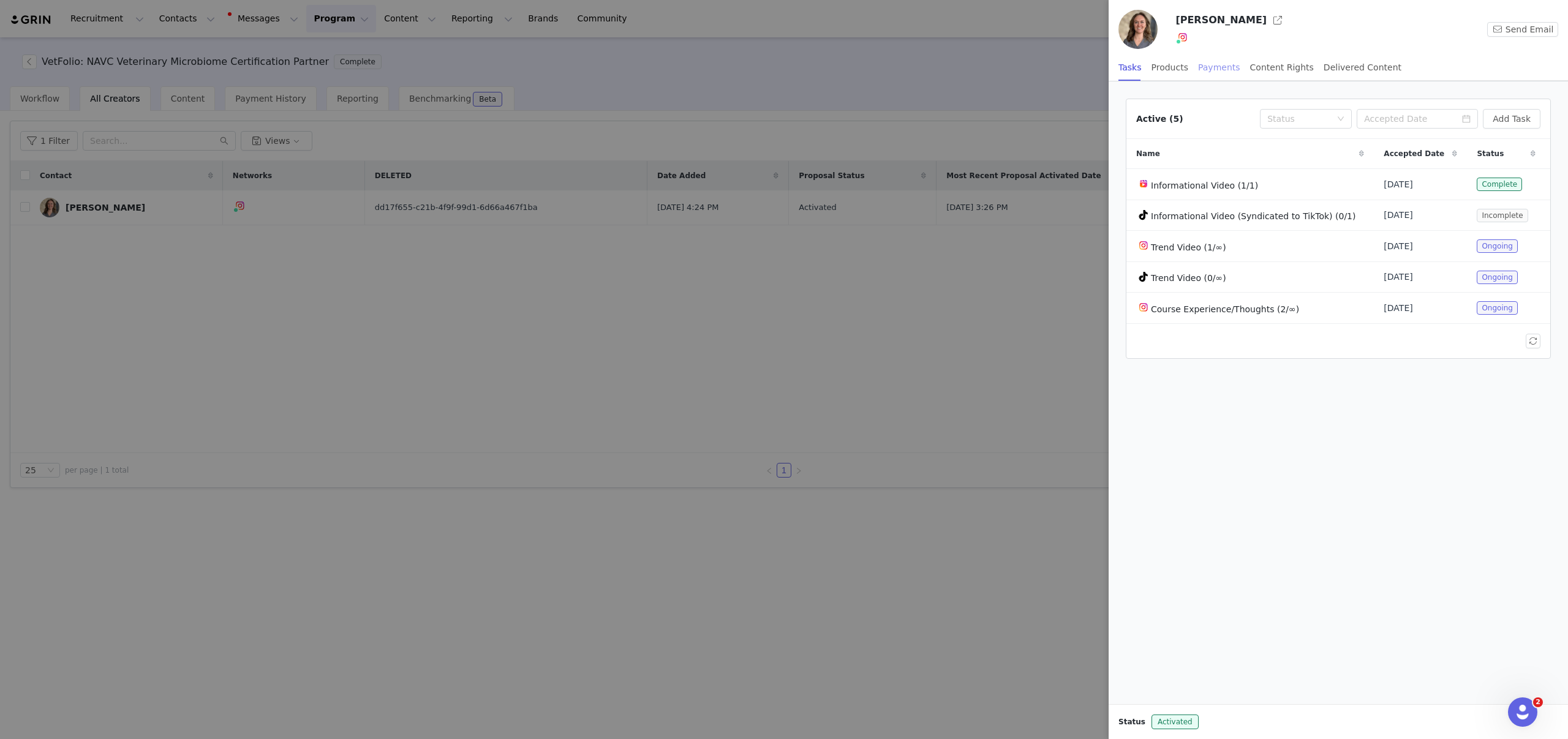
click at [1216, 75] on div "Payments" at bounding box center [1218, 68] width 42 height 28
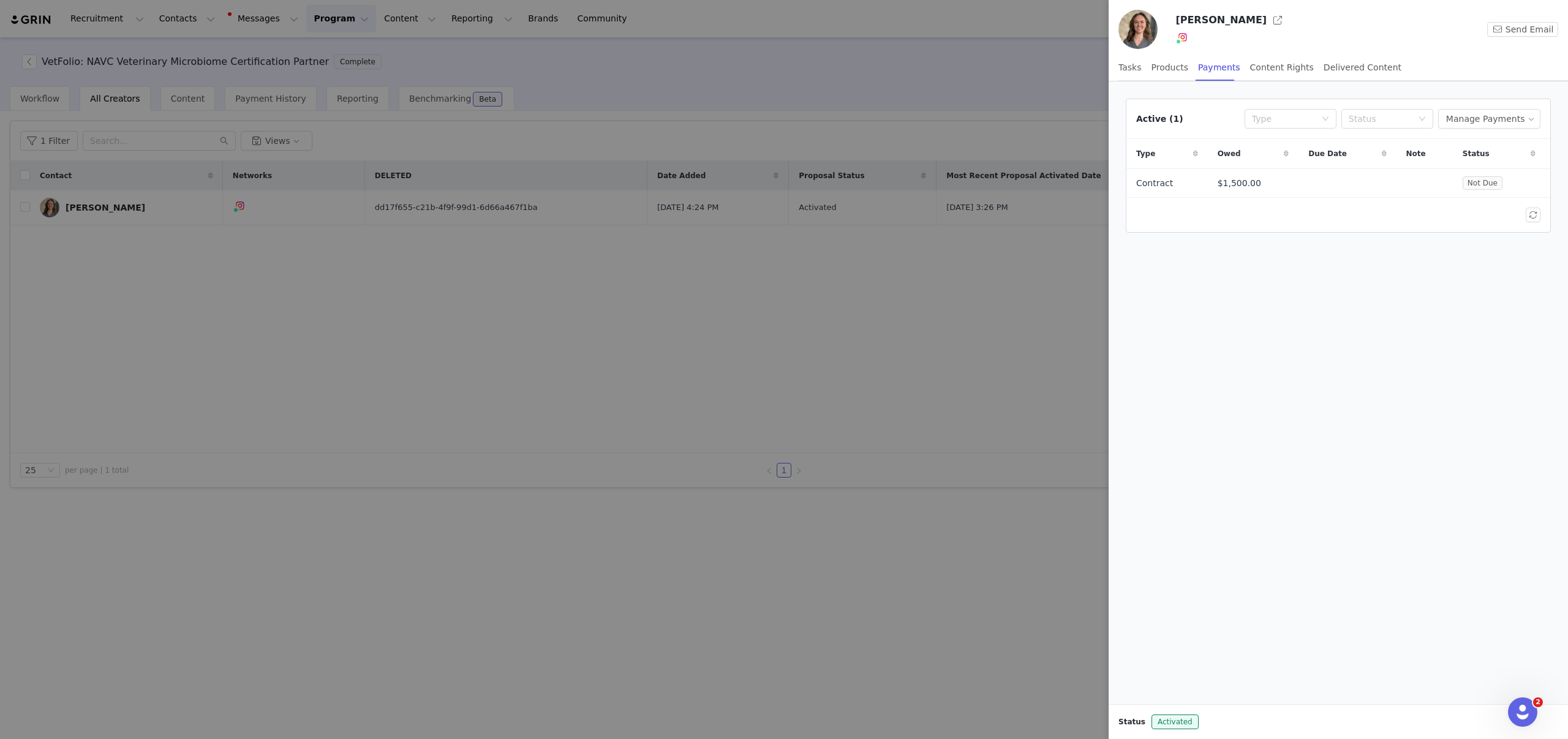
click at [626, 335] on div at bounding box center [784, 370] width 1568 height 739
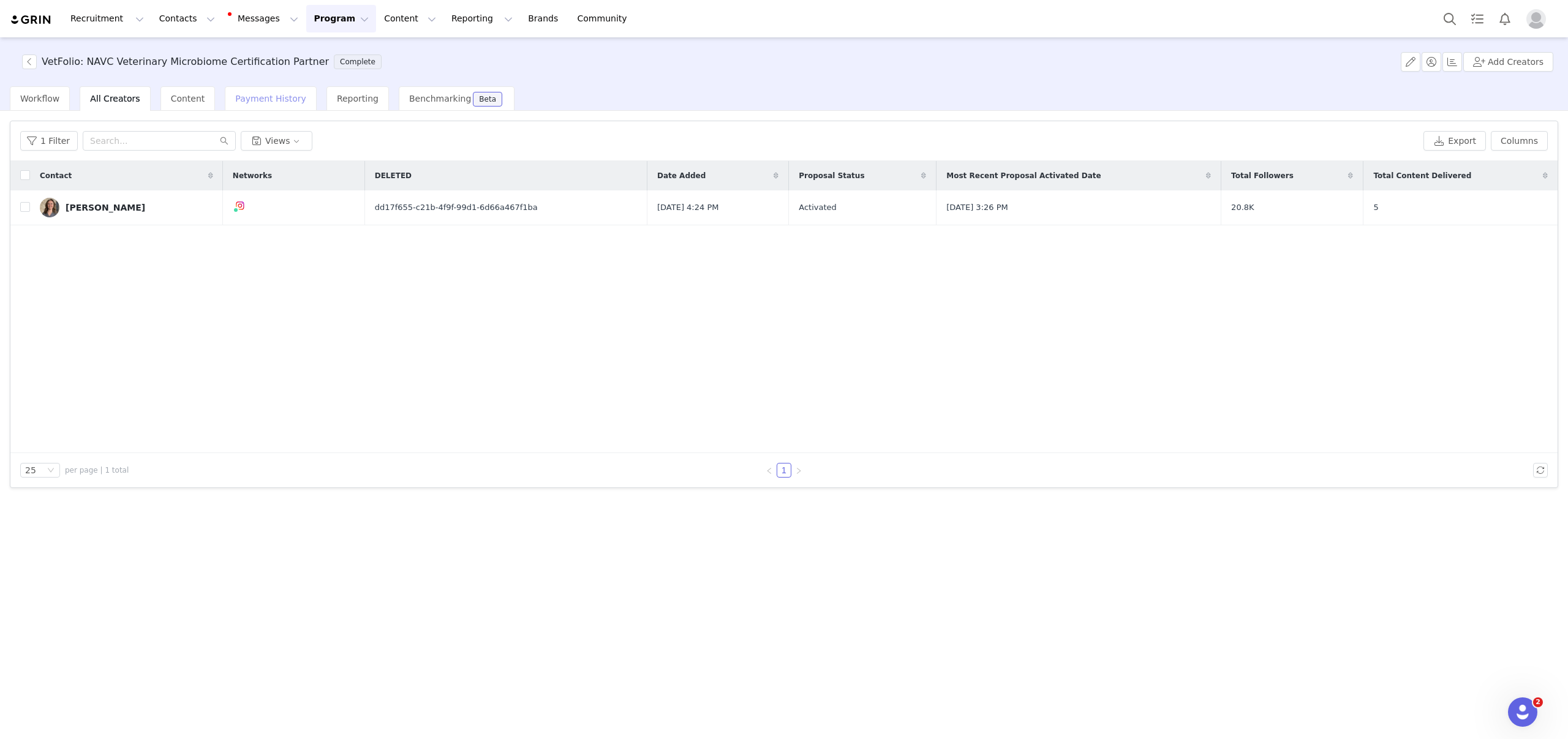
click at [288, 96] on span "Payment History" at bounding box center [271, 99] width 71 height 10
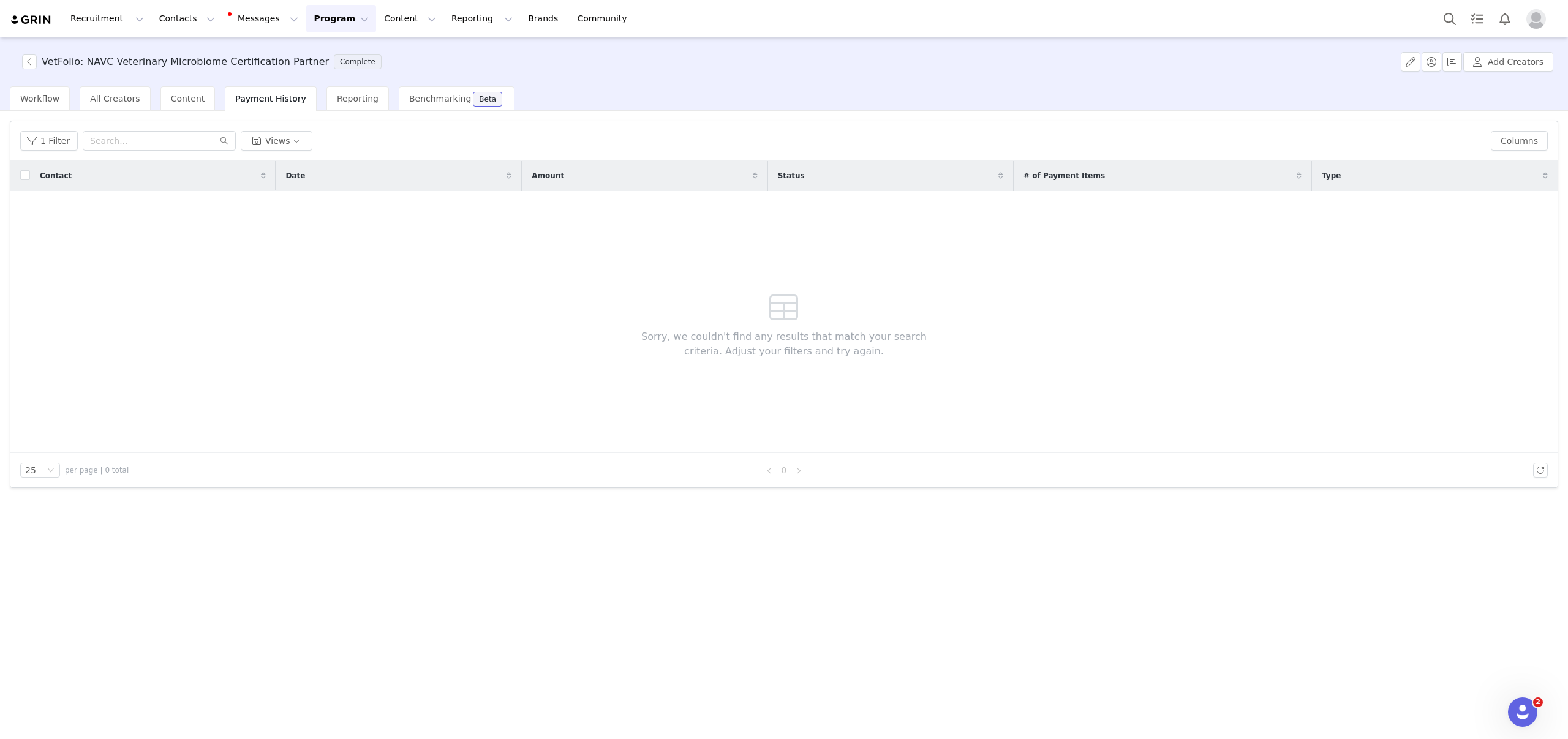
click at [316, 23] on button "Program Program" at bounding box center [341, 19] width 70 height 28
click at [323, 100] on p "Payments" at bounding box center [317, 100] width 42 height 13
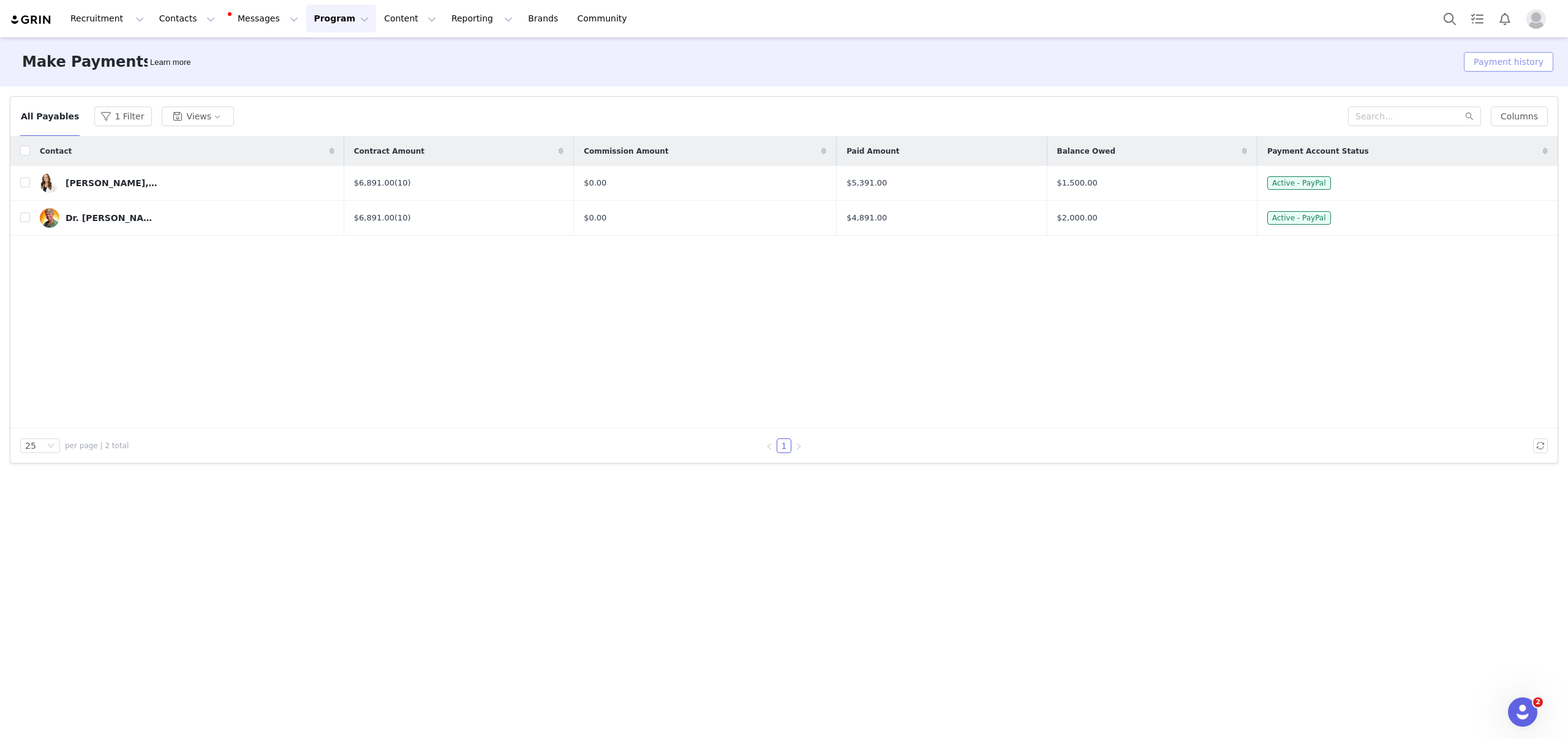
click at [1519, 65] on button "Payment history" at bounding box center [1508, 61] width 89 height 20
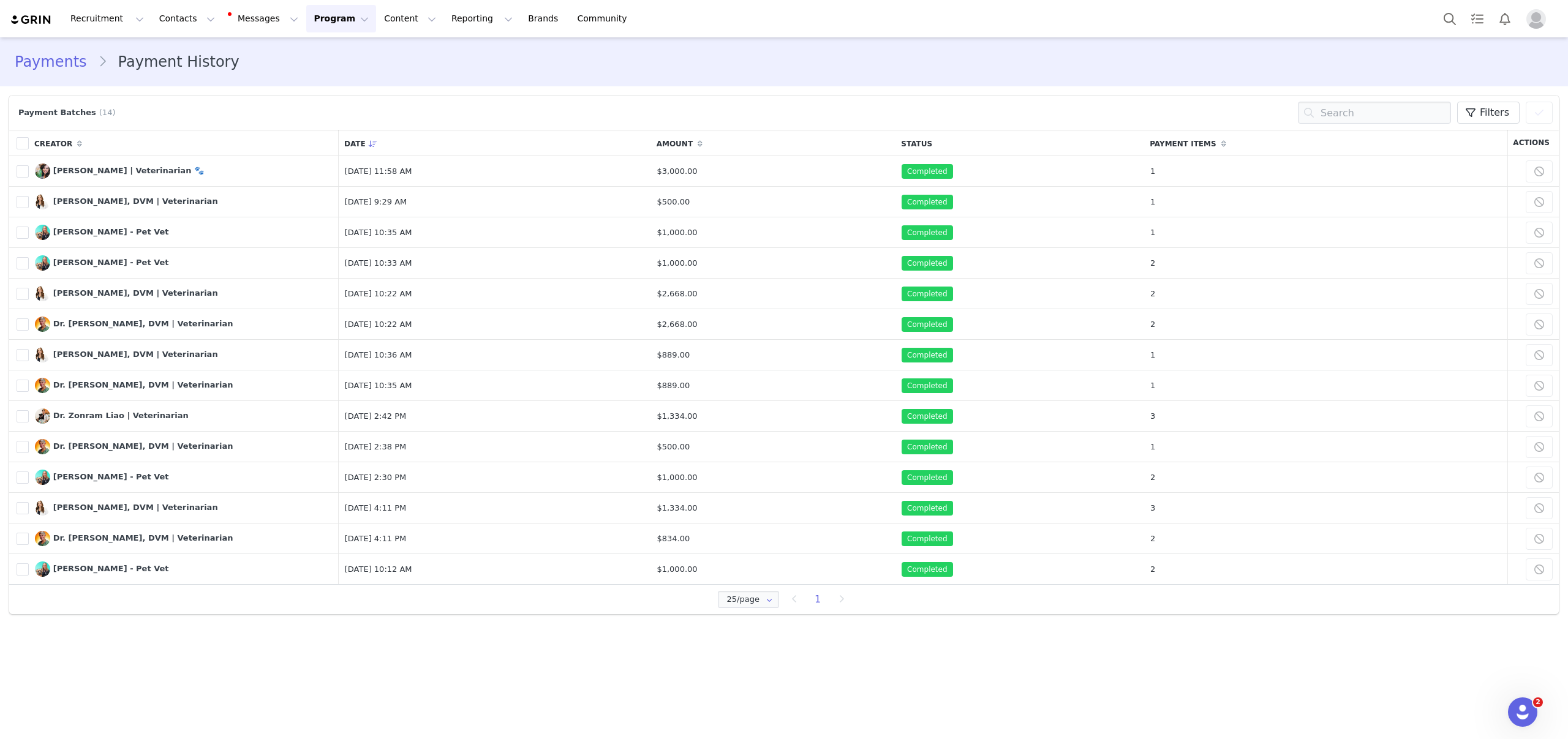
click at [307, 17] on button "Program Program" at bounding box center [341, 19] width 70 height 28
click at [324, 67] on link "Partnerships" at bounding box center [336, 76] width 97 height 22
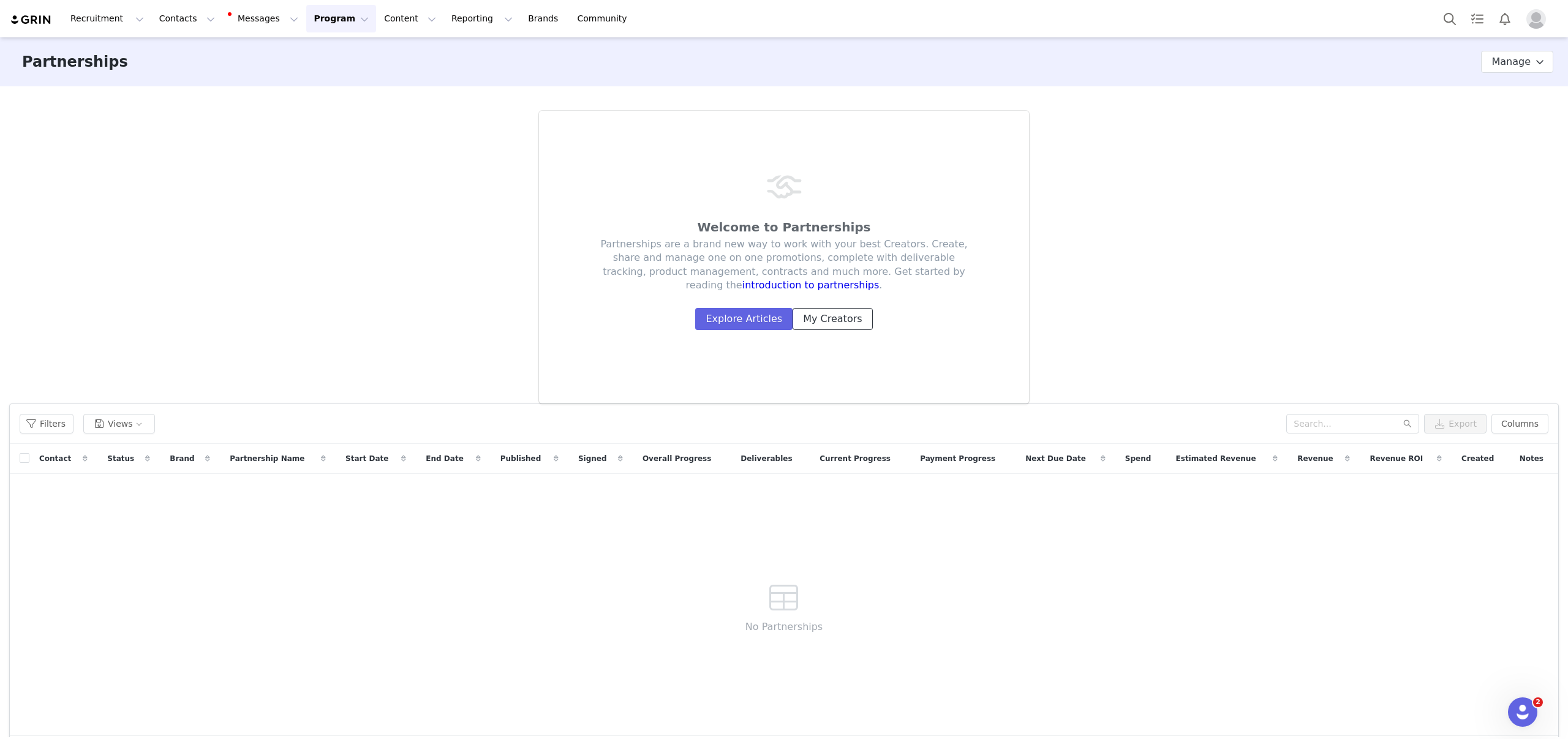
click at [827, 320] on link "My Creators" at bounding box center [833, 319] width 80 height 22
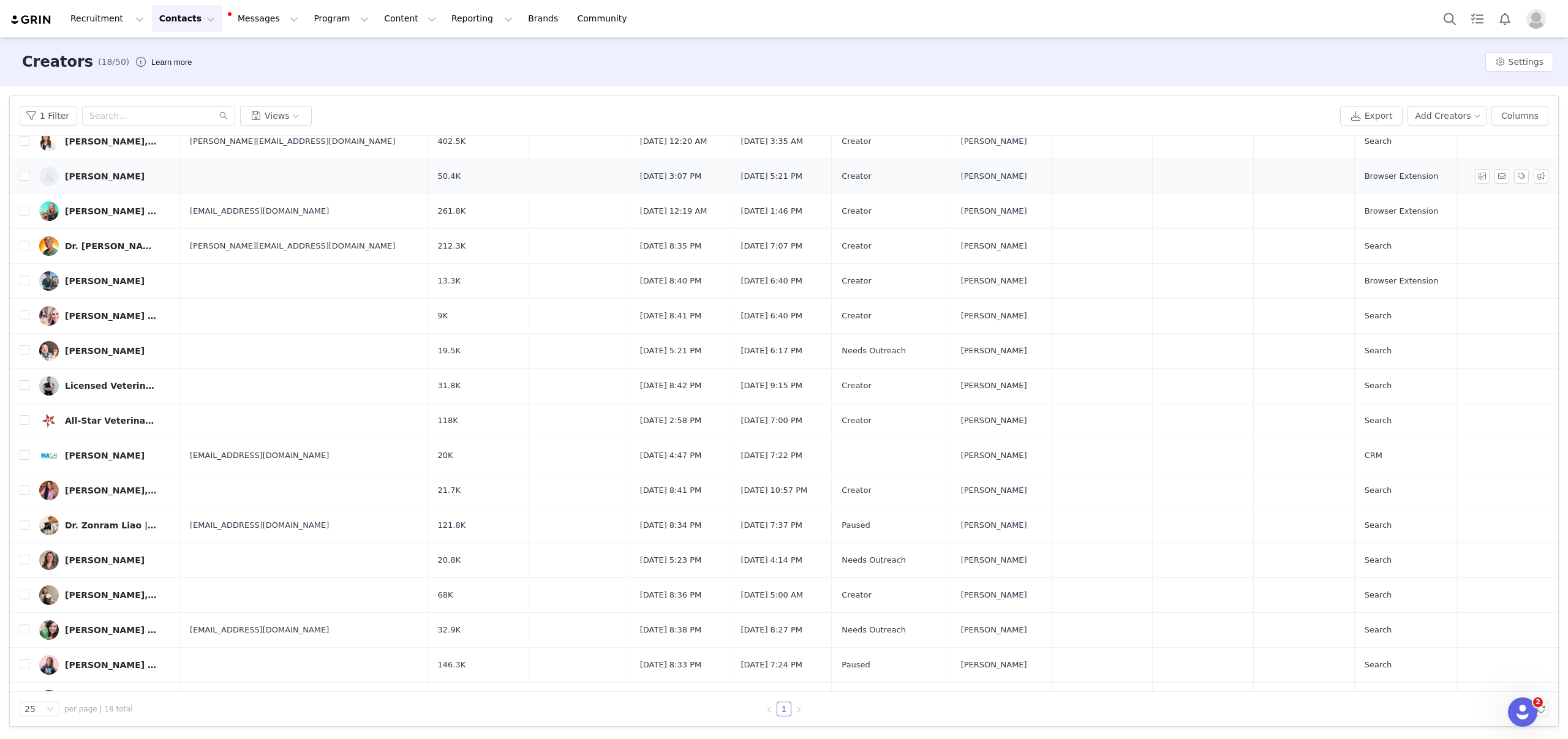
scroll to position [101, 0]
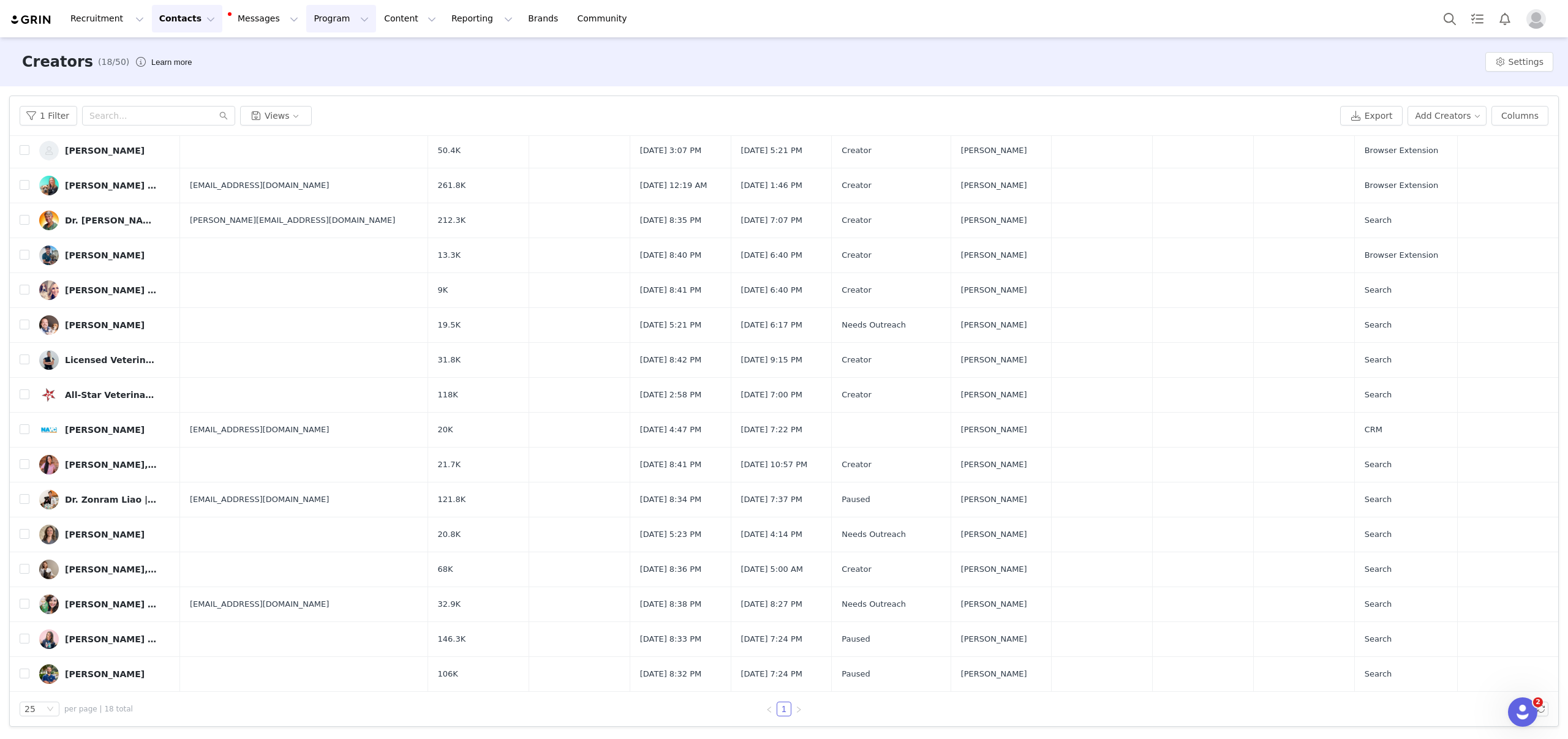
click at [308, 20] on button "Program Program" at bounding box center [341, 19] width 70 height 28
click at [343, 77] on p "Partnerships" at bounding box center [323, 77] width 53 height 13
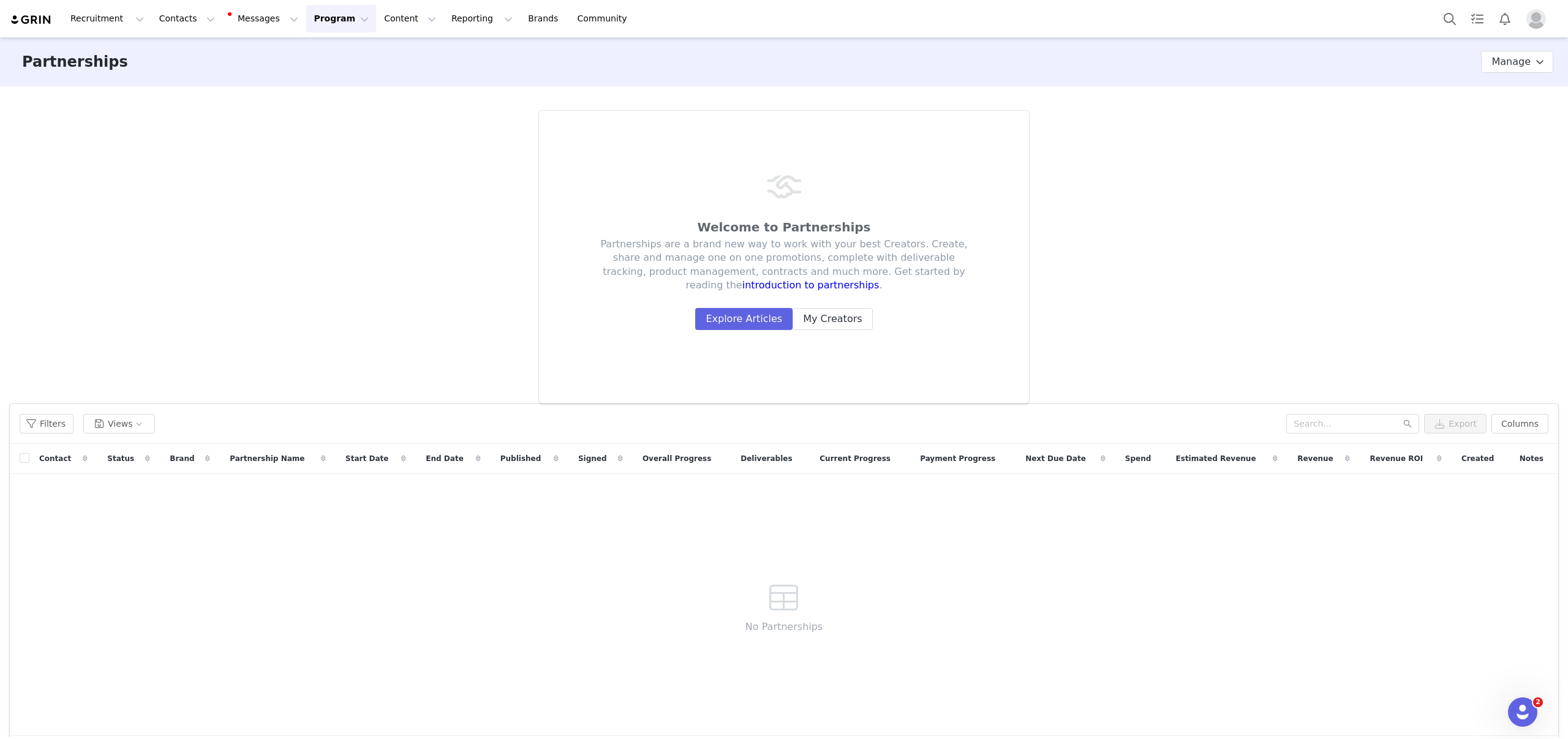
click at [306, 8] on button "Program Program" at bounding box center [341, 19] width 70 height 28
click at [328, 55] on p "Activations" at bounding box center [320, 54] width 47 height 13
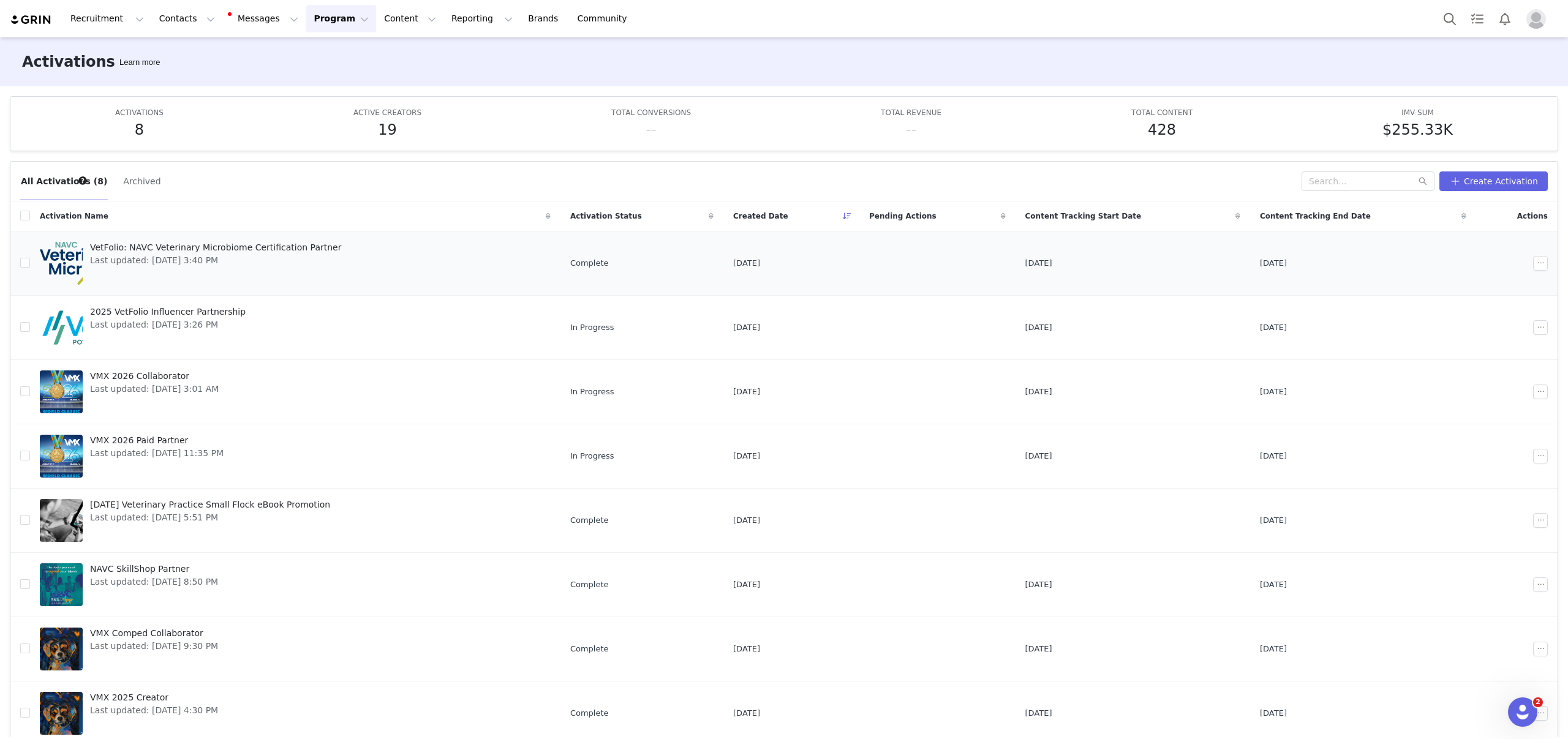
click at [302, 249] on span "VetFolio: NAVC Veterinary Microbiome Certification Partner" at bounding box center [216, 248] width 251 height 13
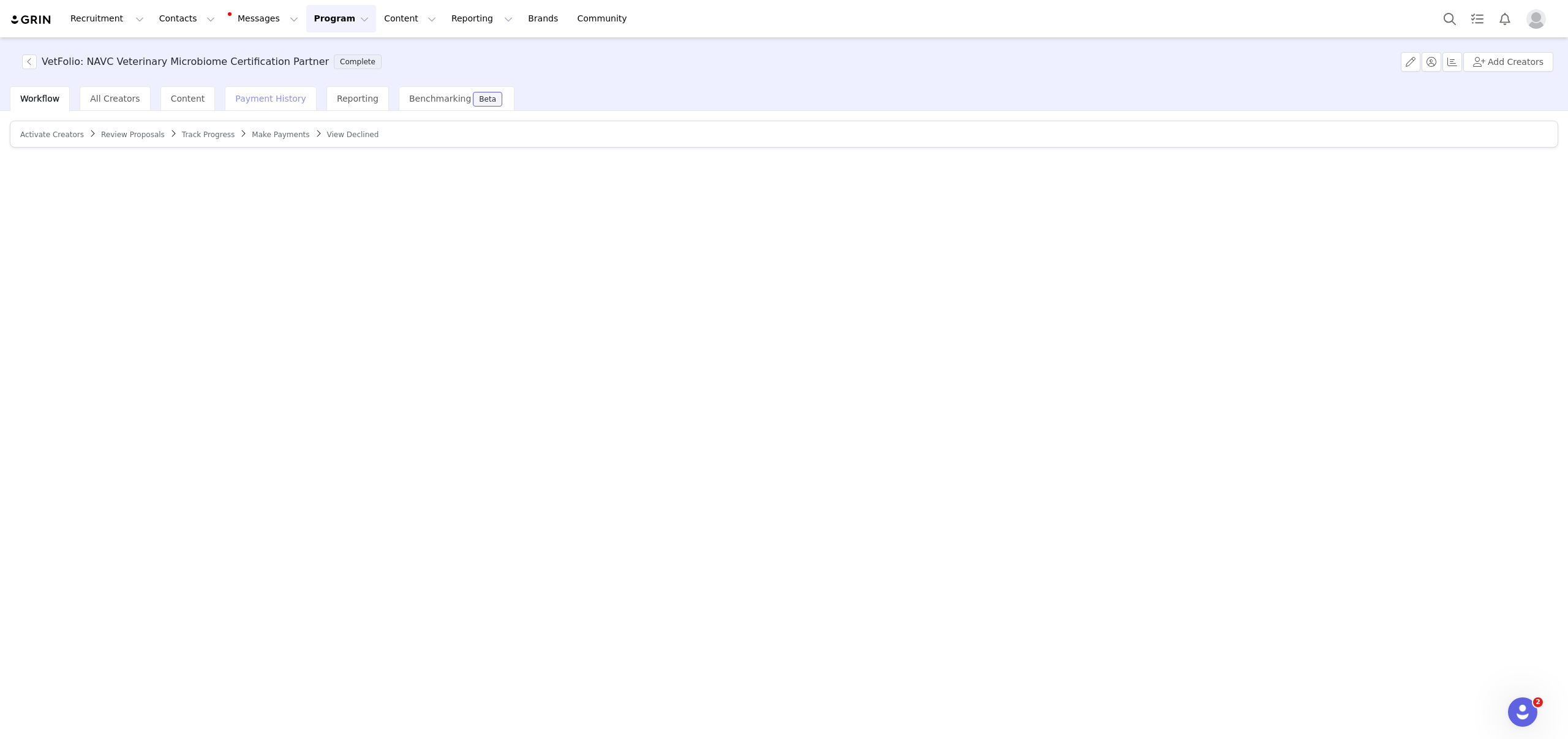
click at [284, 100] on span "Payment History" at bounding box center [271, 99] width 71 height 10
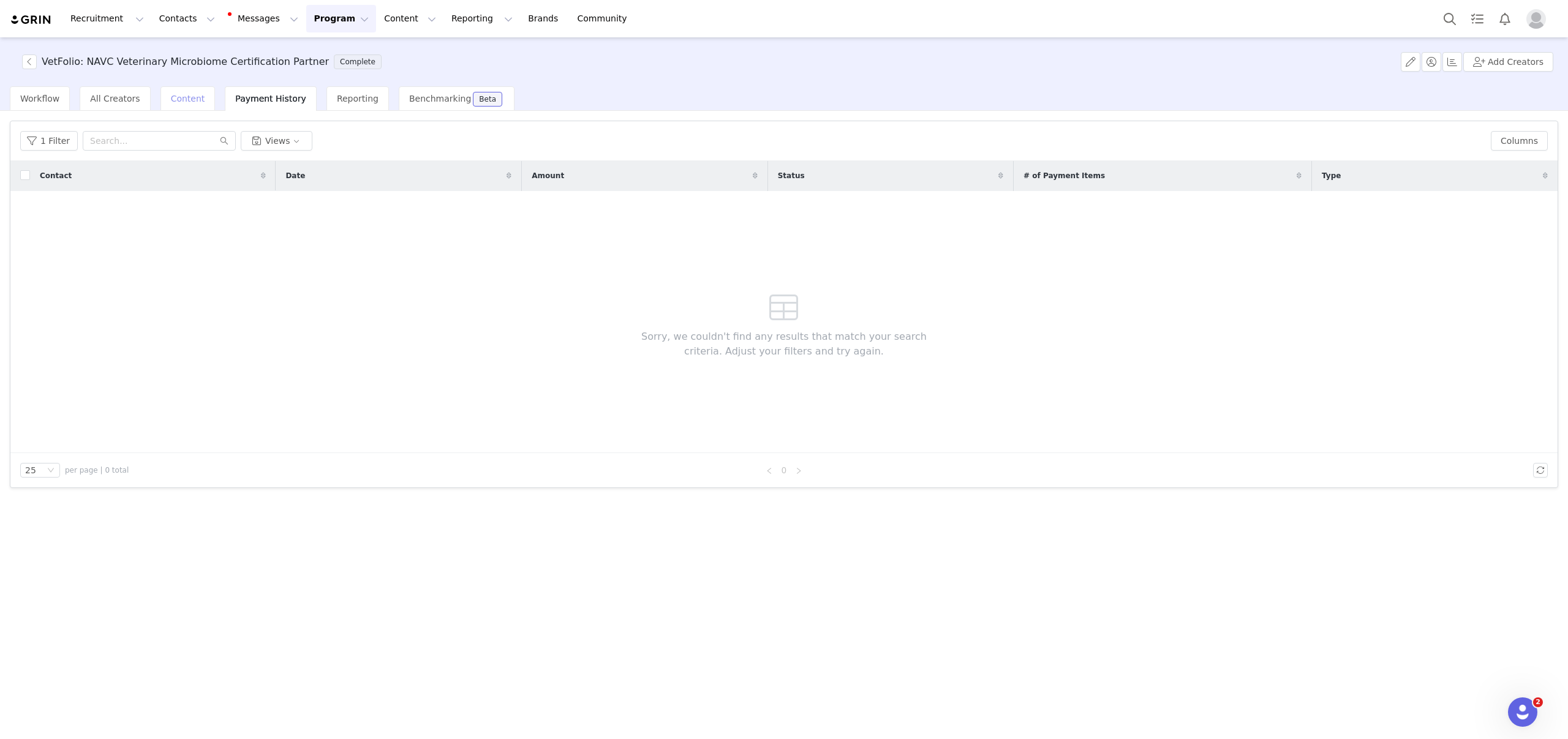
click at [182, 103] on span "Content" at bounding box center [188, 99] width 34 height 10
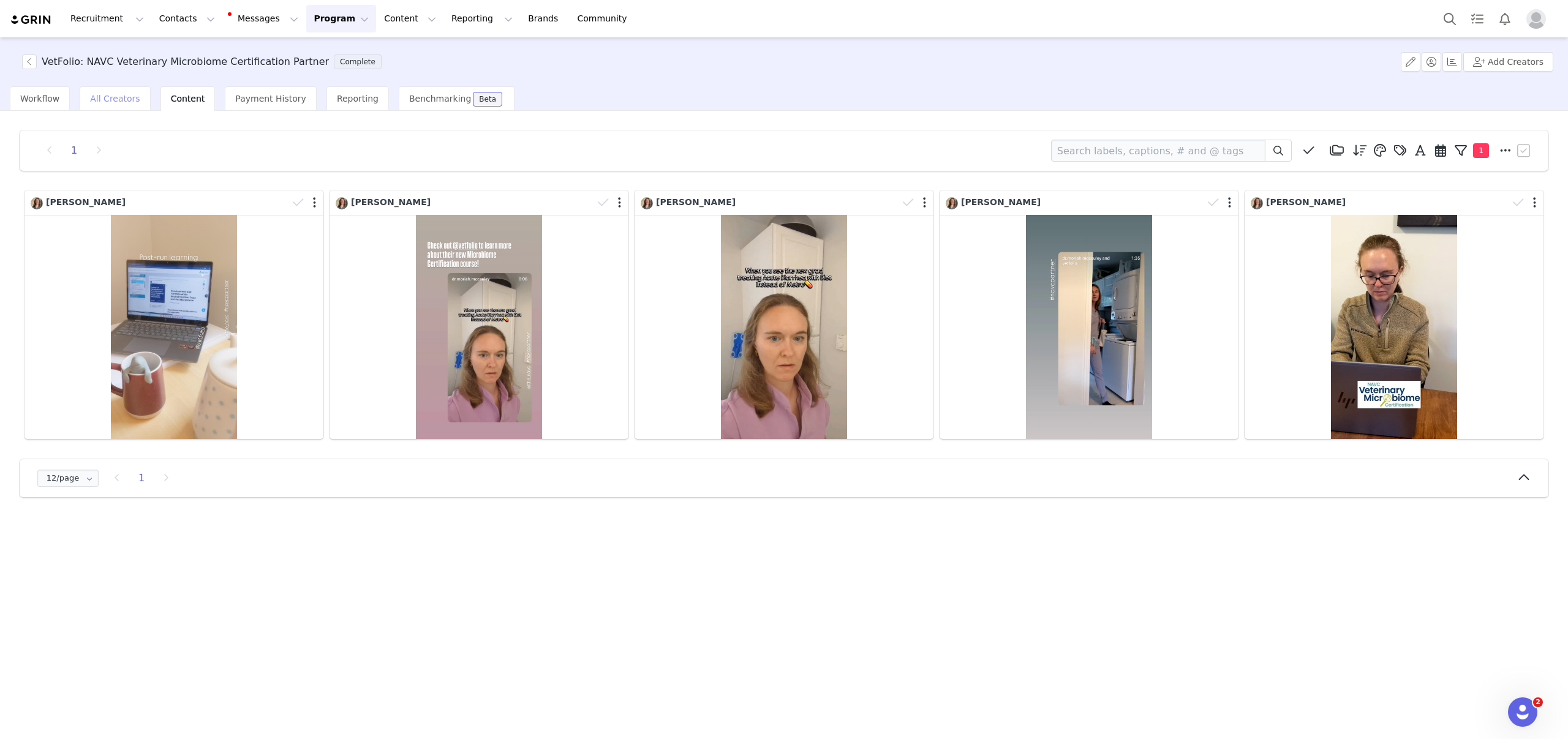
click at [130, 103] on span "All Creators" at bounding box center [114, 99] width 49 height 10
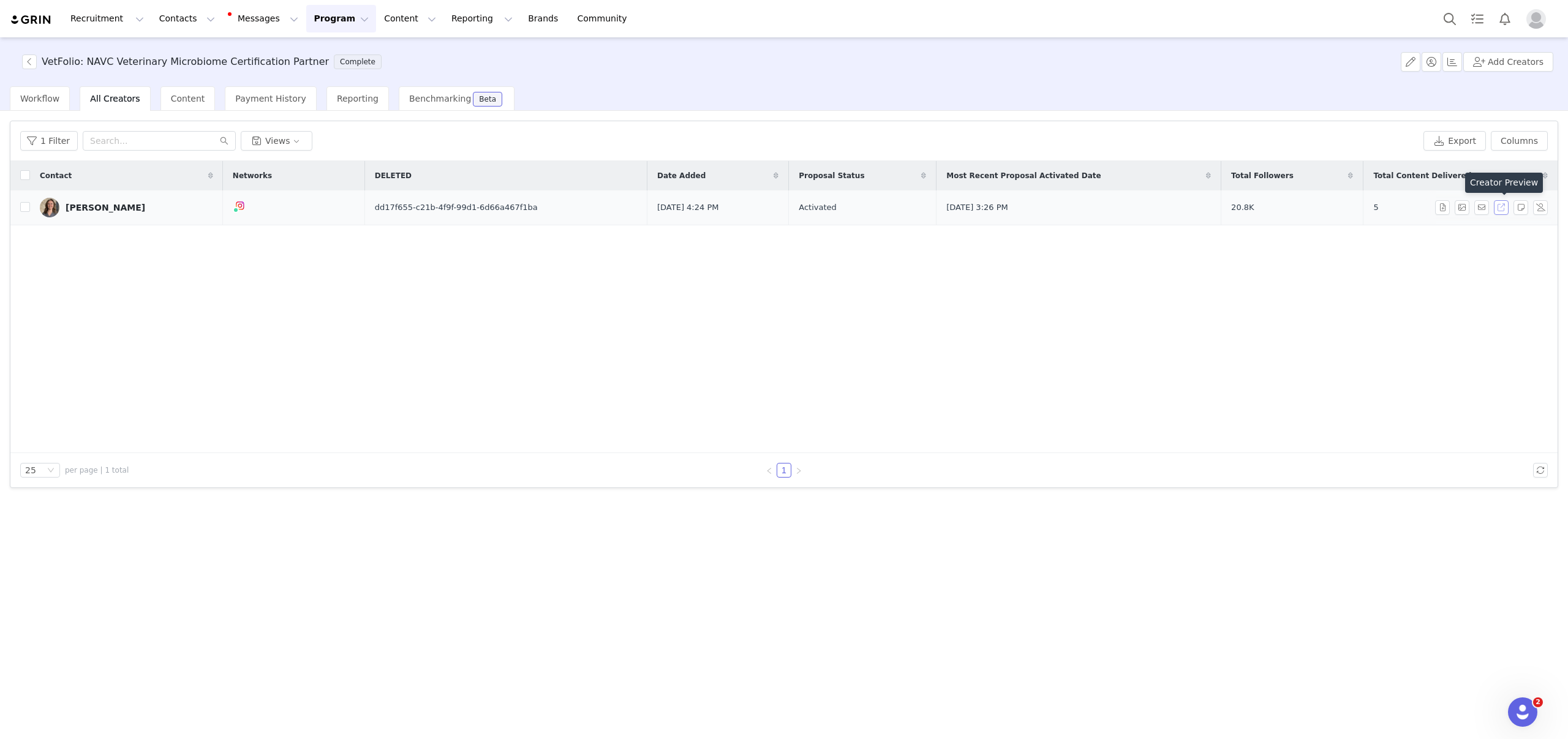
click at [1505, 209] on button "button" at bounding box center [1501, 208] width 15 height 15
click at [523, 204] on td "dd17f655-c21b-4f9f-99d1-6d66a467f1ba" at bounding box center [505, 208] width 282 height 35
click at [126, 209] on link "[PERSON_NAME]" at bounding box center [127, 208] width 173 height 20
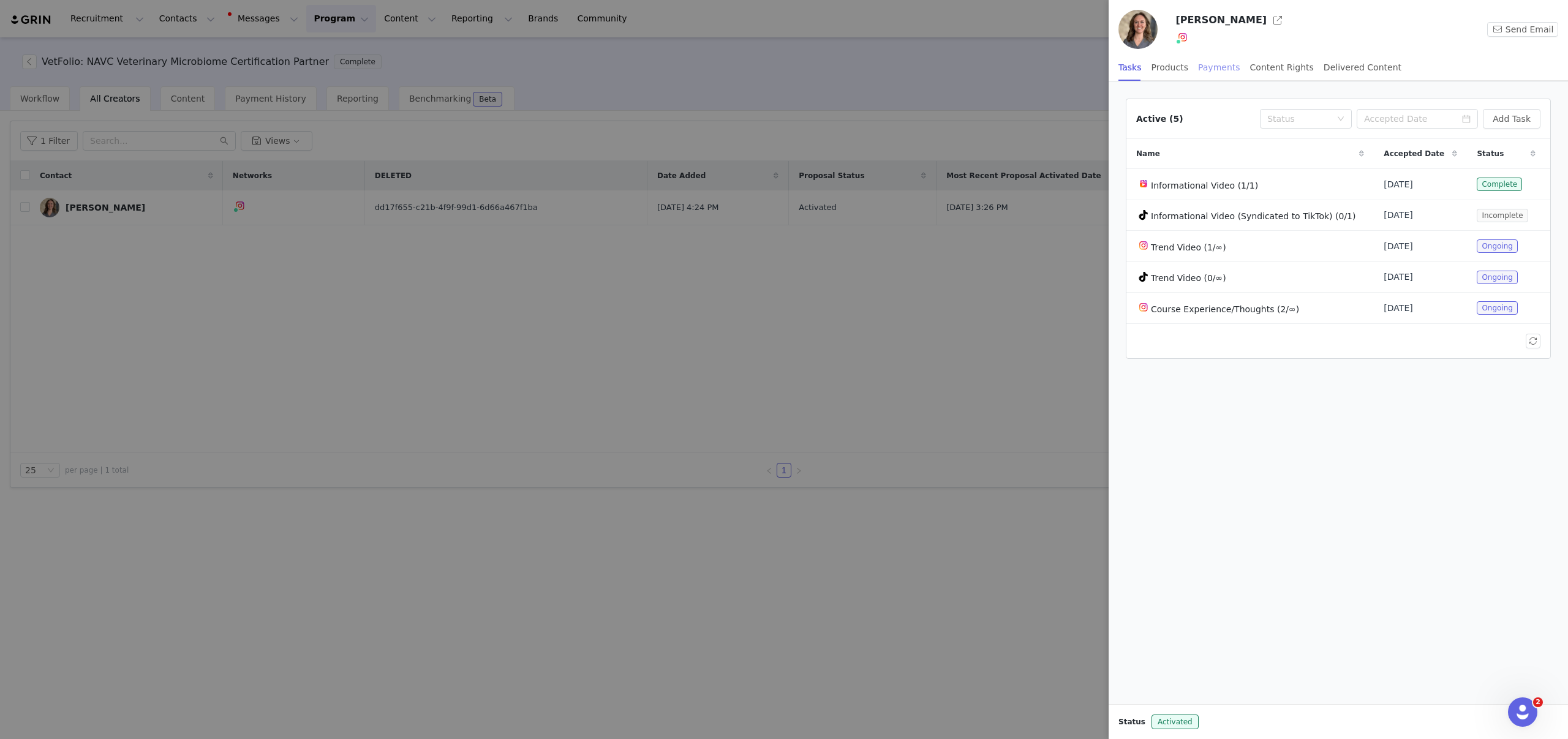
click at [1223, 67] on div "Payments" at bounding box center [1218, 68] width 42 height 28
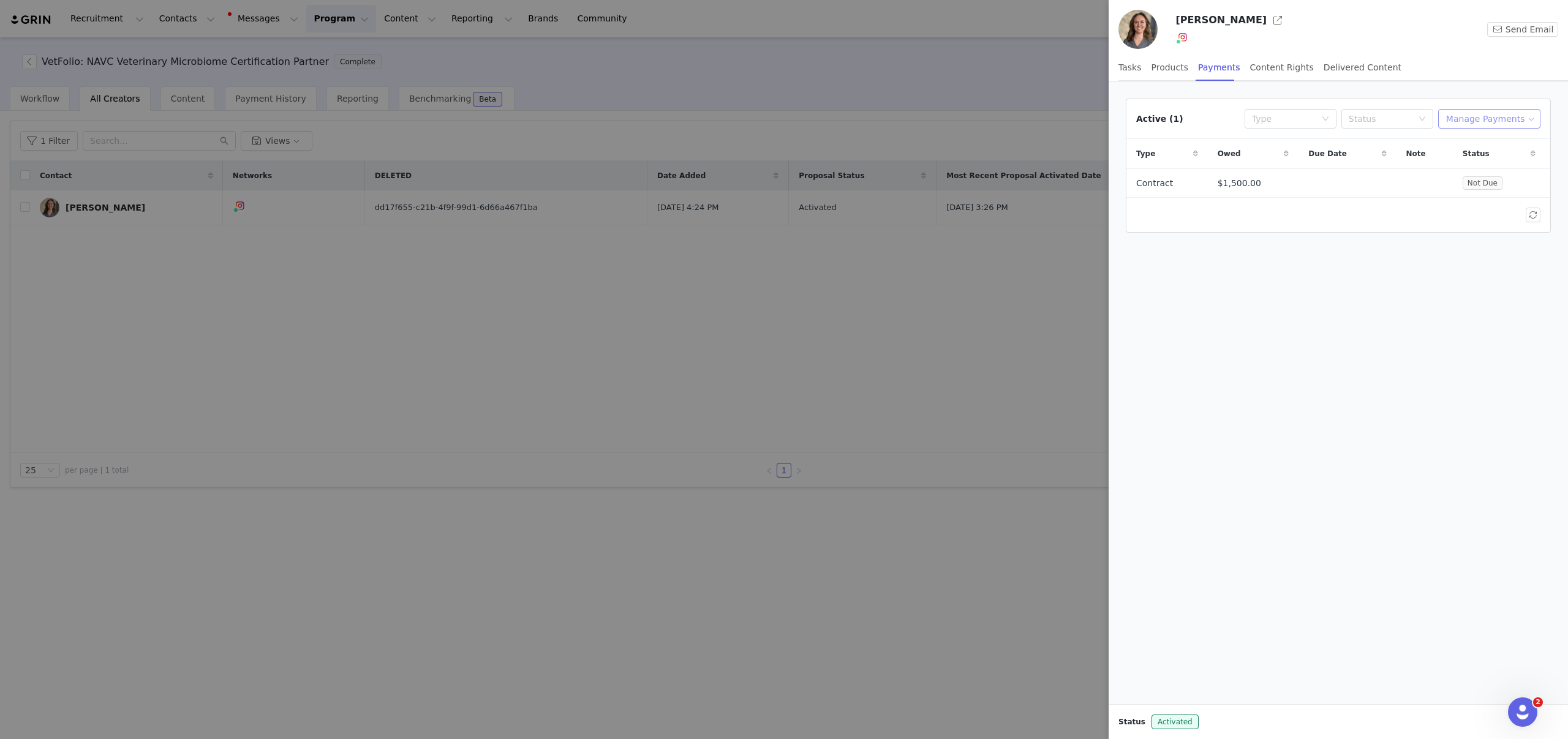
click at [1516, 120] on button "Manage Payments" at bounding box center [1489, 118] width 102 height 20
click at [1513, 142] on span "Make Payments" at bounding box center [1500, 143] width 67 height 13
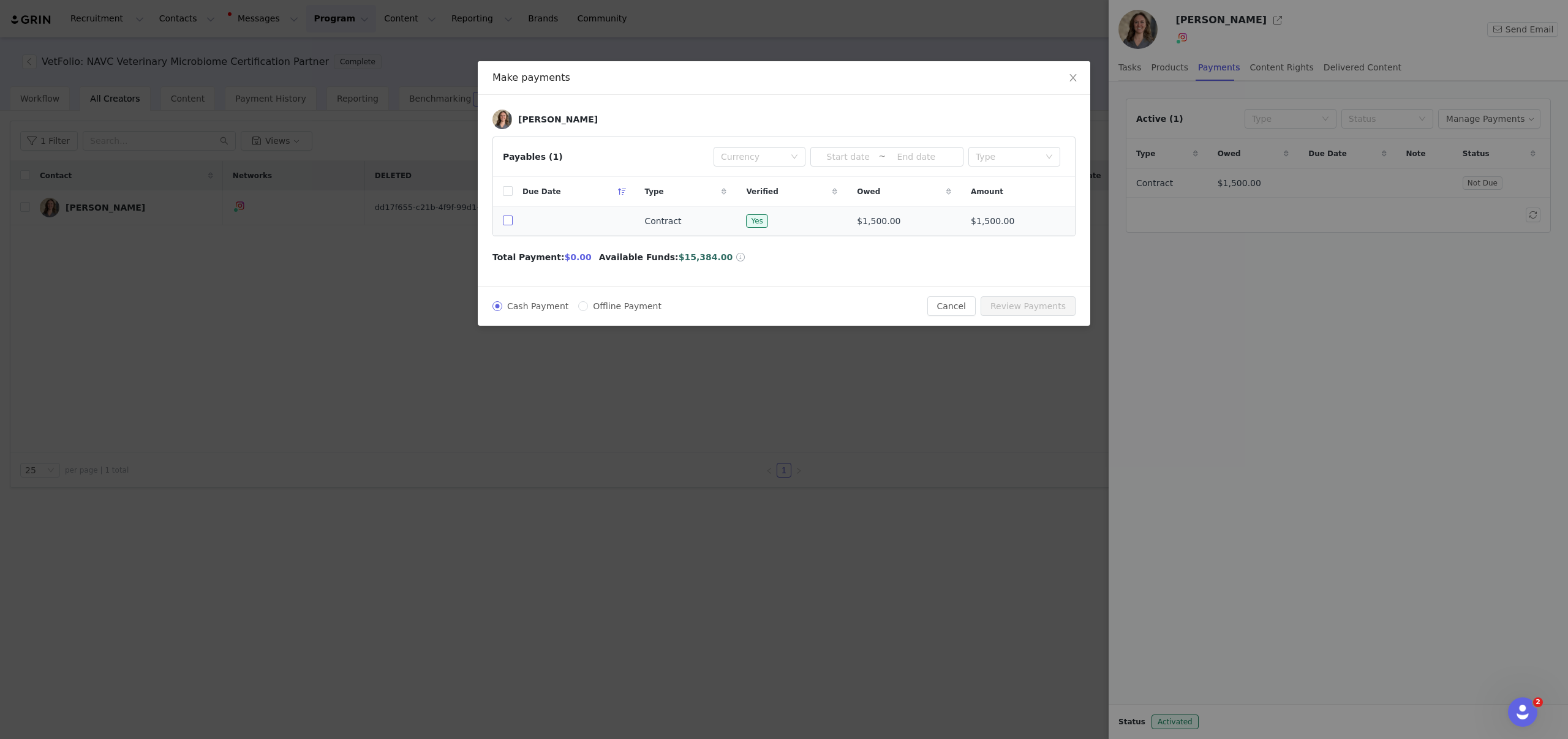
click at [511, 223] on input "checkbox" at bounding box center [507, 221] width 10 height 10
checkbox input "true"
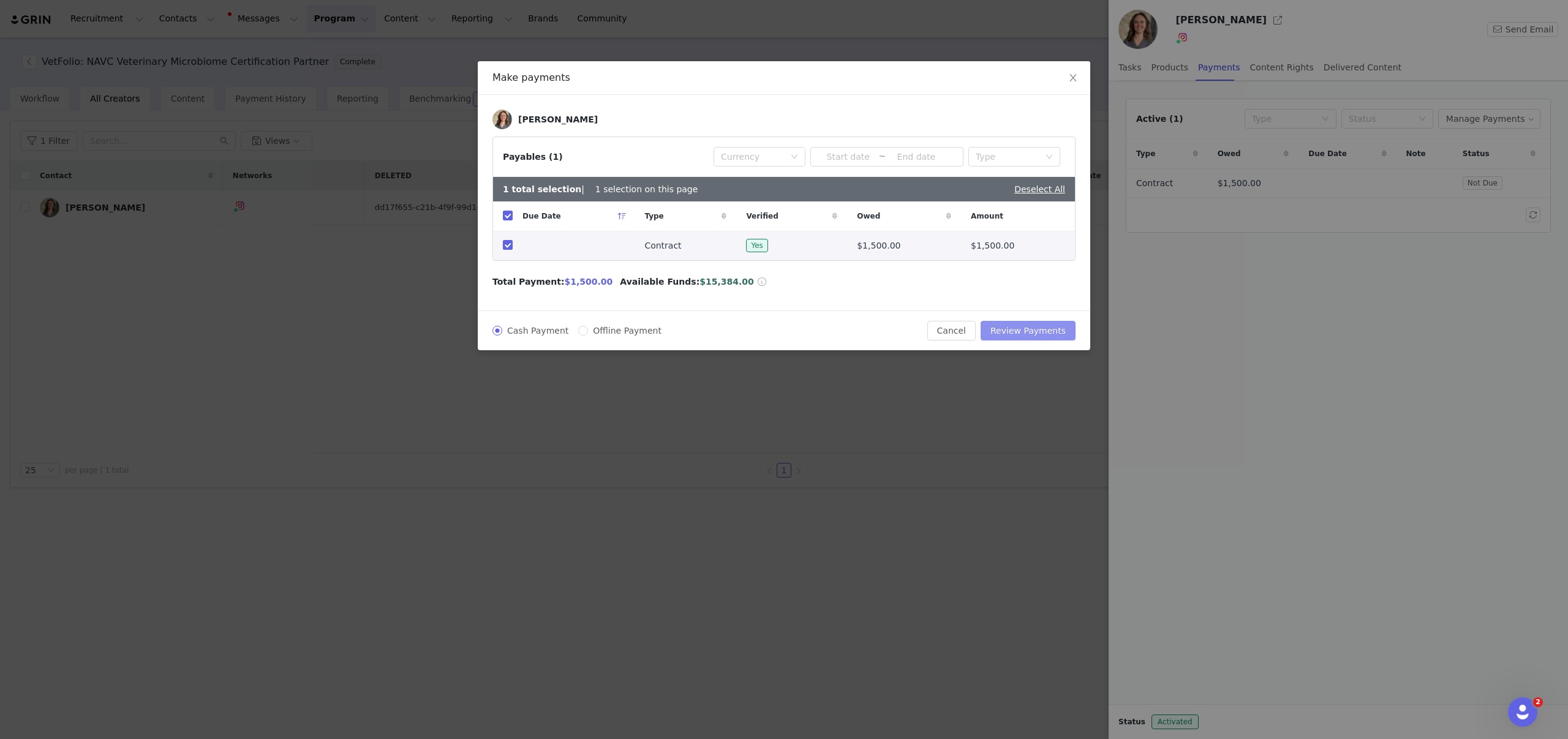
click at [1031, 336] on button "Review Payments" at bounding box center [1028, 330] width 95 height 20
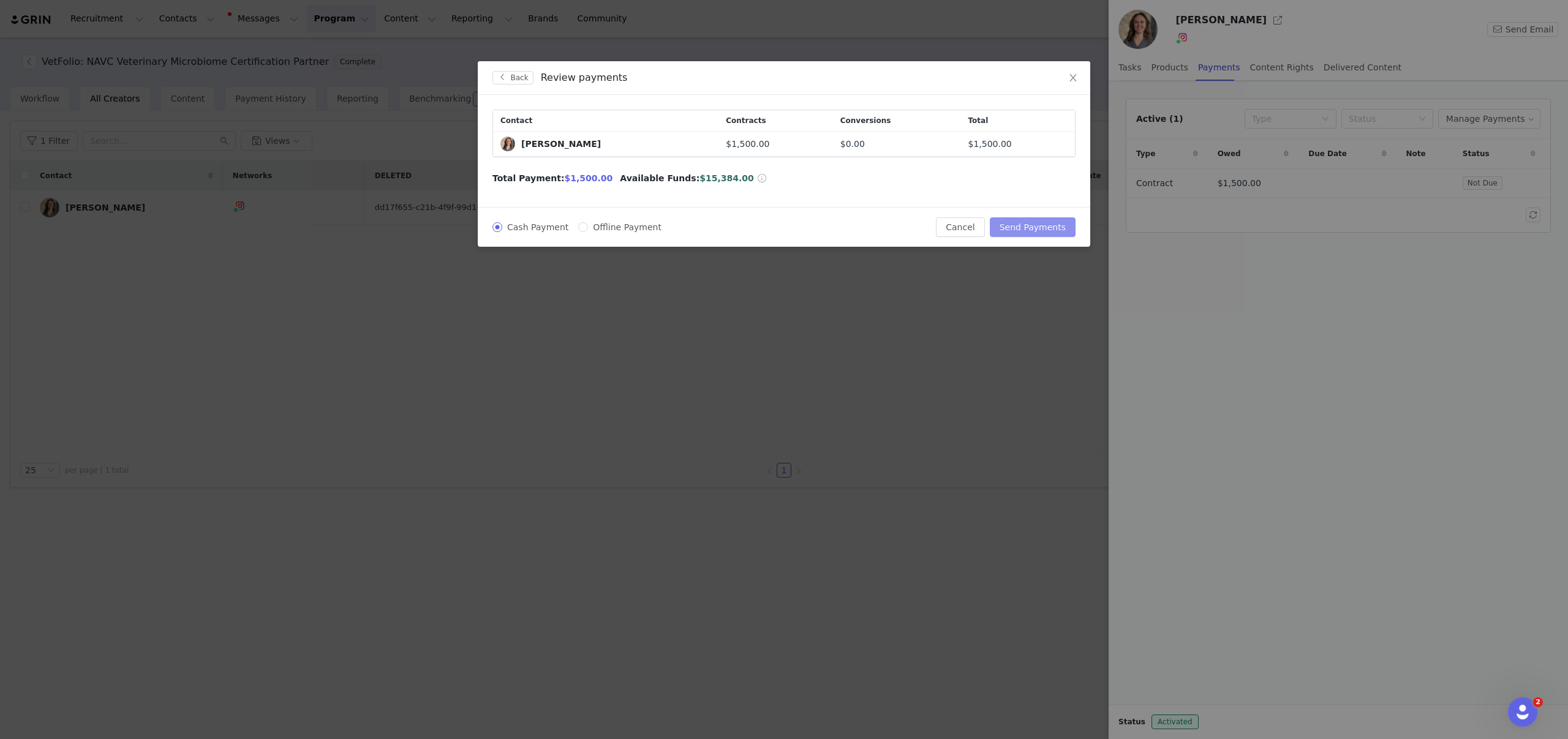
click at [1042, 227] on button "Send Payments" at bounding box center [1033, 227] width 86 height 20
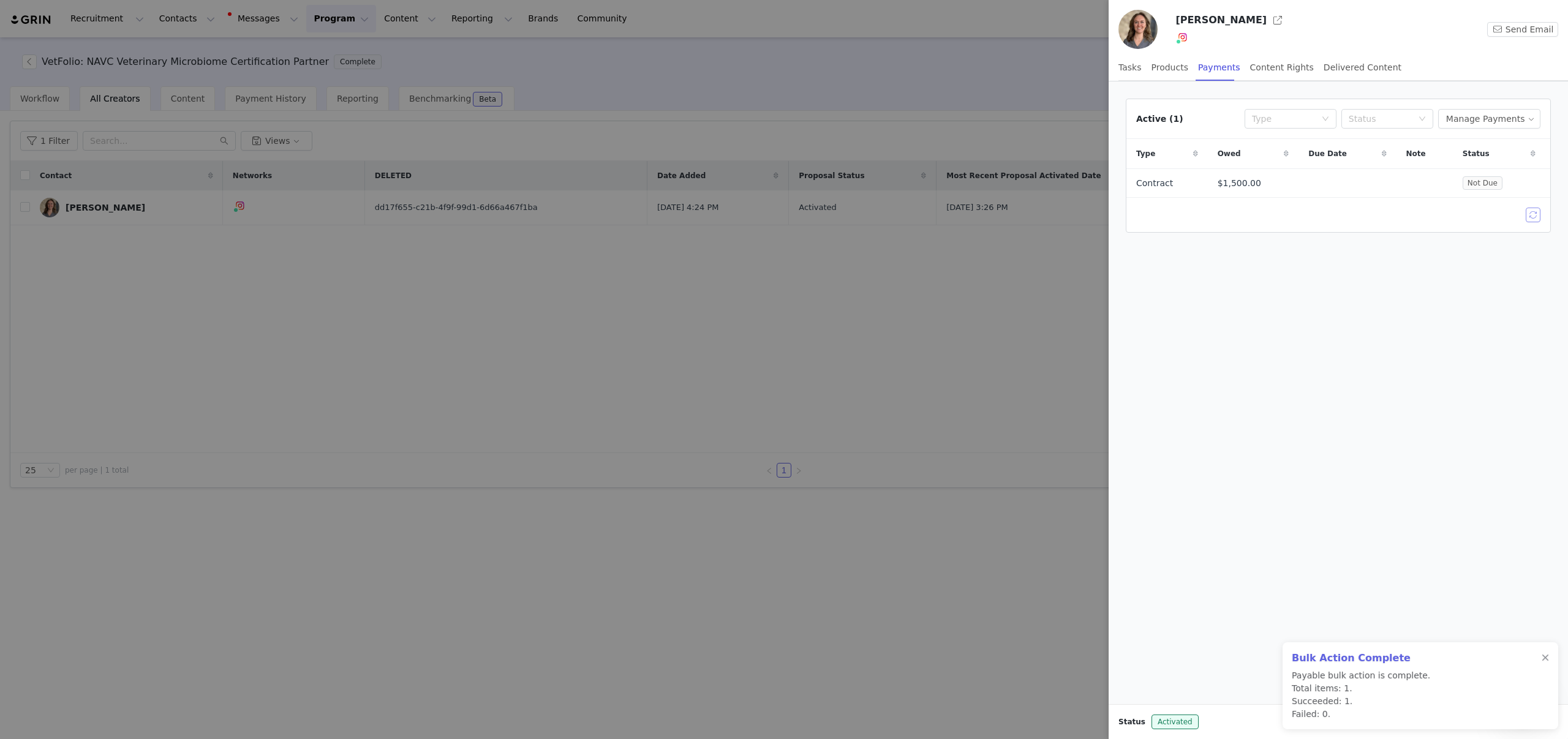
drag, startPoint x: 1534, startPoint y: 218, endPoint x: 1350, endPoint y: 321, distance: 210.9
click at [1358, 321] on div "Active (1) Type Status Manage Payments Type Owed Due Date Note Status Contract …" at bounding box center [1338, 393] width 460 height 623
click at [1531, 219] on button "button" at bounding box center [1534, 215] width 15 height 15
click at [892, 275] on div at bounding box center [784, 370] width 1568 height 739
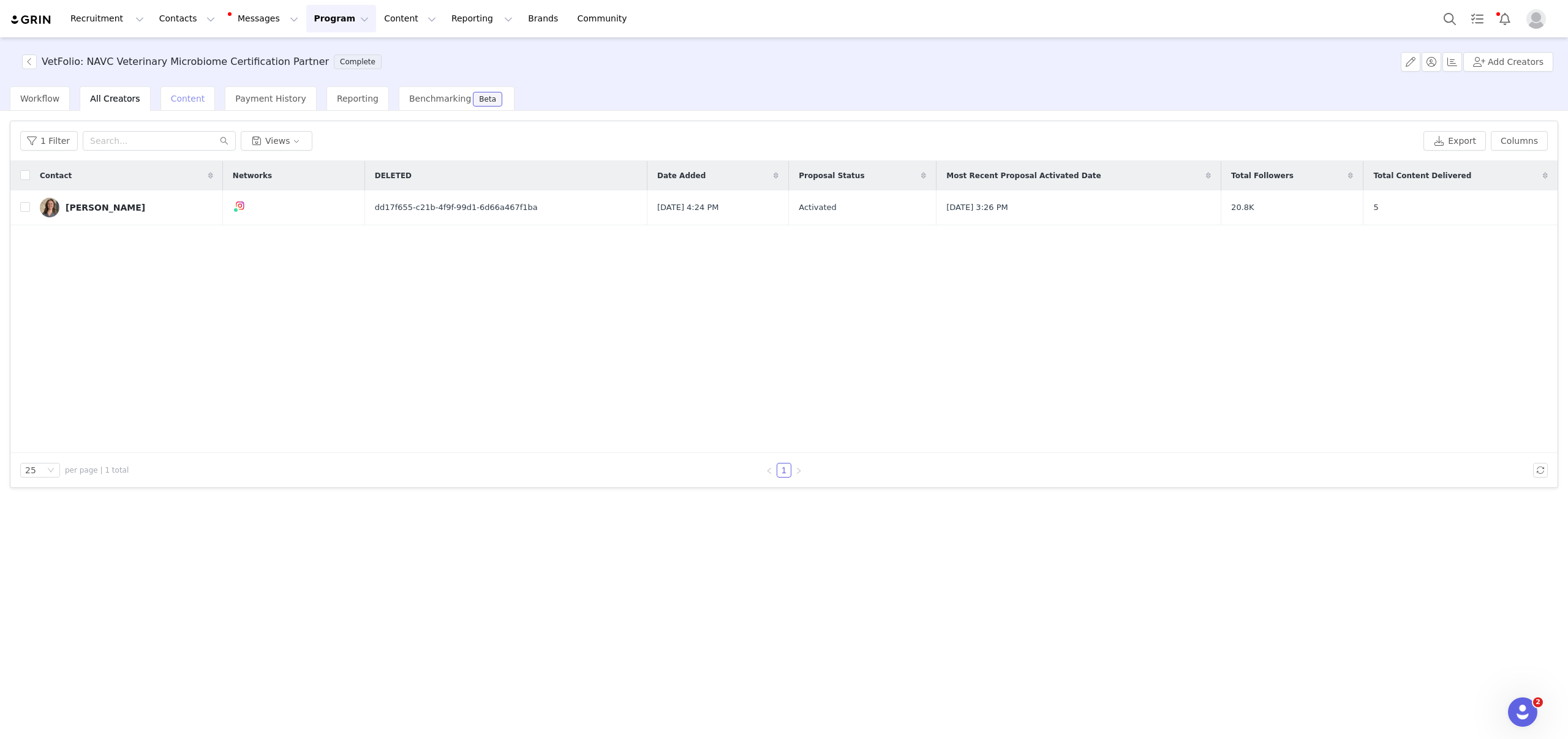
click at [187, 97] on span "Content" at bounding box center [188, 99] width 34 height 10
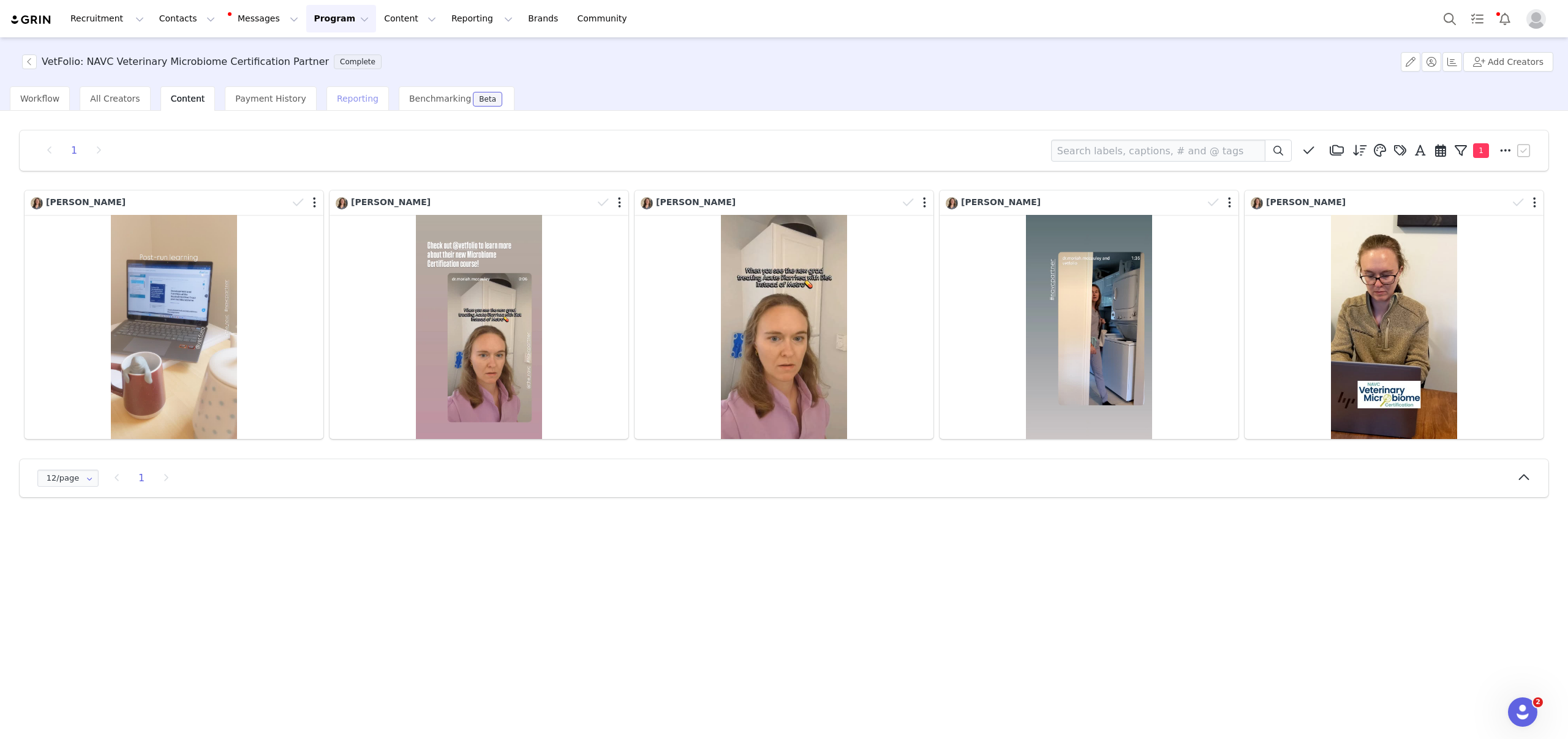
click at [337, 101] on span "Reporting" at bounding box center [357, 99] width 42 height 10
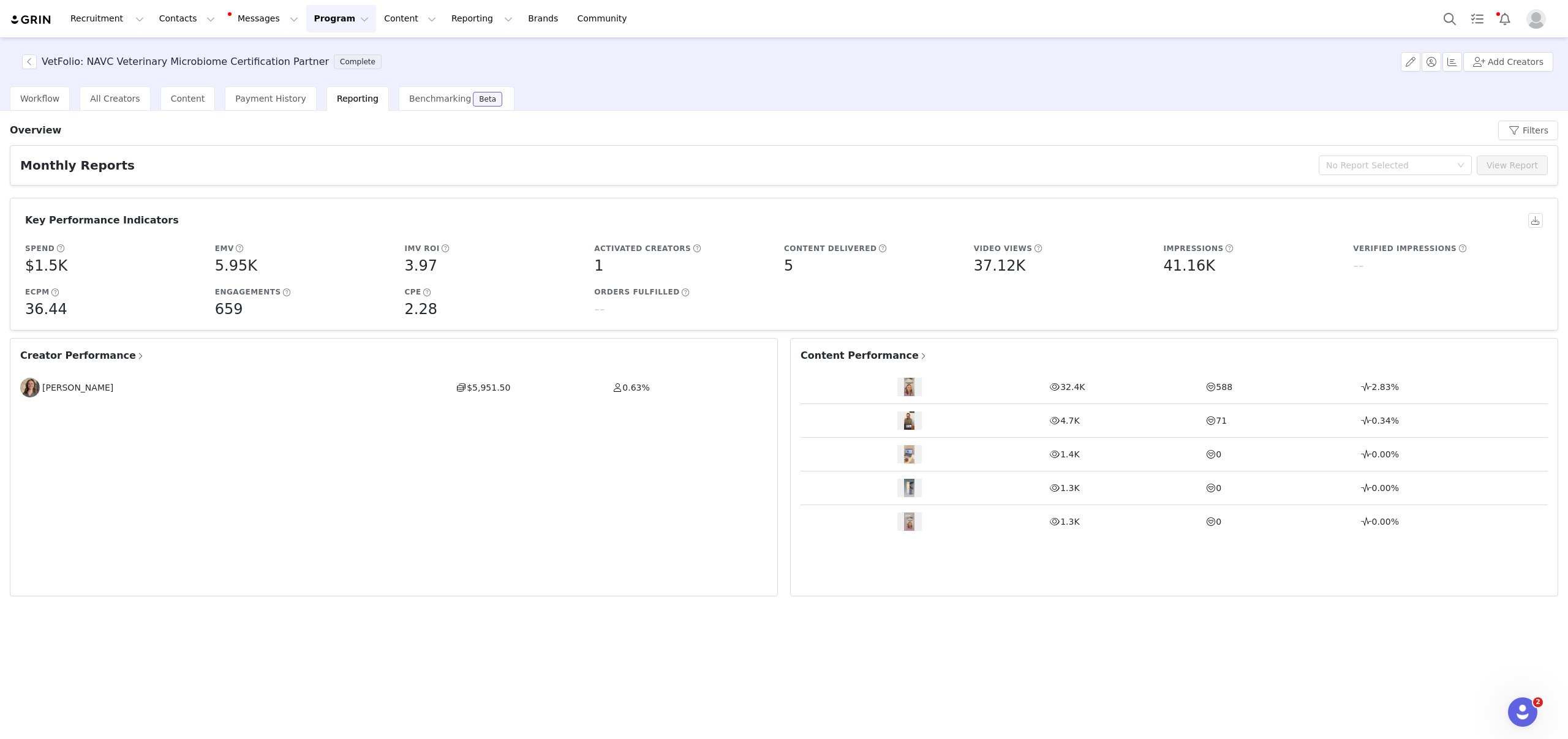
click at [441, 248] on span at bounding box center [446, 249] width 9 height 11
click at [52, 293] on span at bounding box center [56, 293] width 9 height 11
drag, startPoint x: 1003, startPoint y: 384, endPoint x: 985, endPoint y: 384, distance: 18.0
click at [1002, 384] on div at bounding box center [909, 387] width 218 height 19
click at [918, 360] on span at bounding box center [923, 356] width 9 height 11
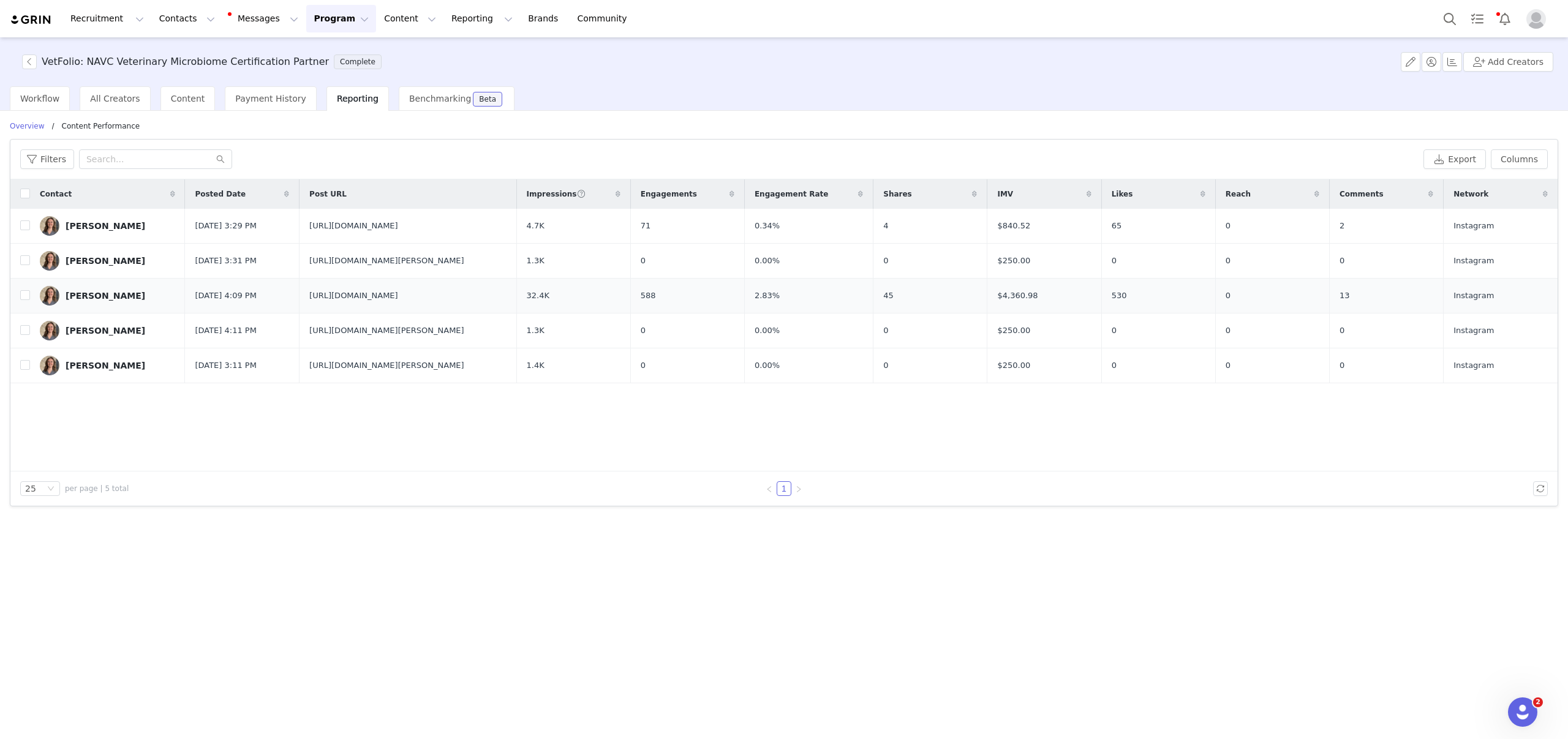
drag, startPoint x: 458, startPoint y: 297, endPoint x: 258, endPoint y: 291, distance: 200.1
click at [258, 291] on tr "[PERSON_NAME] [DATE] 4:09 PM [URL][DOMAIN_NAME] 32.4K 588 2.83% 45 $4,360.98 53…" at bounding box center [784, 296] width 1548 height 35
copy tr "[URL][DOMAIN_NAME]"
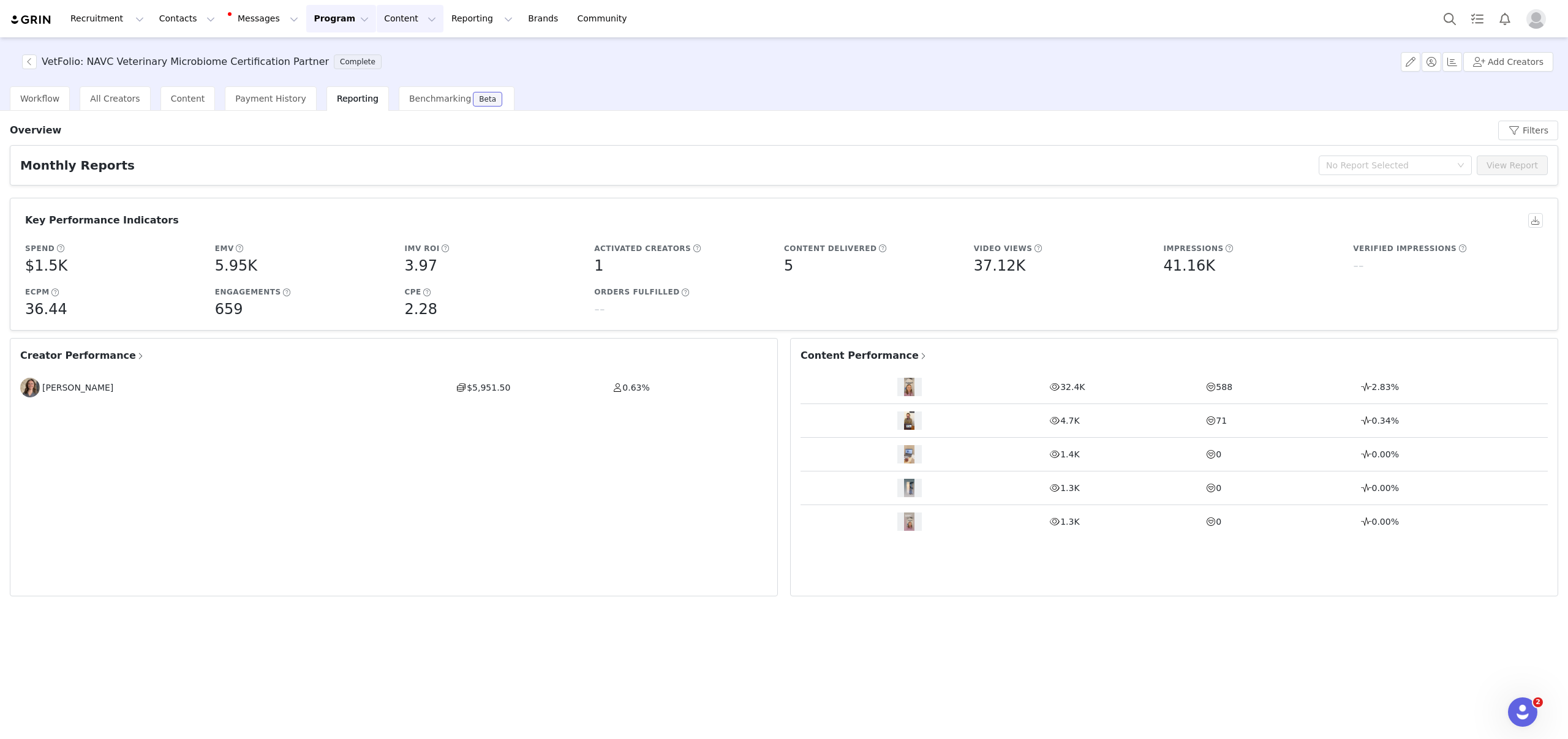
click at [394, 19] on button "Content Content" at bounding box center [410, 19] width 67 height 28
click at [334, 23] on button "Program Program" at bounding box center [341, 19] width 70 height 28
click at [309, 55] on p "Activations" at bounding box center [320, 54] width 47 height 13
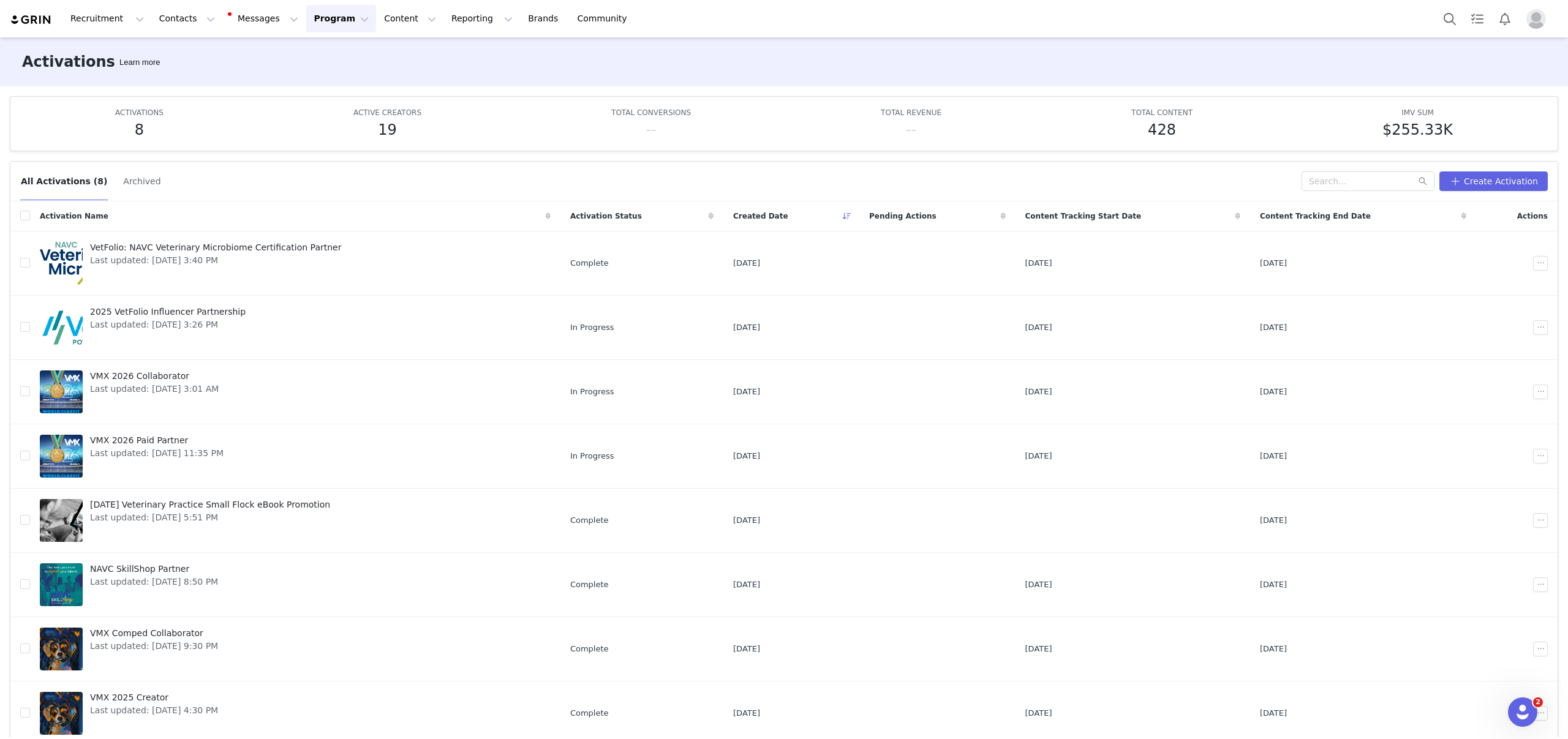
scroll to position [53, 0]
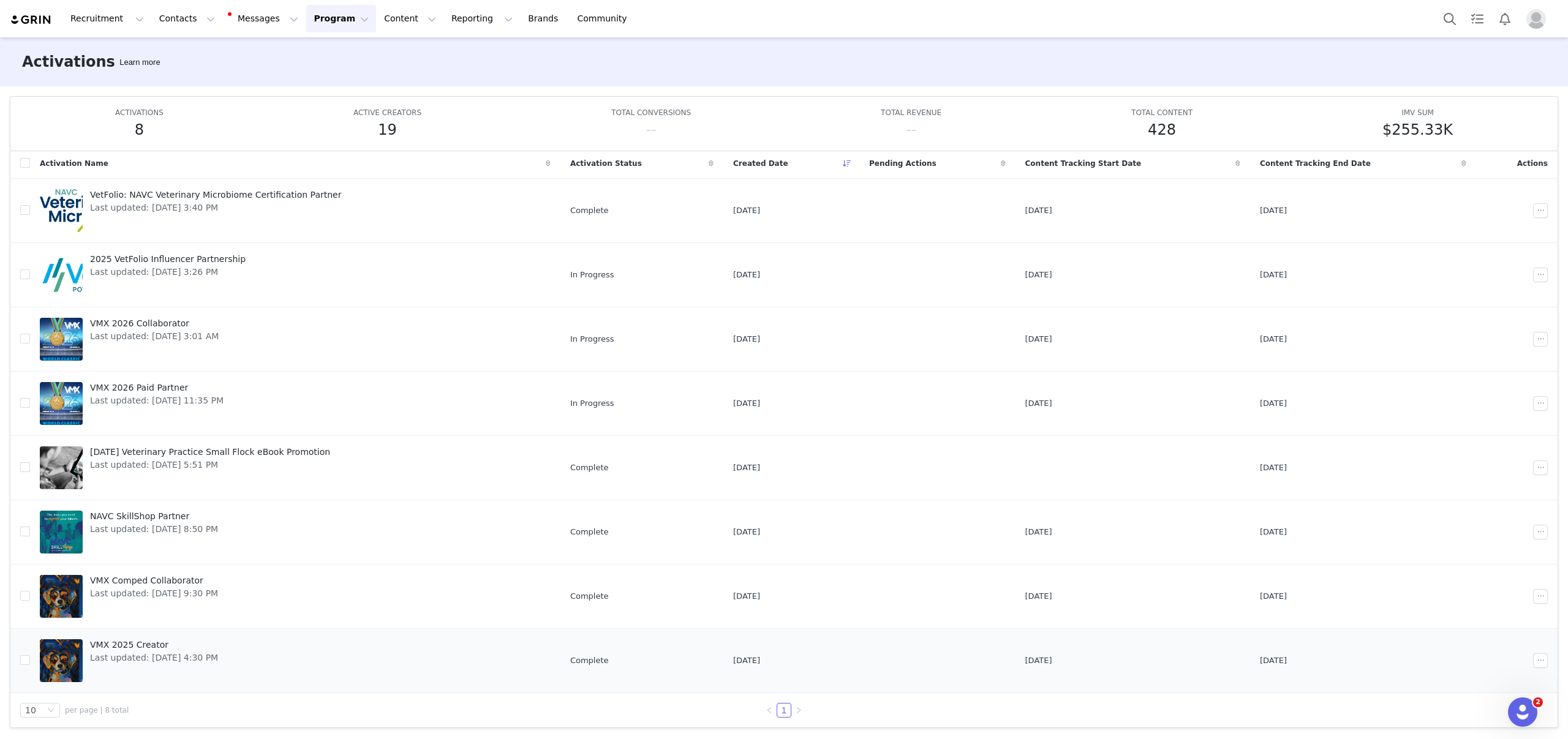
click at [151, 644] on span "VMX 2025 Creator" at bounding box center [154, 646] width 128 height 13
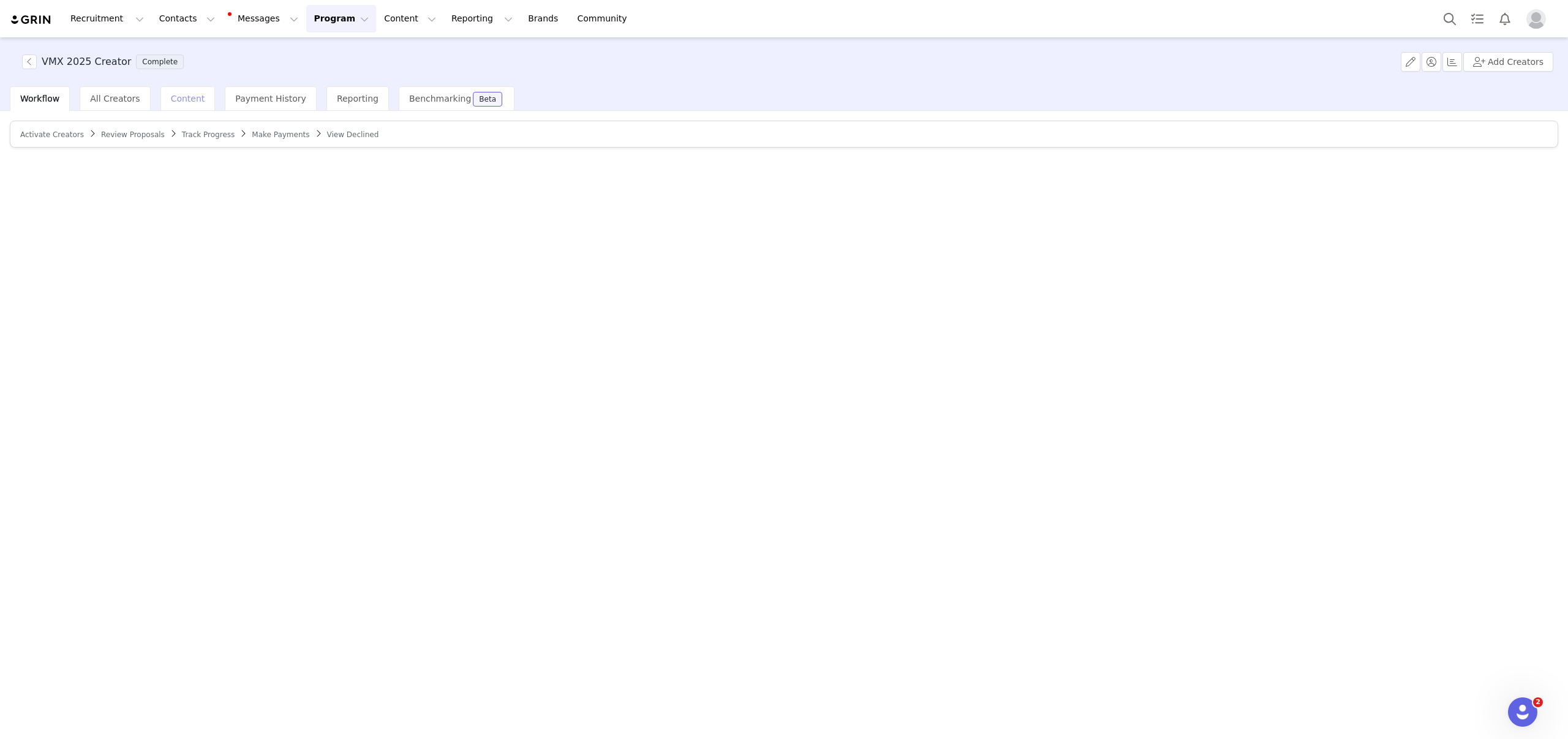
click at [179, 100] on span "Content" at bounding box center [188, 99] width 34 height 10
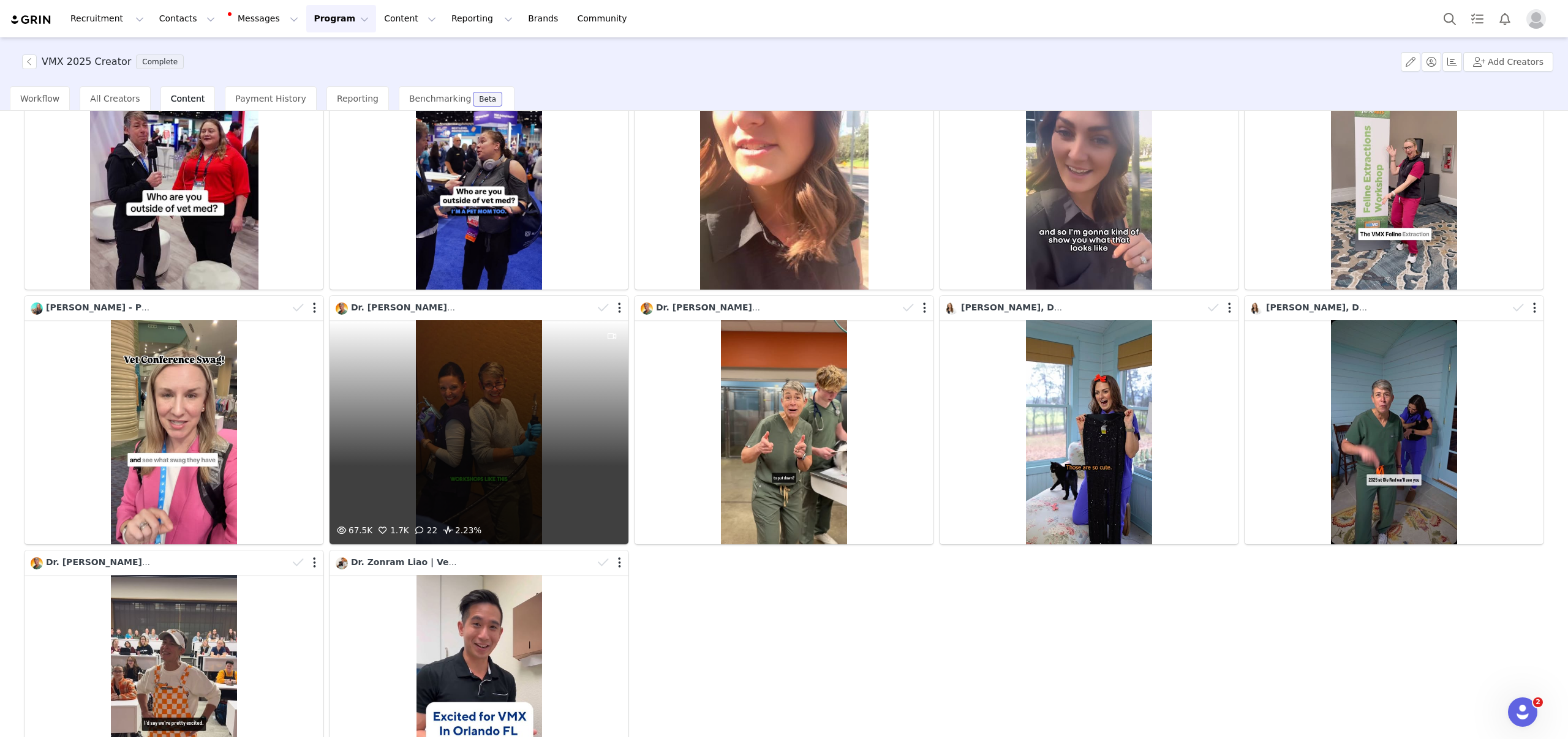
scroll to position [150, 0]
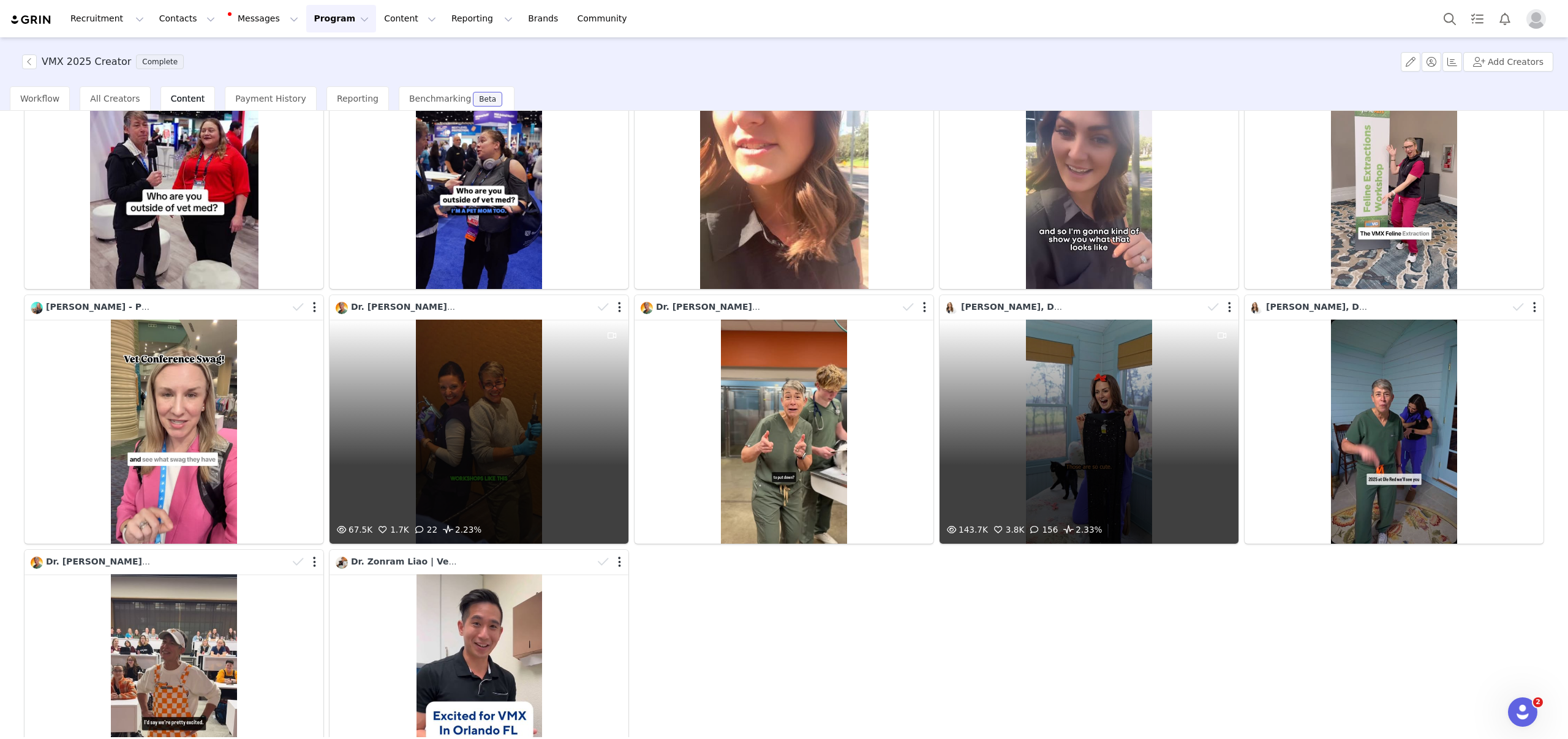
click at [1131, 443] on div "143.7K 3.8K 156 2.33%" at bounding box center [1089, 432] width 299 height 224
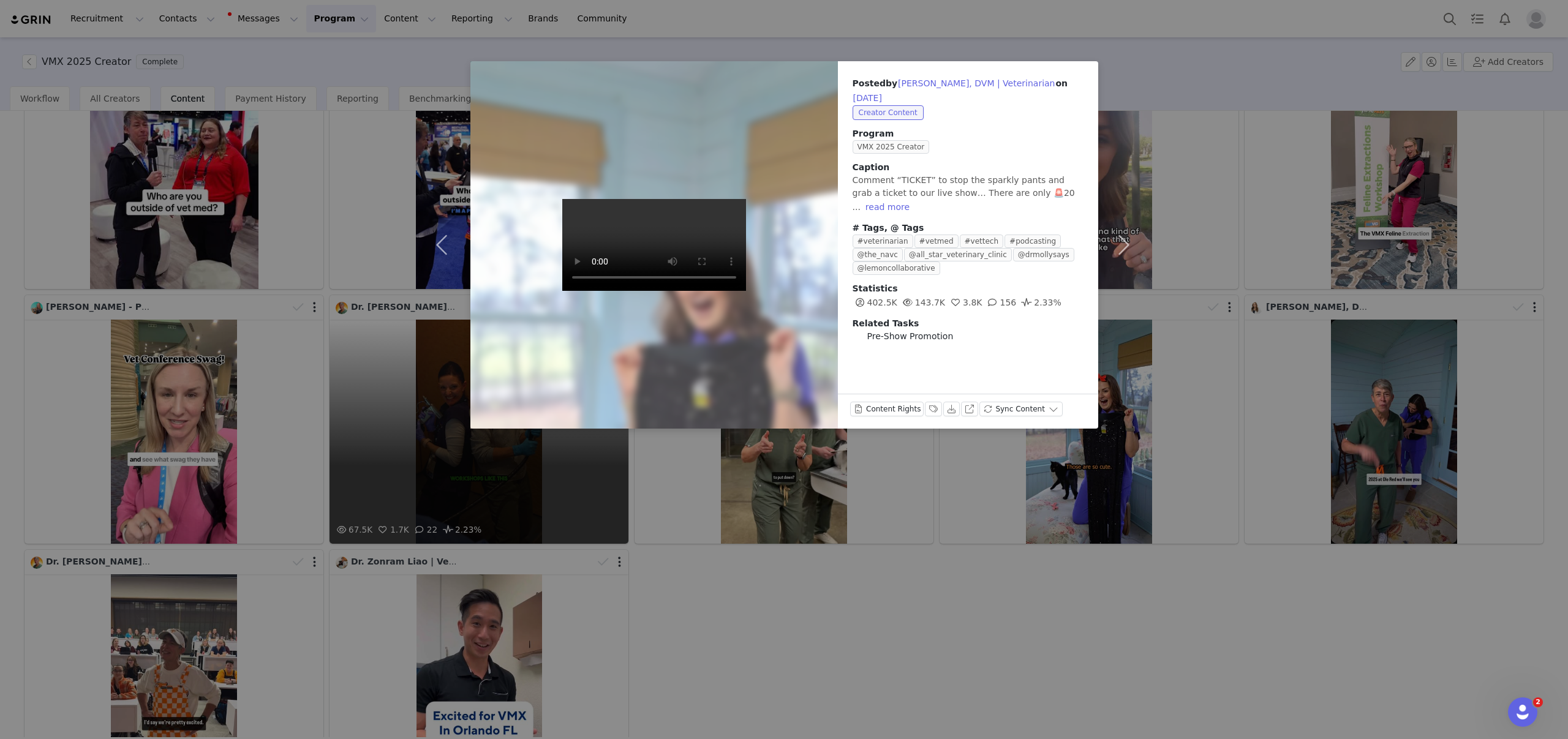
click at [1252, 396] on div "Posted by Molly Brinkmann, DVM | Veterinarian on Dec 28, 2024 Creator Content P…" at bounding box center [784, 370] width 1568 height 739
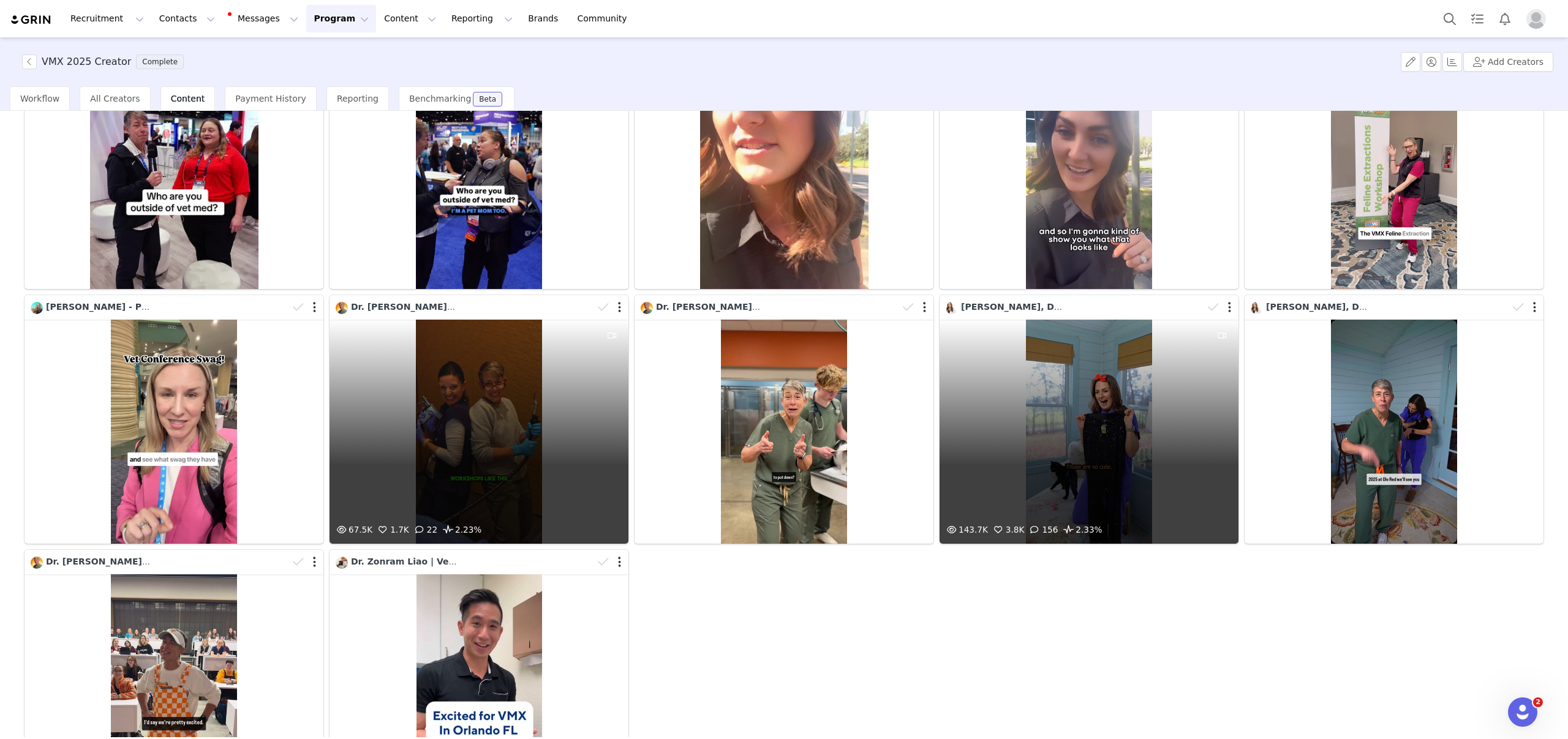
click at [1232, 307] on div at bounding box center [1221, 308] width 35 height 19
click at [1229, 307] on div at bounding box center [1219, 310] width 35 height 19
click at [1225, 308] on div at bounding box center [1221, 308] width 35 height 19
click at [1228, 306] on button "button" at bounding box center [1227, 309] width 3 height 12
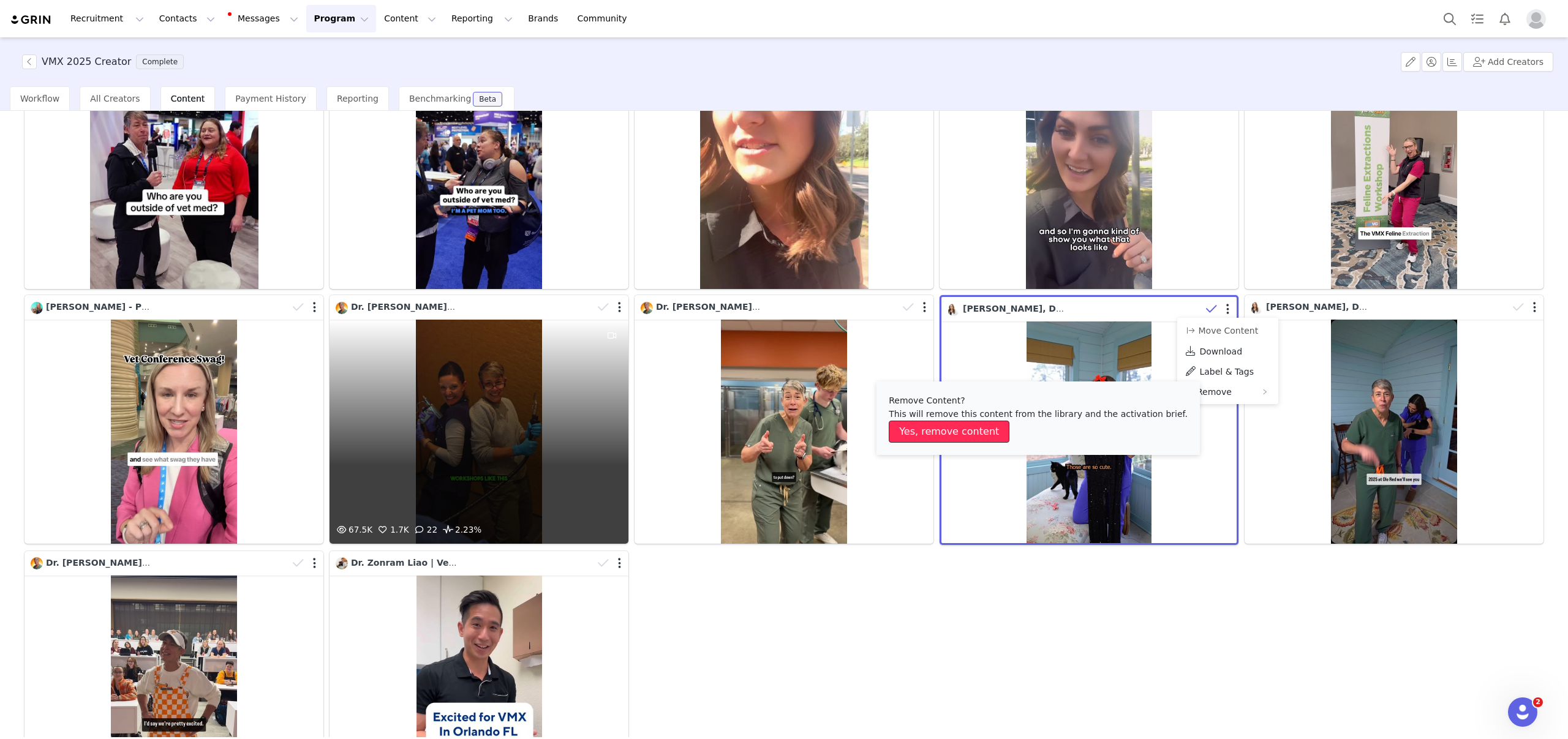
click at [972, 428] on button "Yes, remove content" at bounding box center [949, 432] width 121 height 22
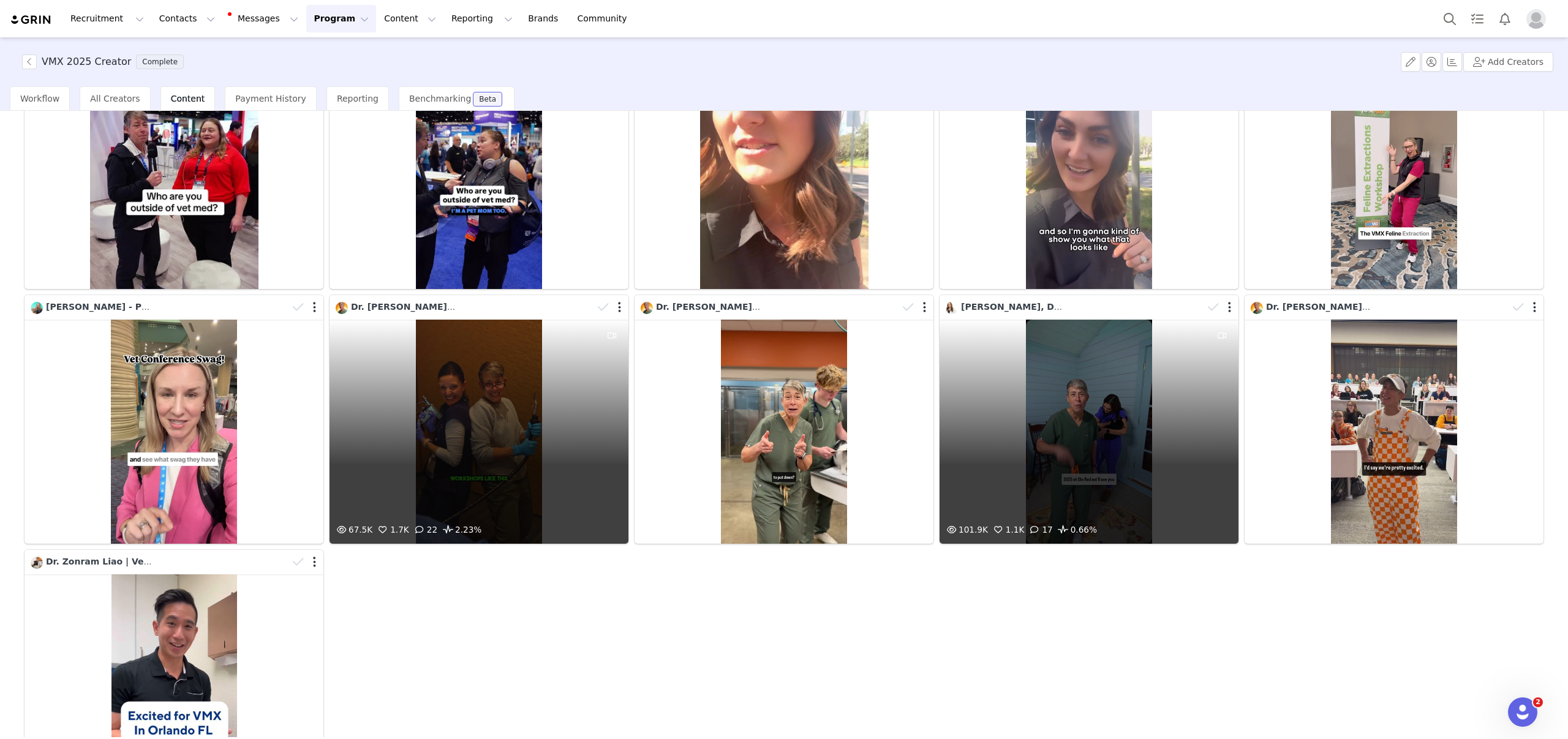
click at [1147, 403] on div "101.9K 1.1K 17 0.66%" at bounding box center [1089, 432] width 299 height 224
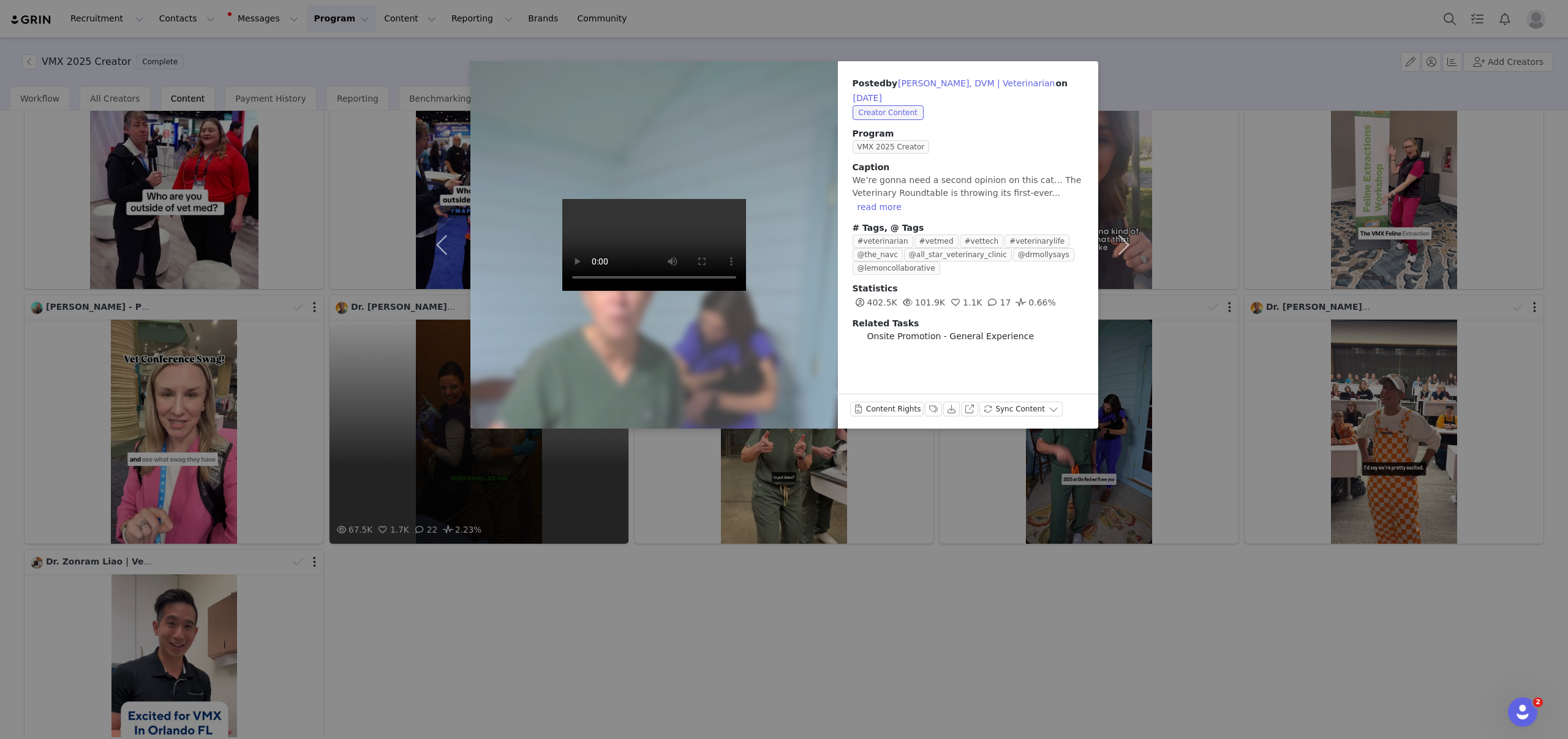
click at [1176, 291] on div "Posted by Molly Brinkmann, DVM | Veterinarian on Dec 21, 2024 Creator Content P…" at bounding box center [784, 370] width 1568 height 739
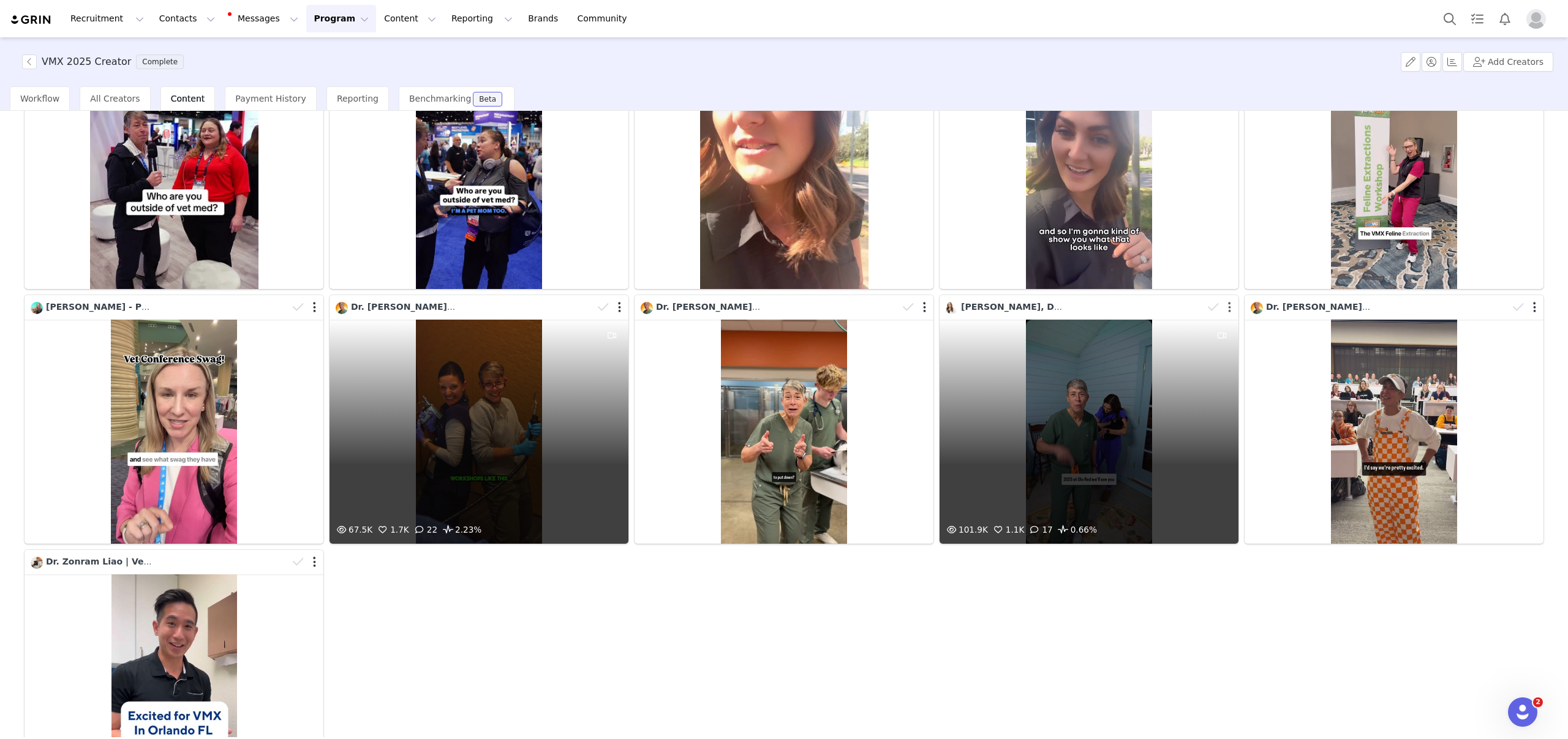
click at [1229, 305] on button "button" at bounding box center [1229, 307] width 3 height 12
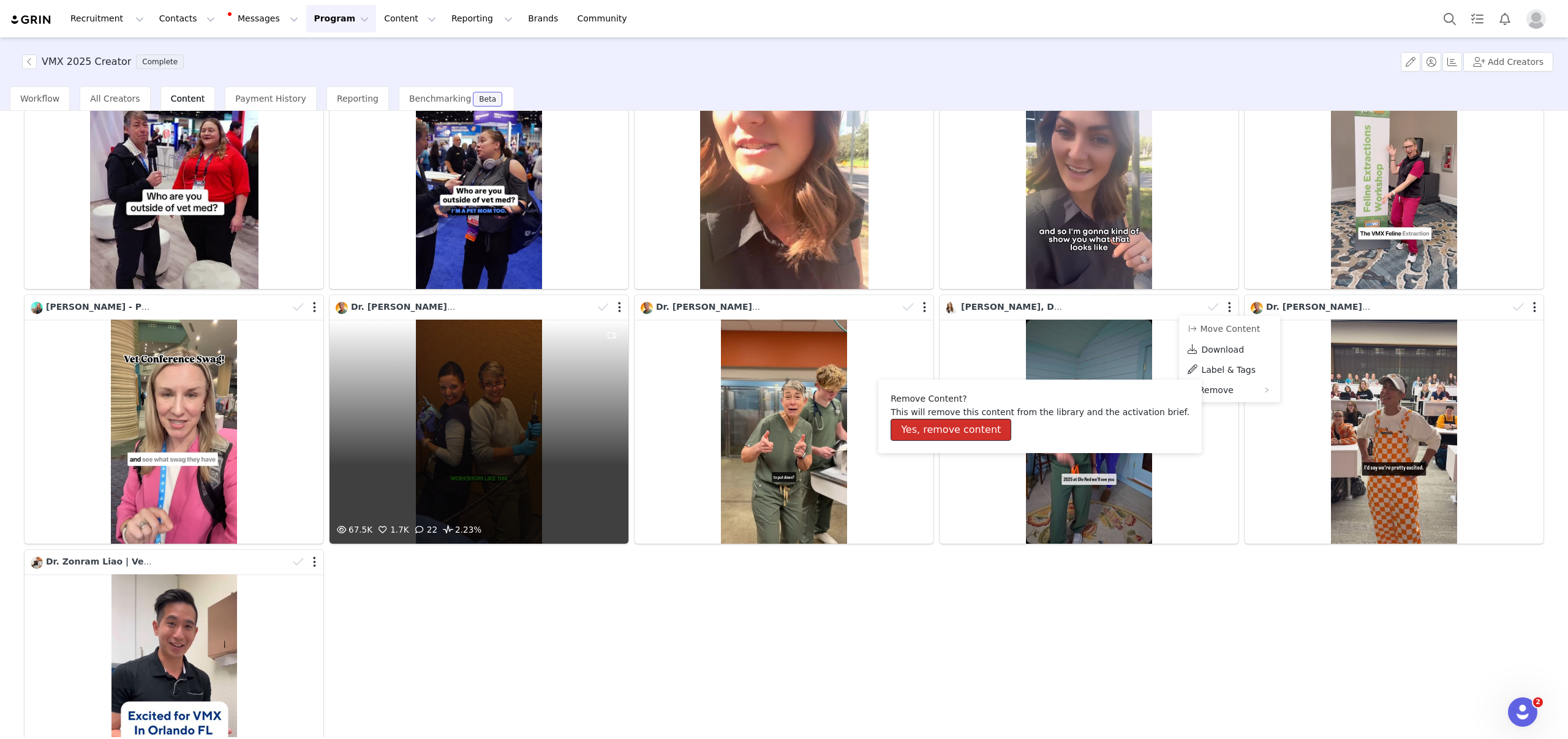
click at [929, 429] on button "Yes, remove content" at bounding box center [951, 430] width 121 height 22
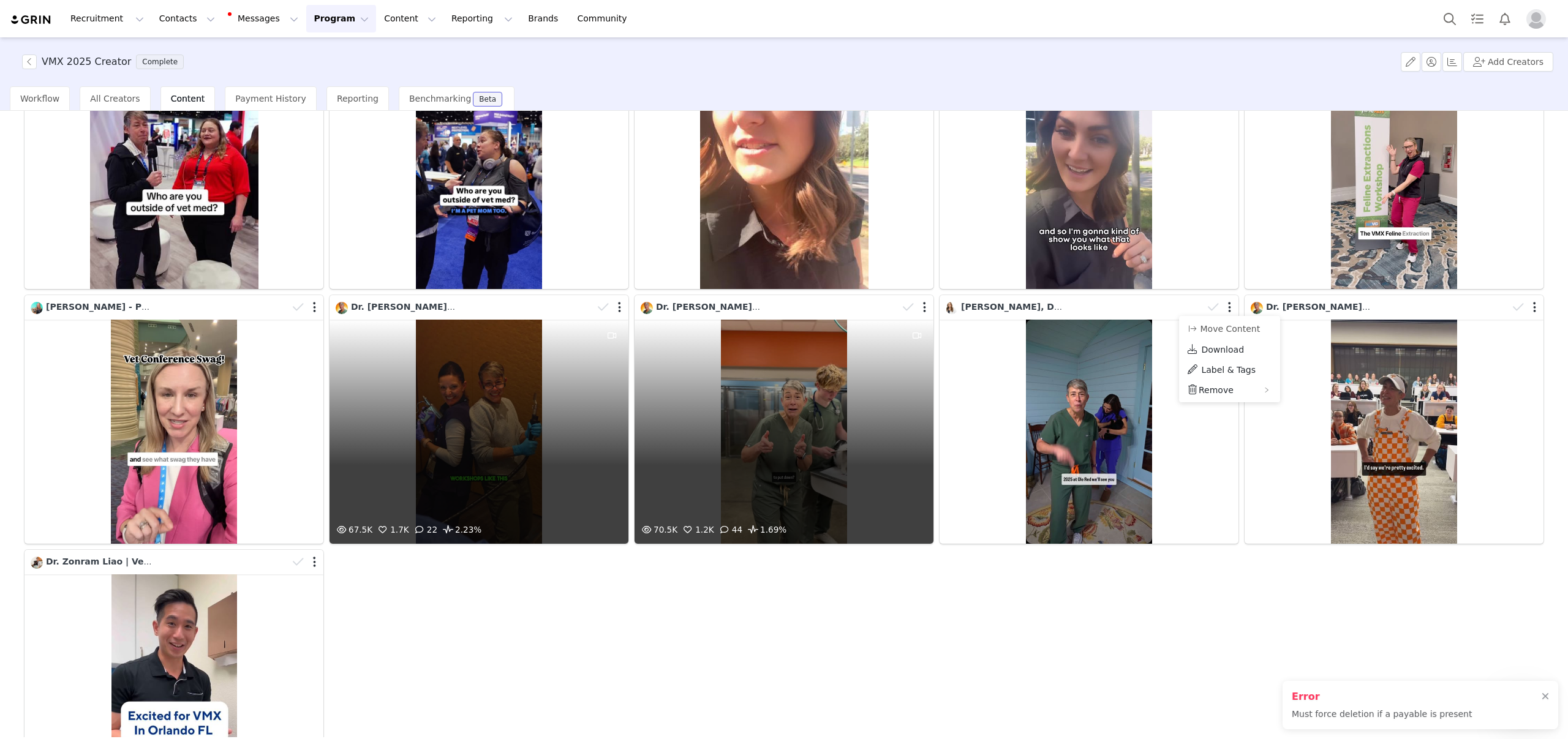
click at [773, 396] on div "70.5K 1.2K 44 1.69%" at bounding box center [784, 432] width 299 height 224
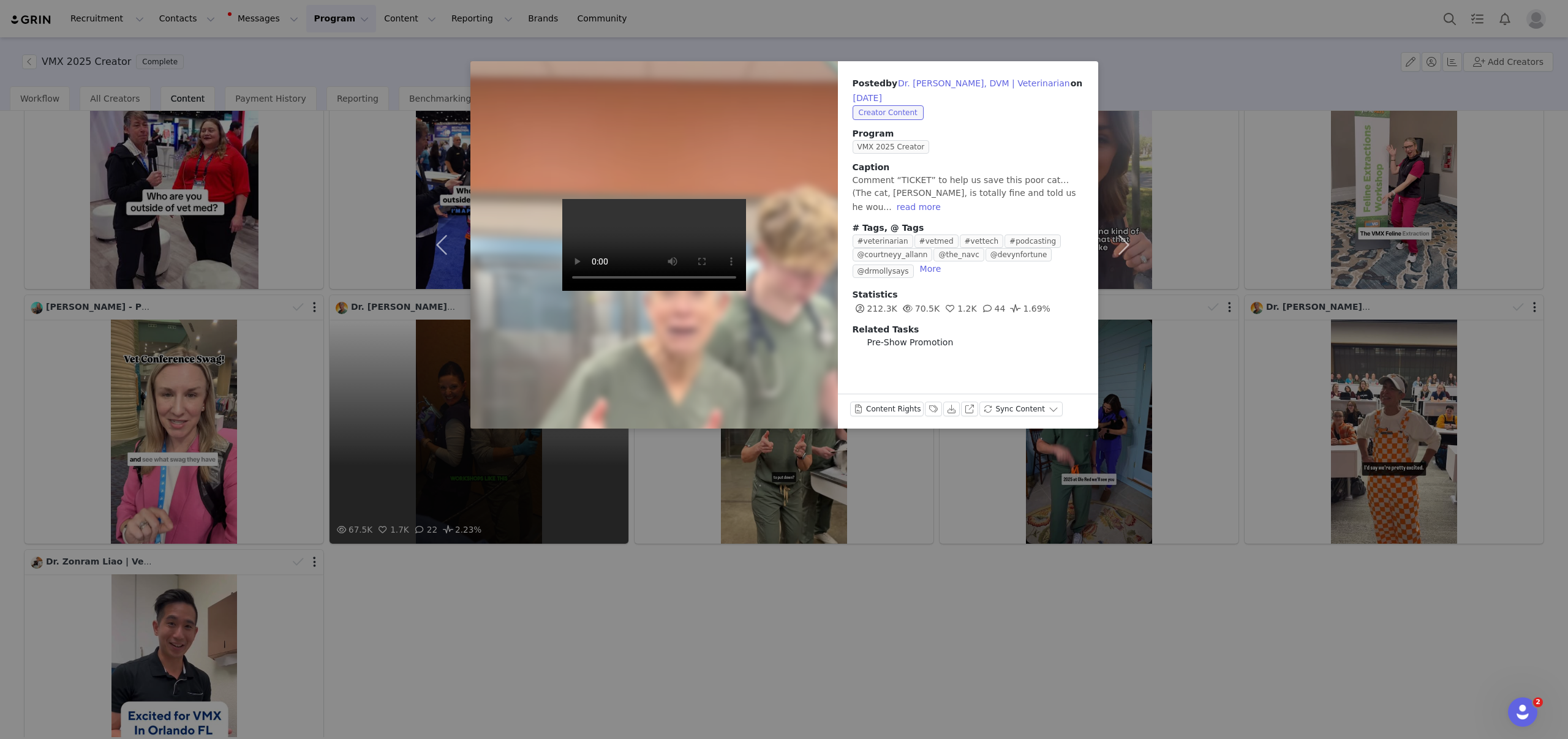
click at [1200, 324] on div "Posted by Dr. Emily King, DVM | Veterinarian on Jan 9, 2025 Creator Content Pro…" at bounding box center [784, 370] width 1568 height 739
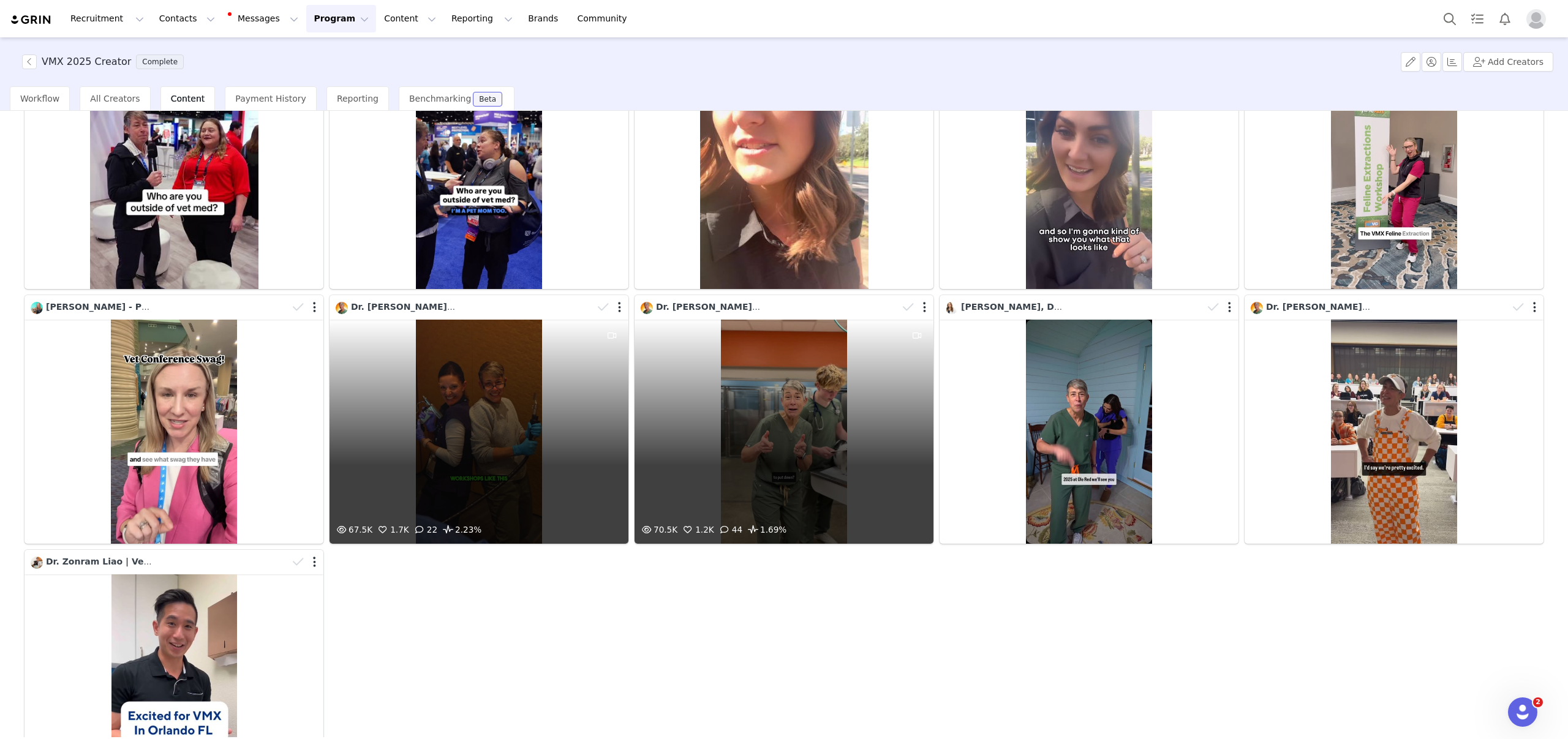
click at [927, 307] on div at bounding box center [916, 308] width 35 height 19
click at [924, 307] on button "button" at bounding box center [922, 309] width 3 height 12
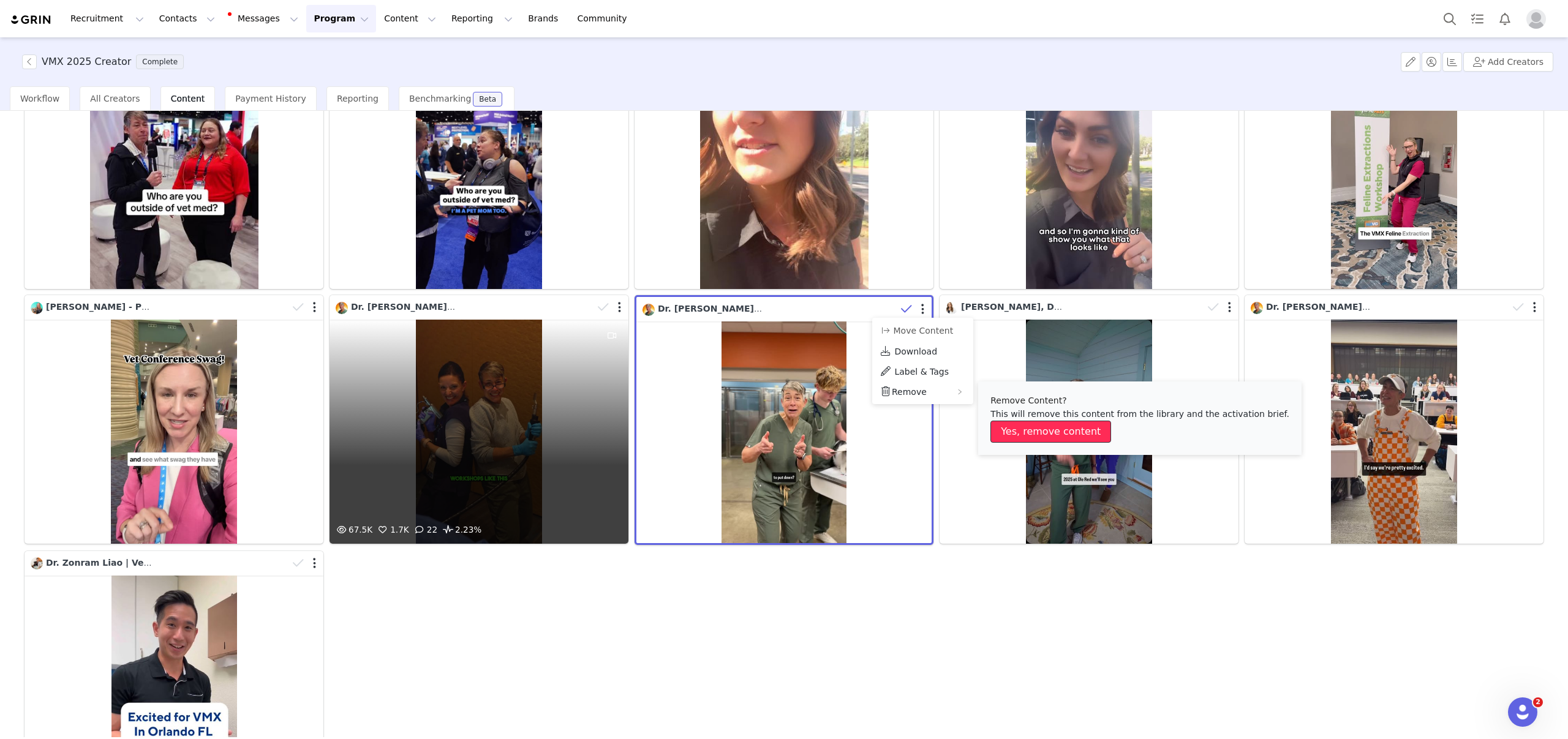
click at [1027, 427] on button "Yes, remove content" at bounding box center [1051, 432] width 121 height 22
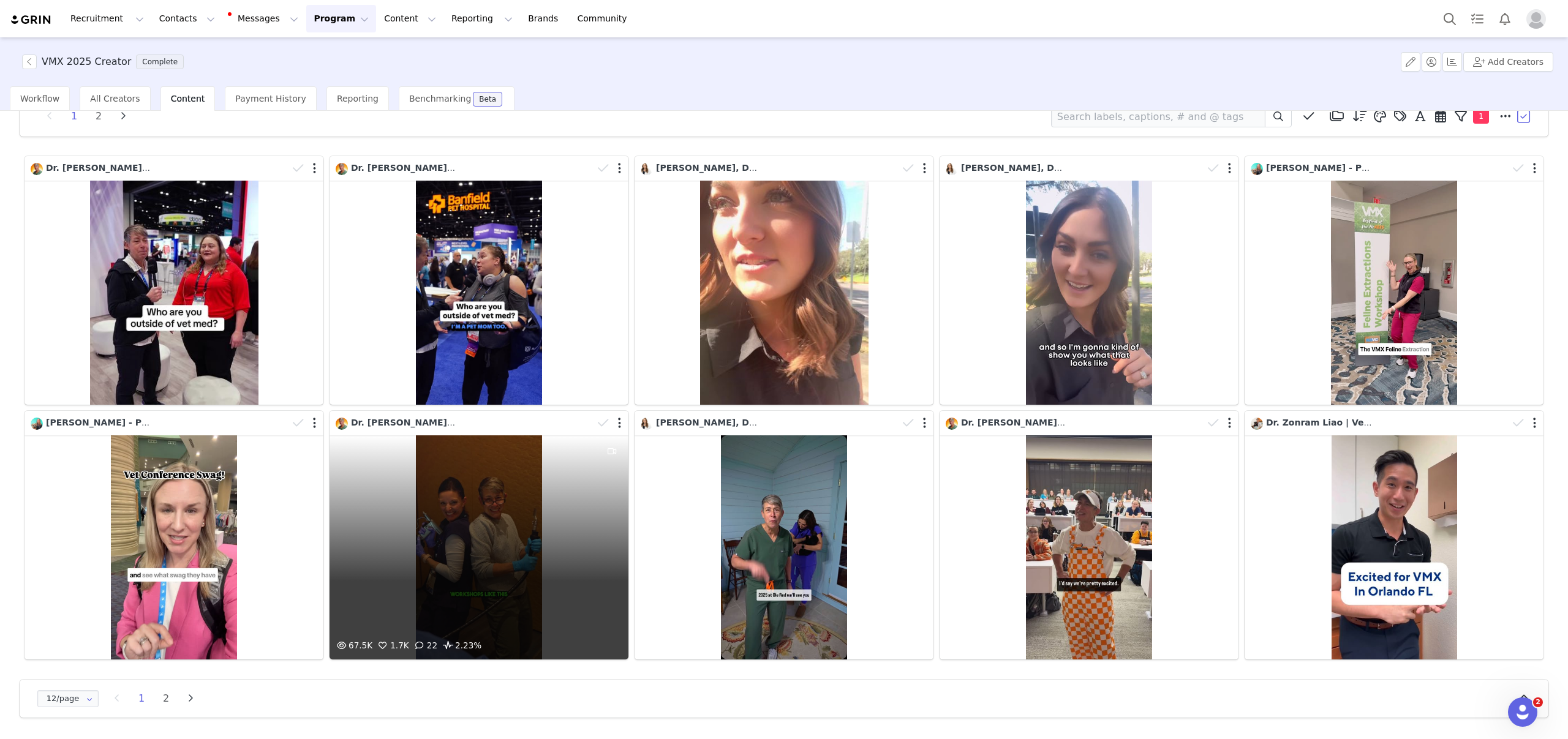
scroll to position [28, 0]
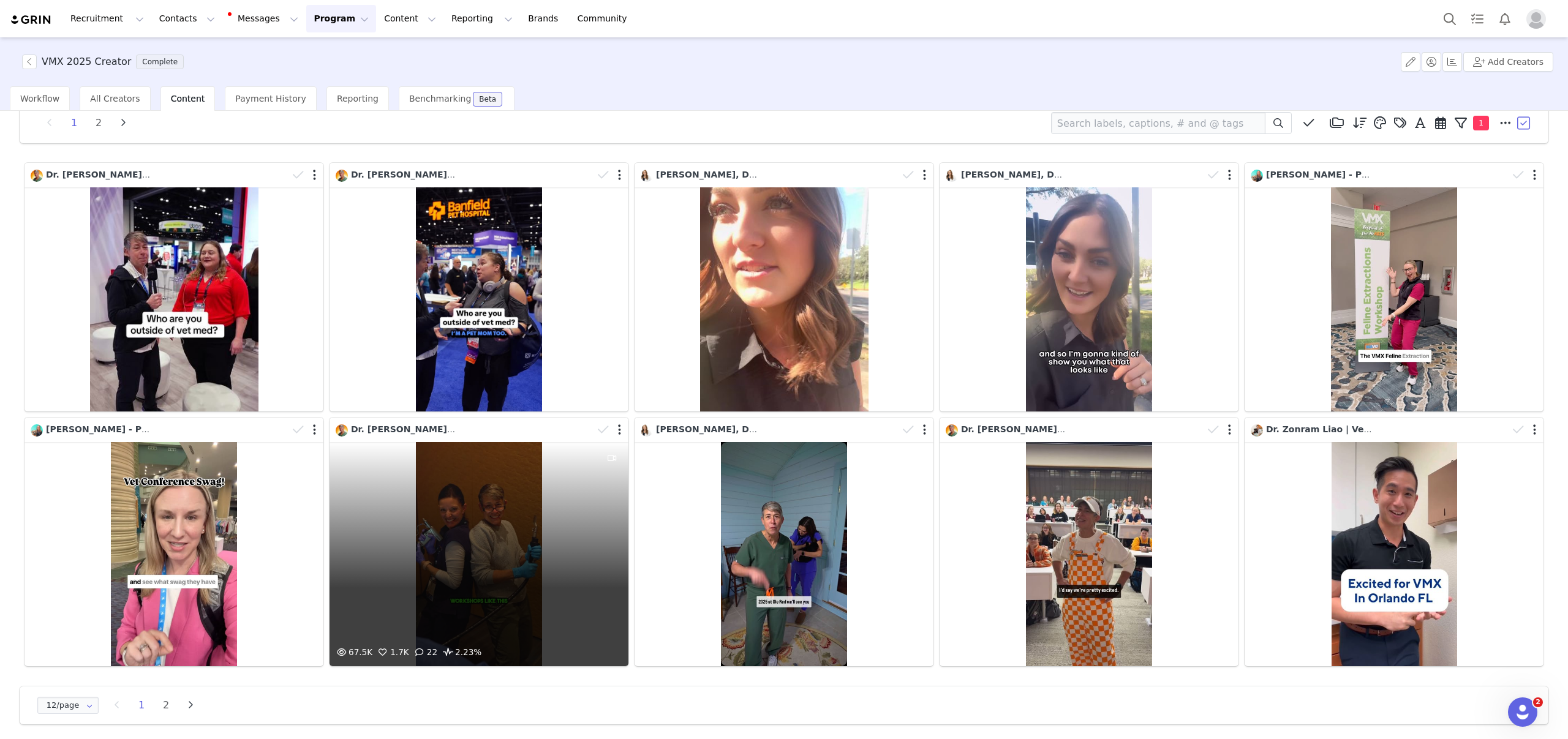
click at [509, 490] on div "67.5K 1.7K 22 2.23%" at bounding box center [478, 554] width 299 height 224
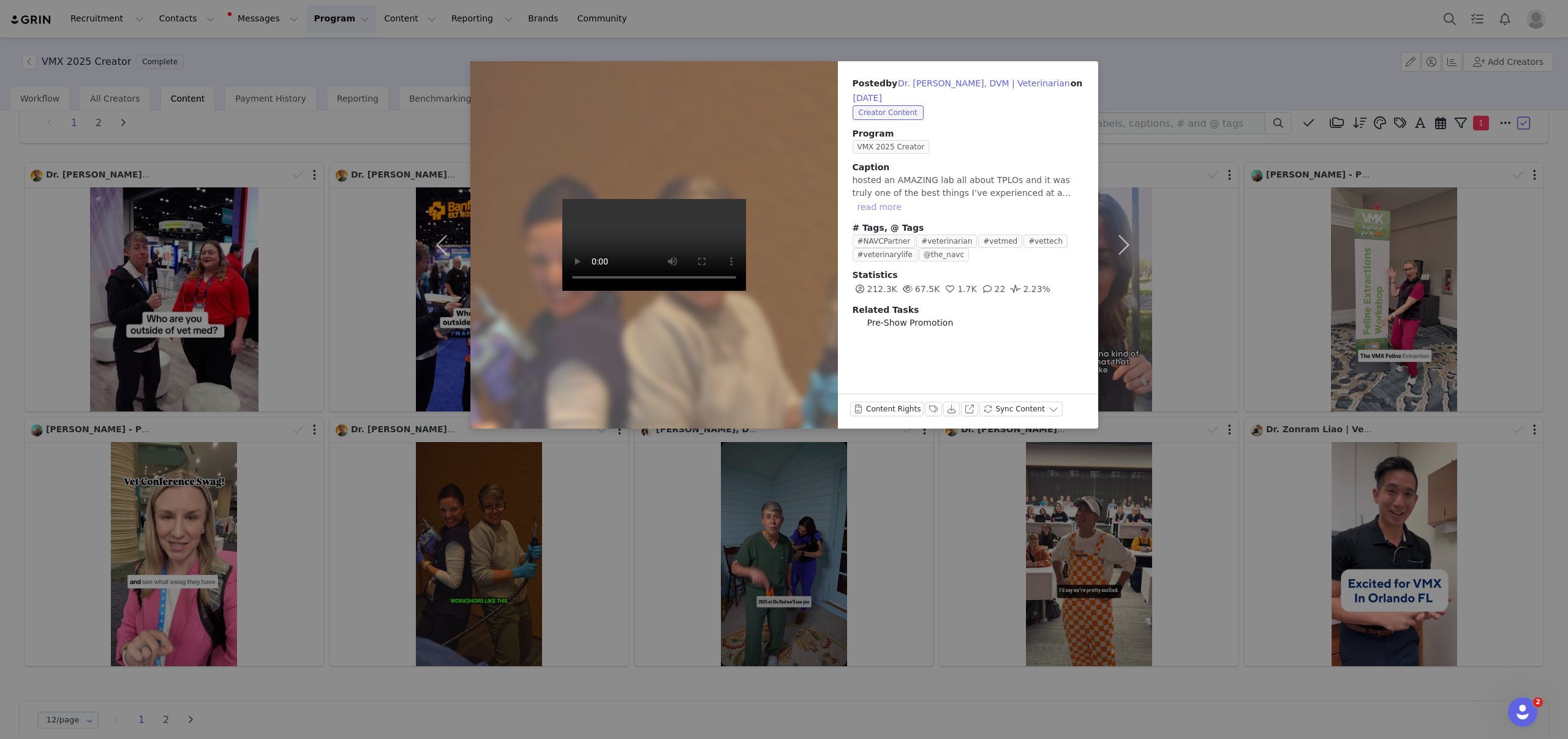
click at [906, 200] on button "read more" at bounding box center [879, 208] width 54 height 15
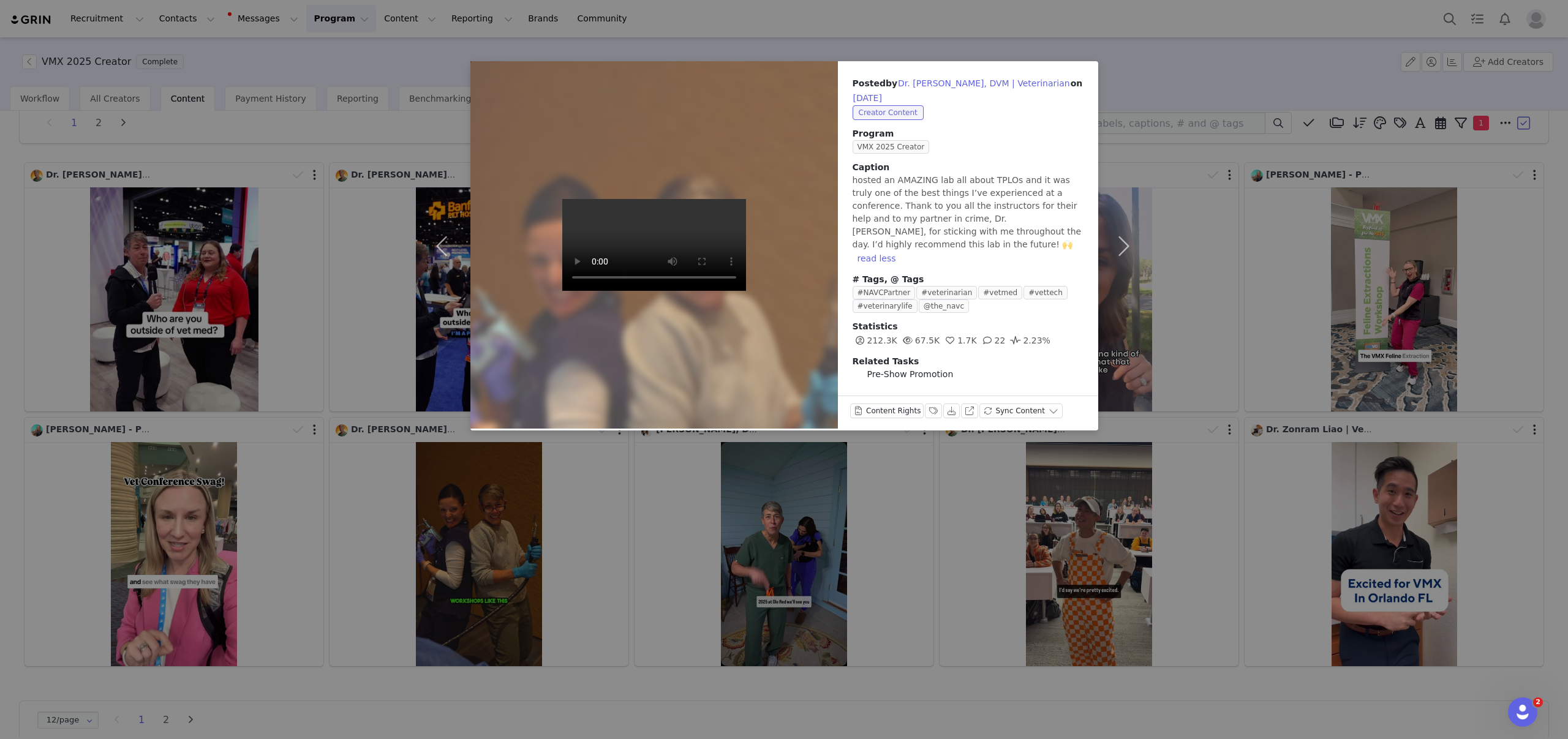
drag, startPoint x: 512, startPoint y: 528, endPoint x: 540, endPoint y: 512, distance: 32.2
click at [516, 526] on div "Posted by Dr. Emily King, DVM | Veterinarian on Jan 26, 2025 Creator Content Pr…" at bounding box center [784, 370] width 1568 height 739
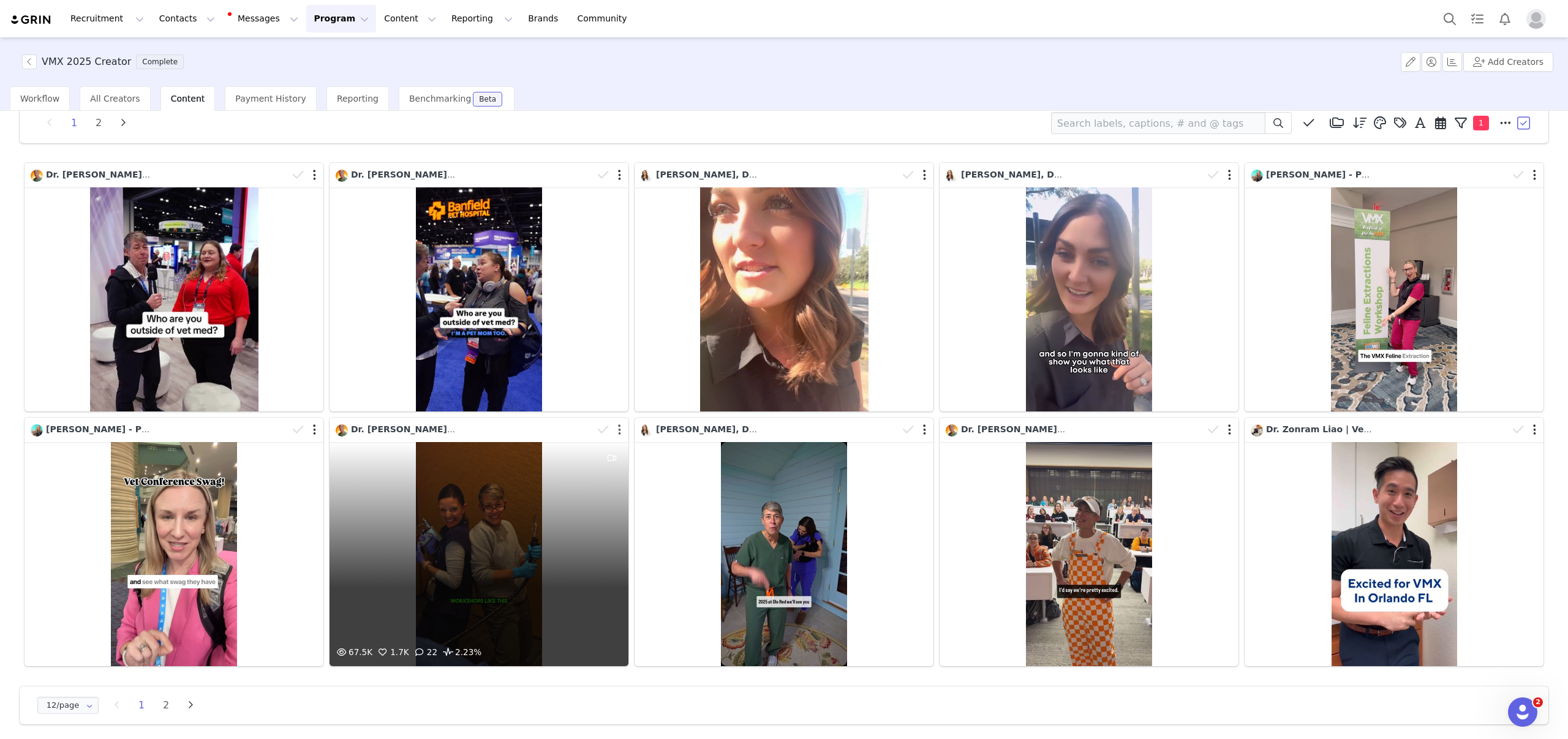
click at [618, 431] on button "button" at bounding box center [619, 429] width 3 height 12
click at [384, 422] on div "Dr. [PERSON_NAME], DVM | Veterinarian" at bounding box center [482, 430] width 293 height 19
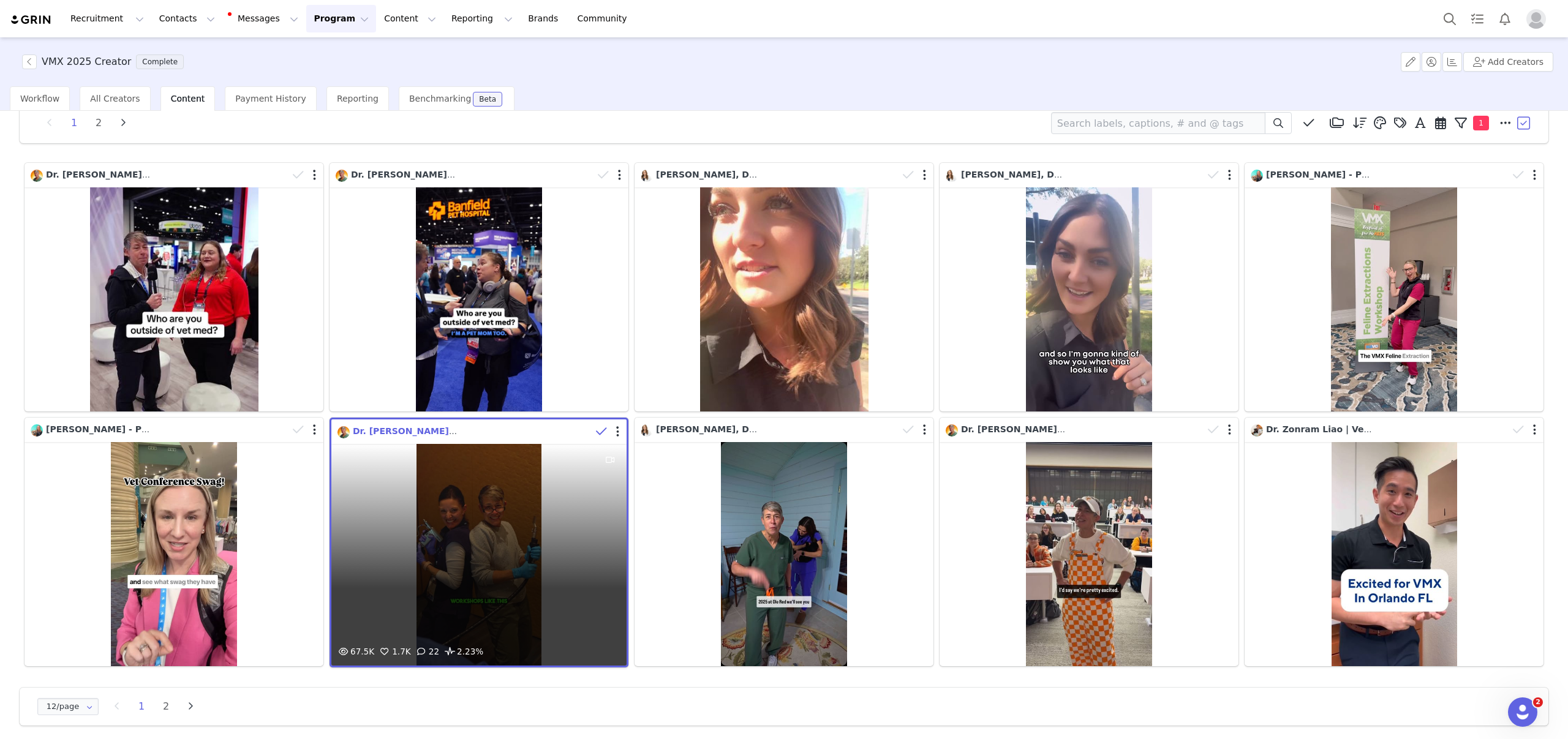
click at [383, 430] on span "Dr. [PERSON_NAME], DVM | Veterinarian" at bounding box center [449, 431] width 194 height 10
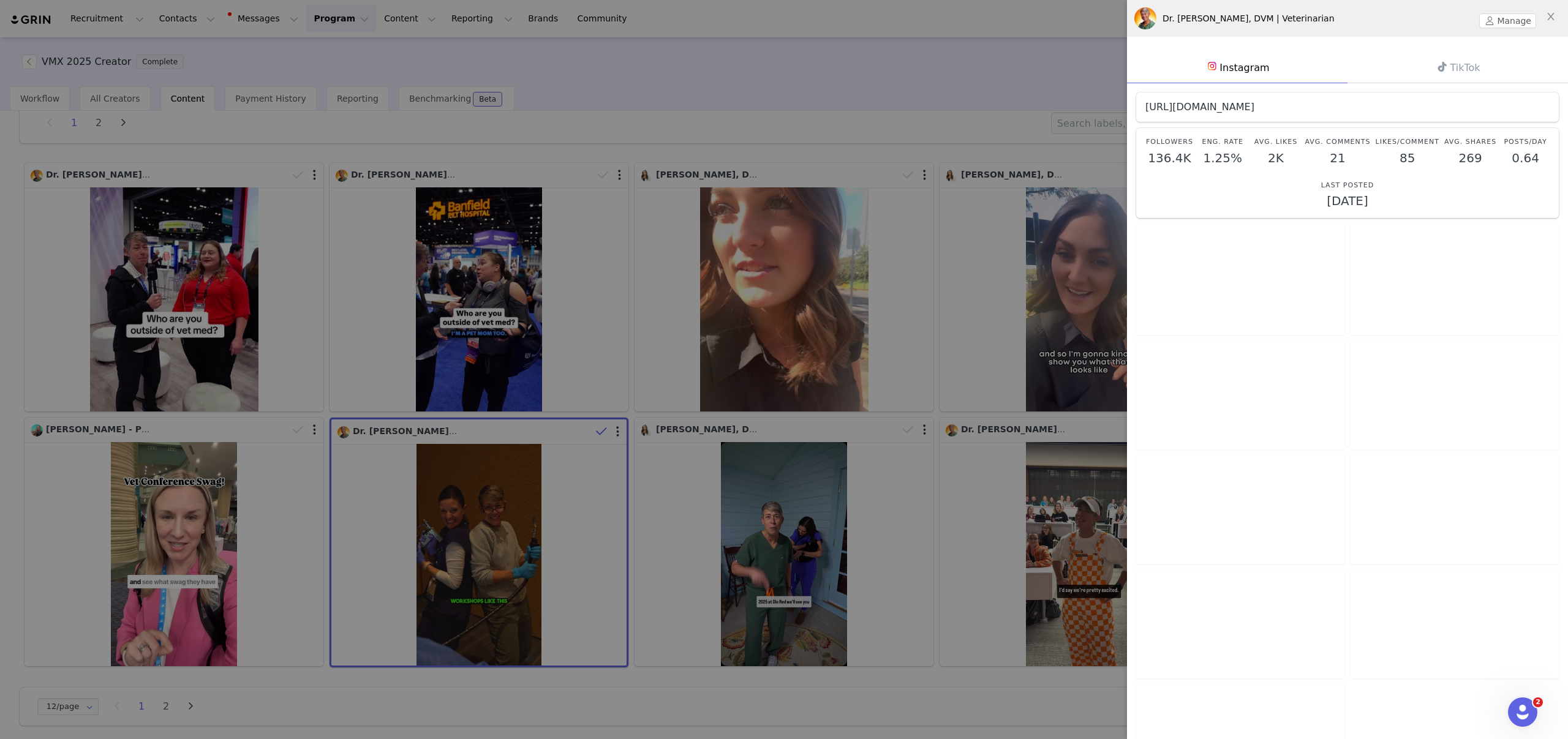
click at [1254, 105] on link "https://www.instagram.com/dremilyking" at bounding box center [1199, 107] width 109 height 12
click at [630, 87] on div at bounding box center [784, 370] width 1568 height 739
